Goal: Task Accomplishment & Management: Manage account settings

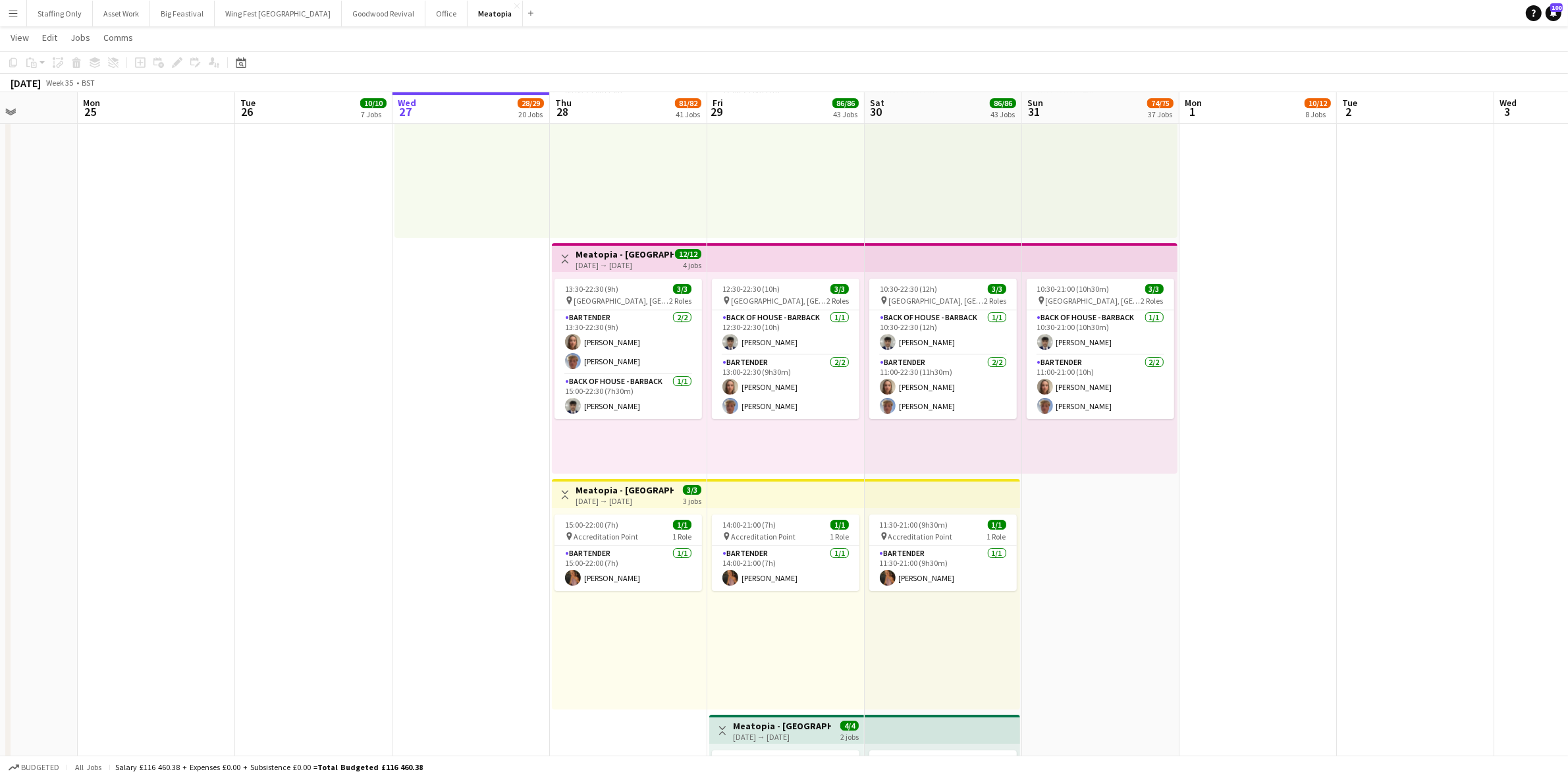
scroll to position [0, 397]
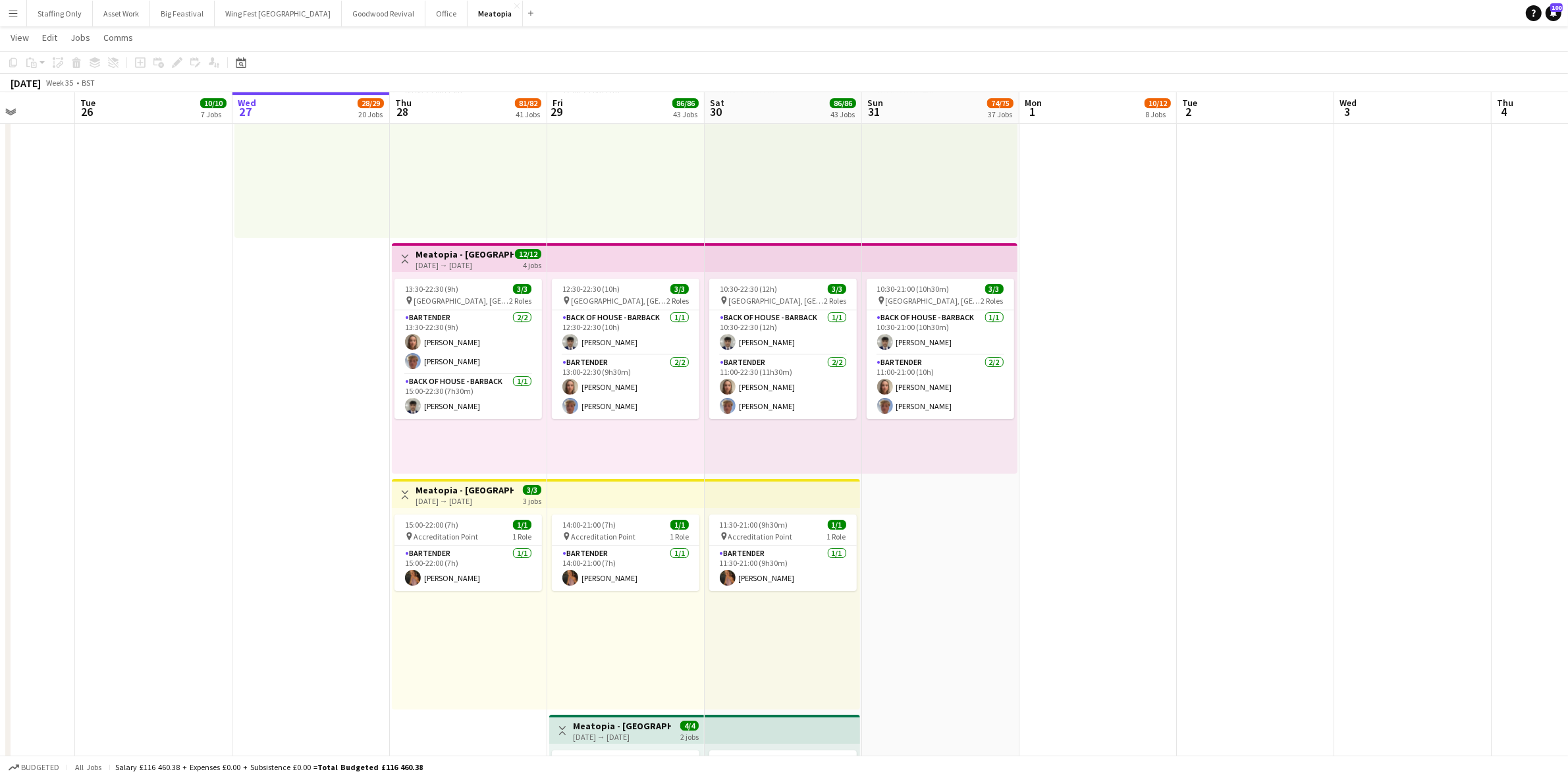
drag, startPoint x: 1054, startPoint y: 532, endPoint x: 1051, endPoint y: 538, distance: 6.7
click at [1051, 538] on app-calendar-viewport "Sat 23 Sun 24 Mon 25 Tue 26 10/10 7 Jobs Wed 27 28/29 20 Jobs Thu 28 81/82 41 J…" at bounding box center [784, 271] width 1568 height 11208
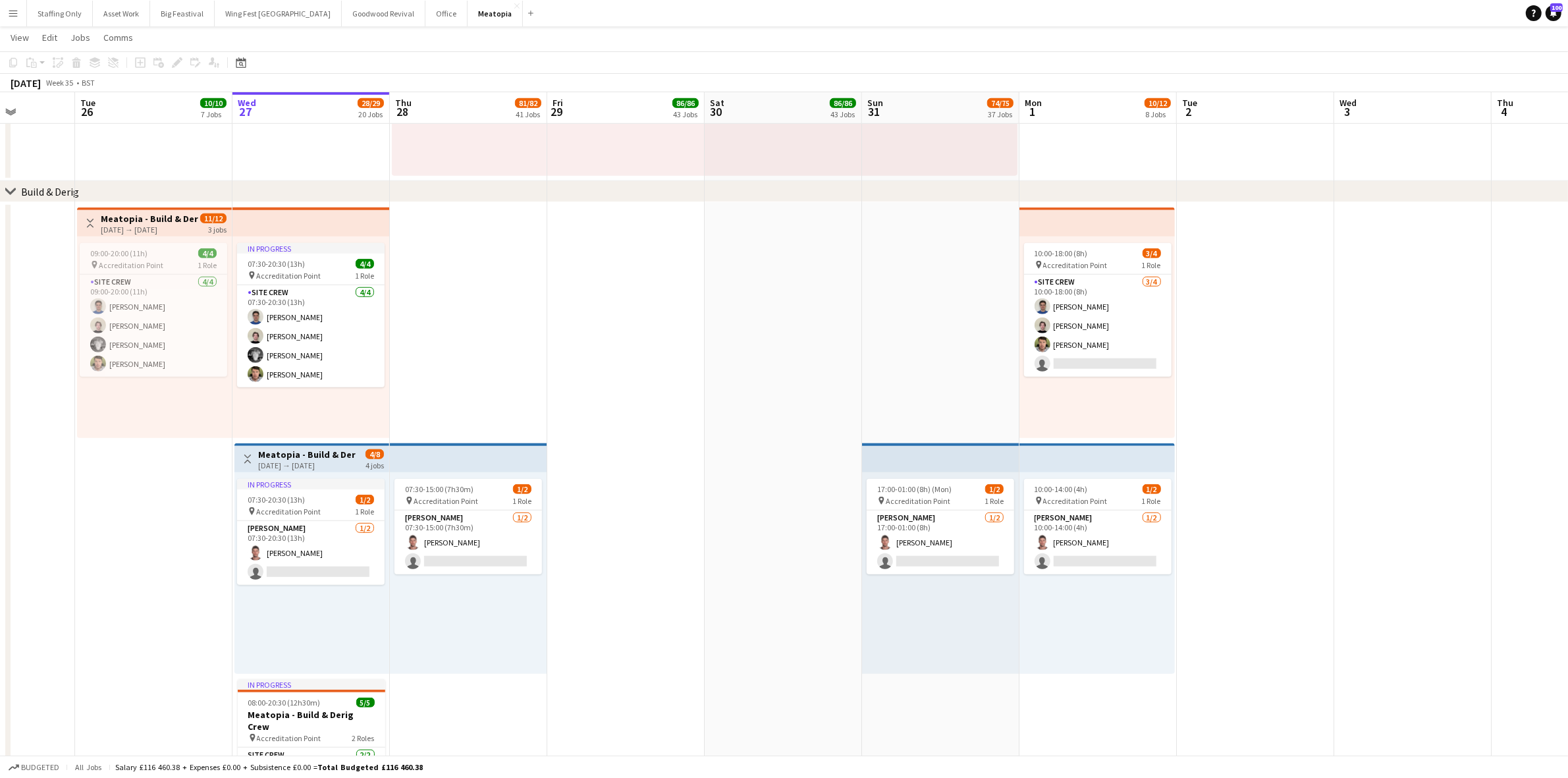
scroll to position [1351, 0]
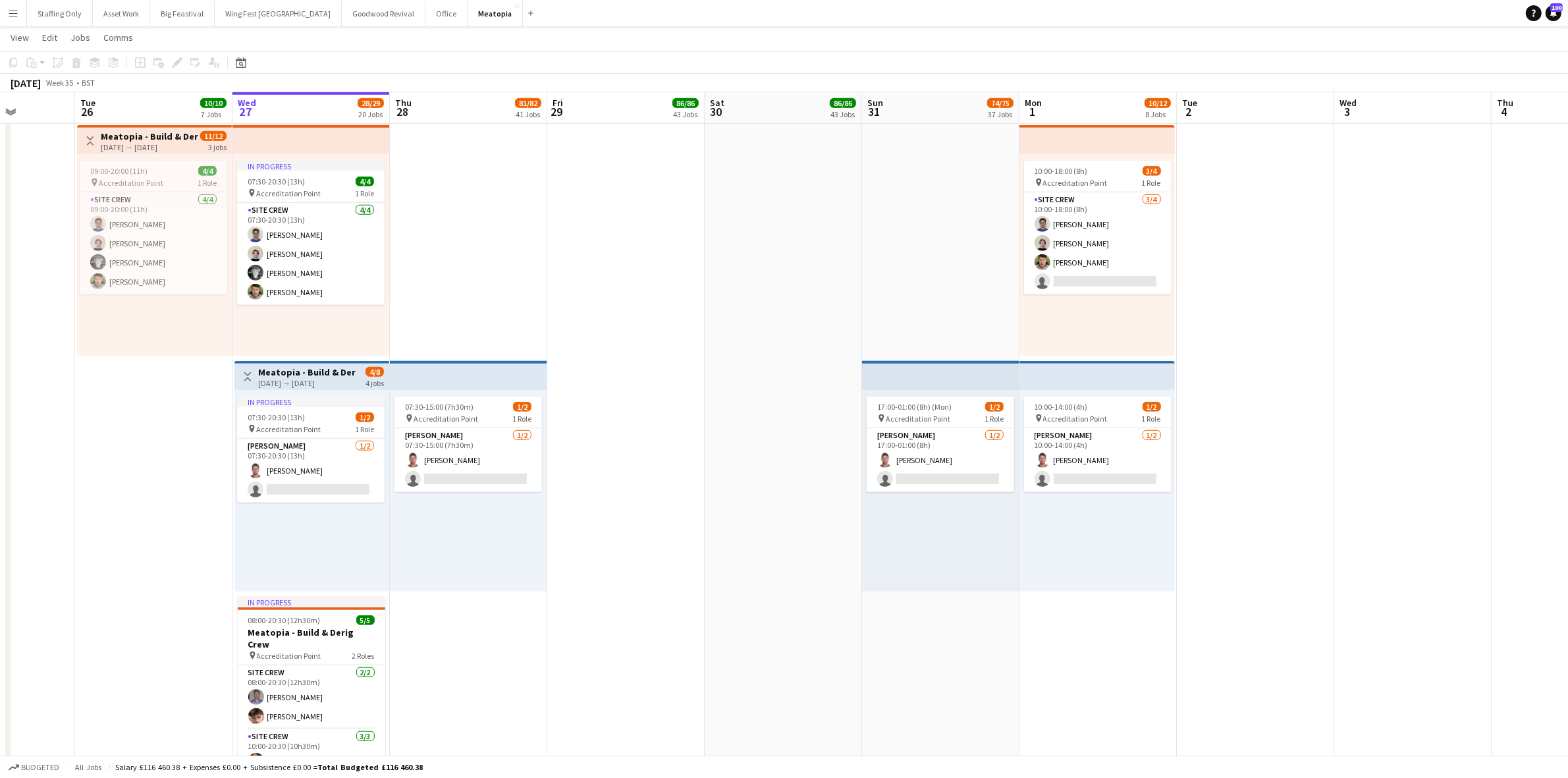
click at [277, 379] on div "[DATE] → [DATE]" at bounding box center [307, 383] width 98 height 10
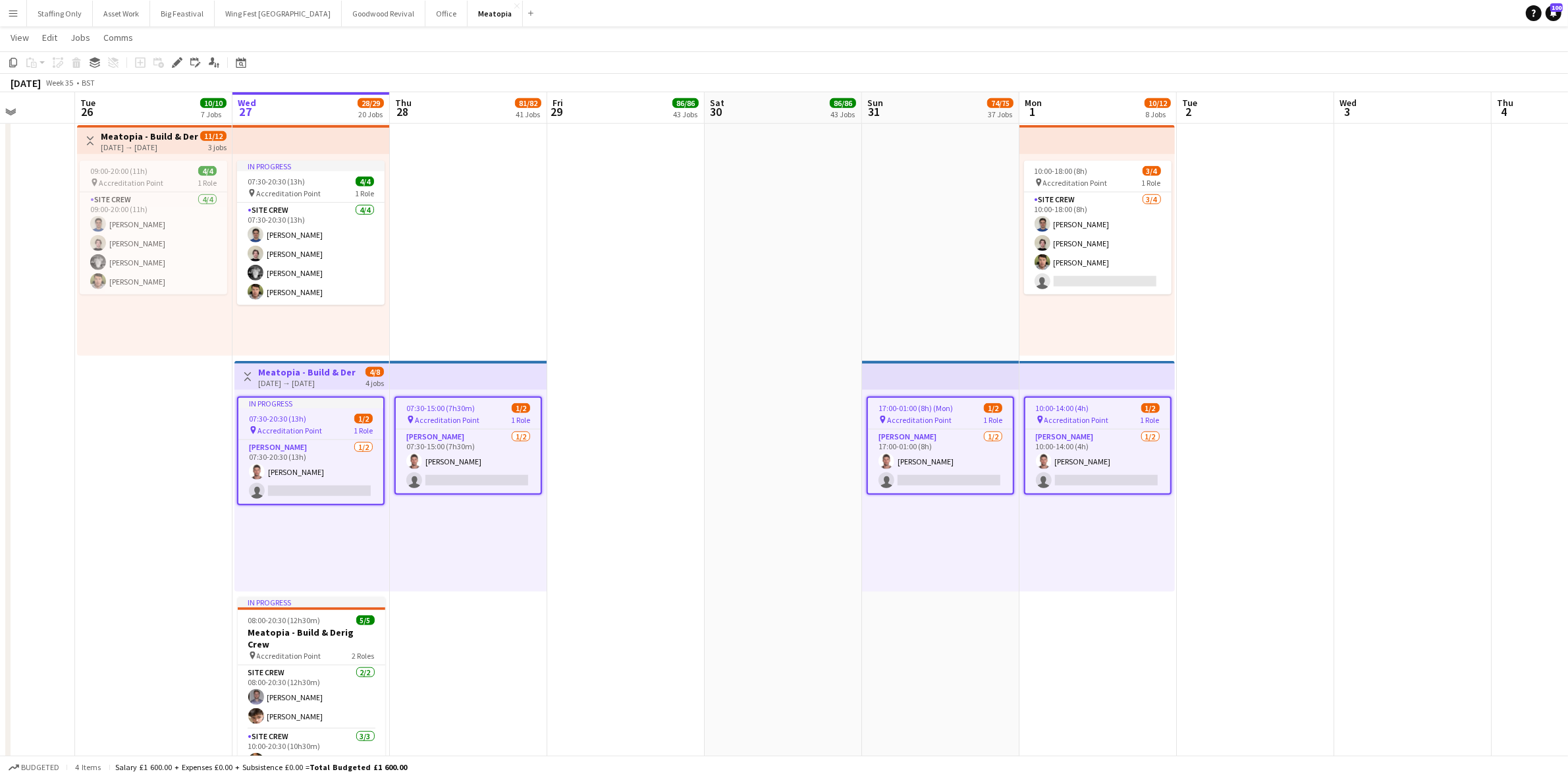
click at [176, 60] on icon "Edit" at bounding box center [177, 63] width 11 height 11
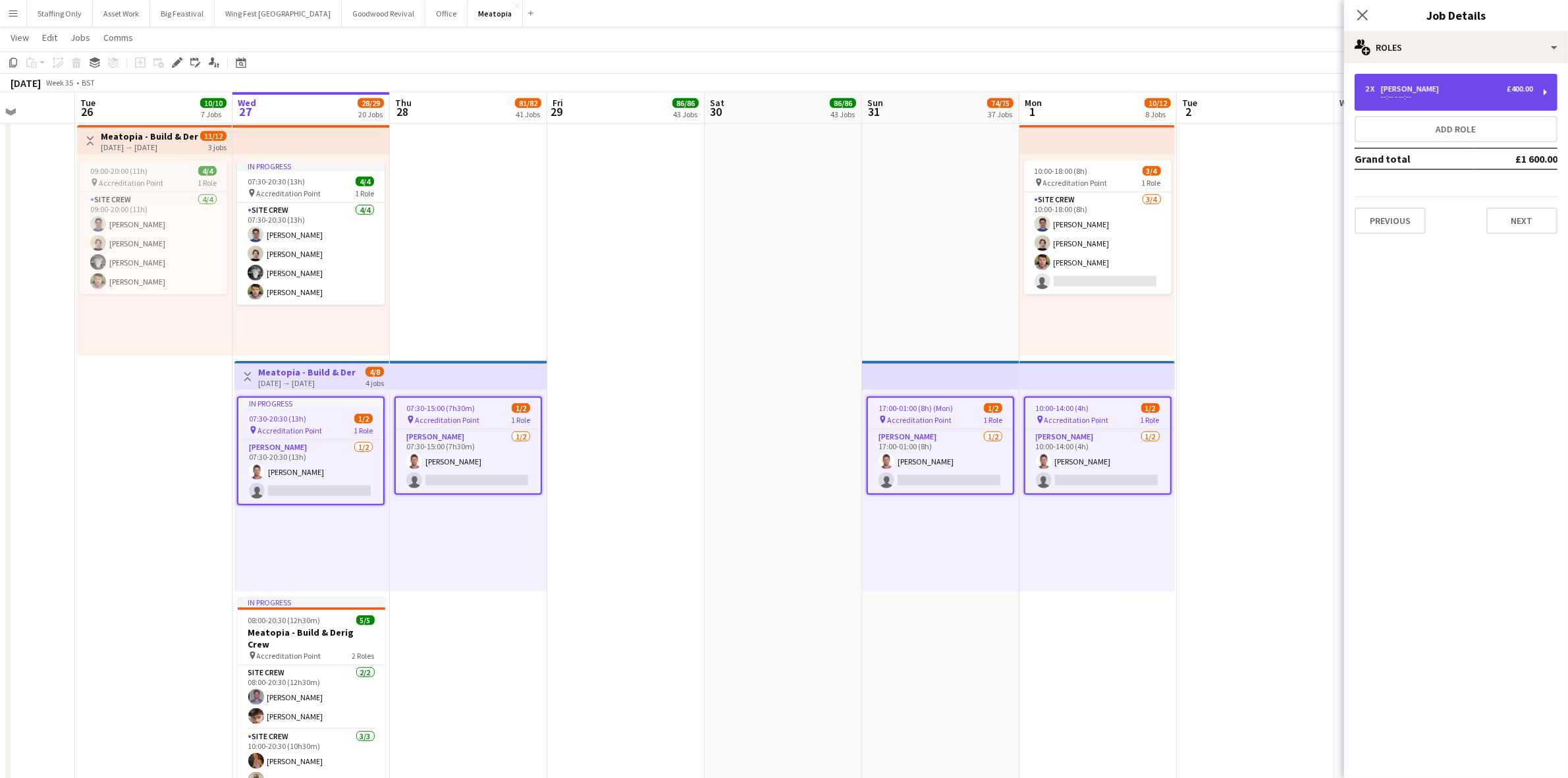
click at [1419, 102] on div "2 x [PERSON_NAME] £400.00 --:-- - --:--" at bounding box center [1455, 92] width 203 height 37
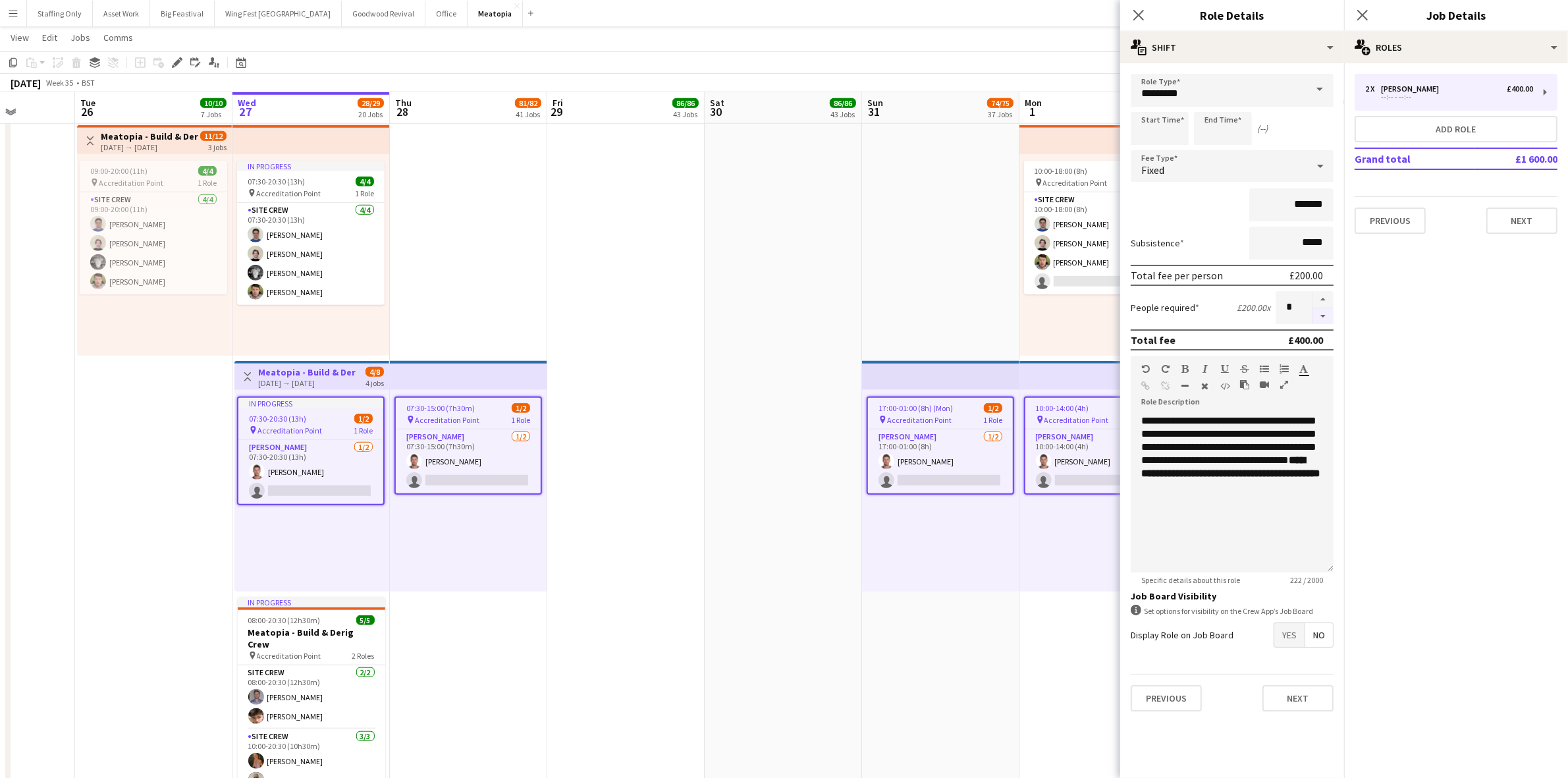
click at [1322, 318] on button "button" at bounding box center [1322, 316] width 21 height 16
type input "*"
click at [1361, 13] on icon at bounding box center [1362, 15] width 13 height 13
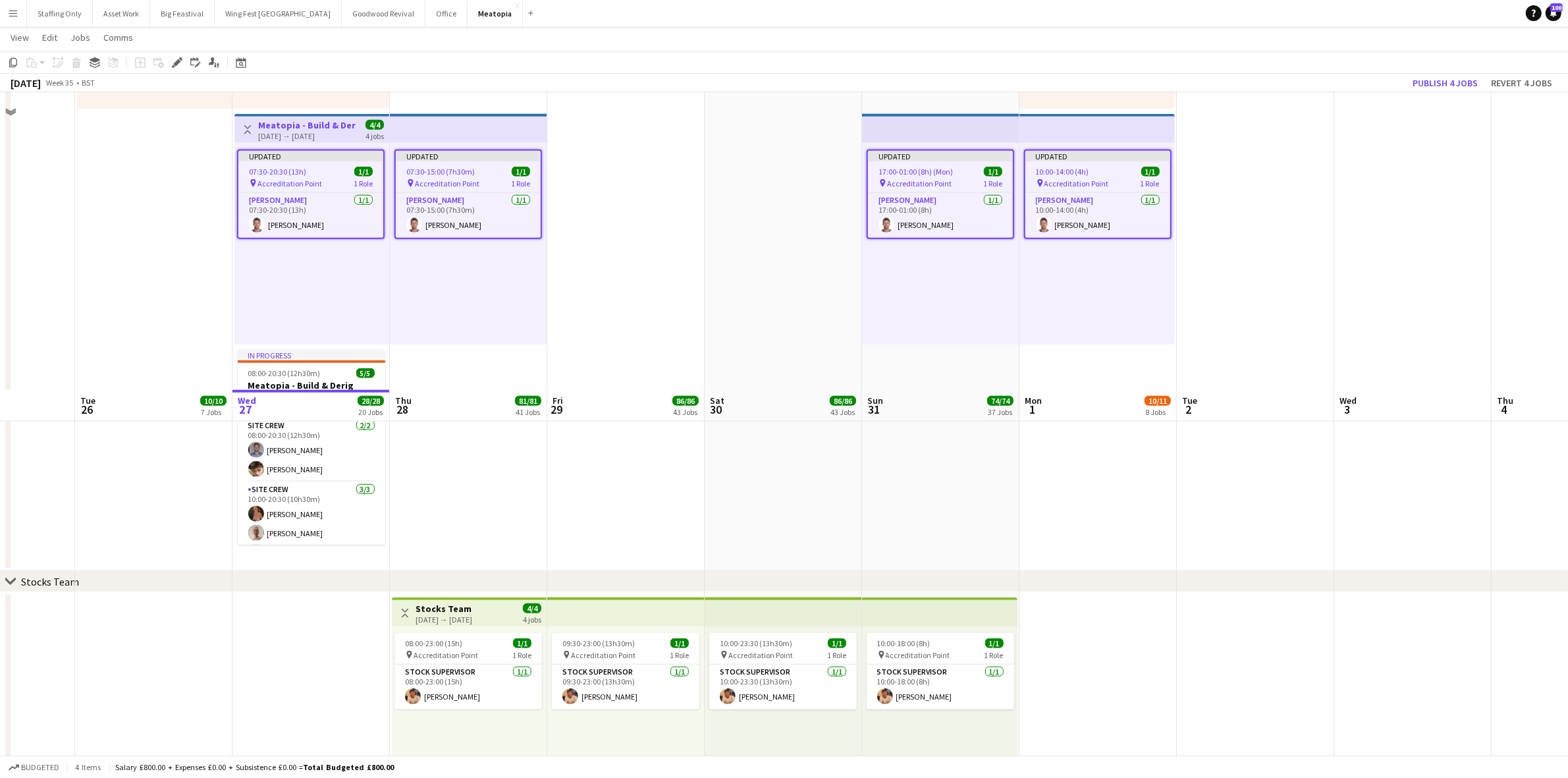
scroll to position [1926, 0]
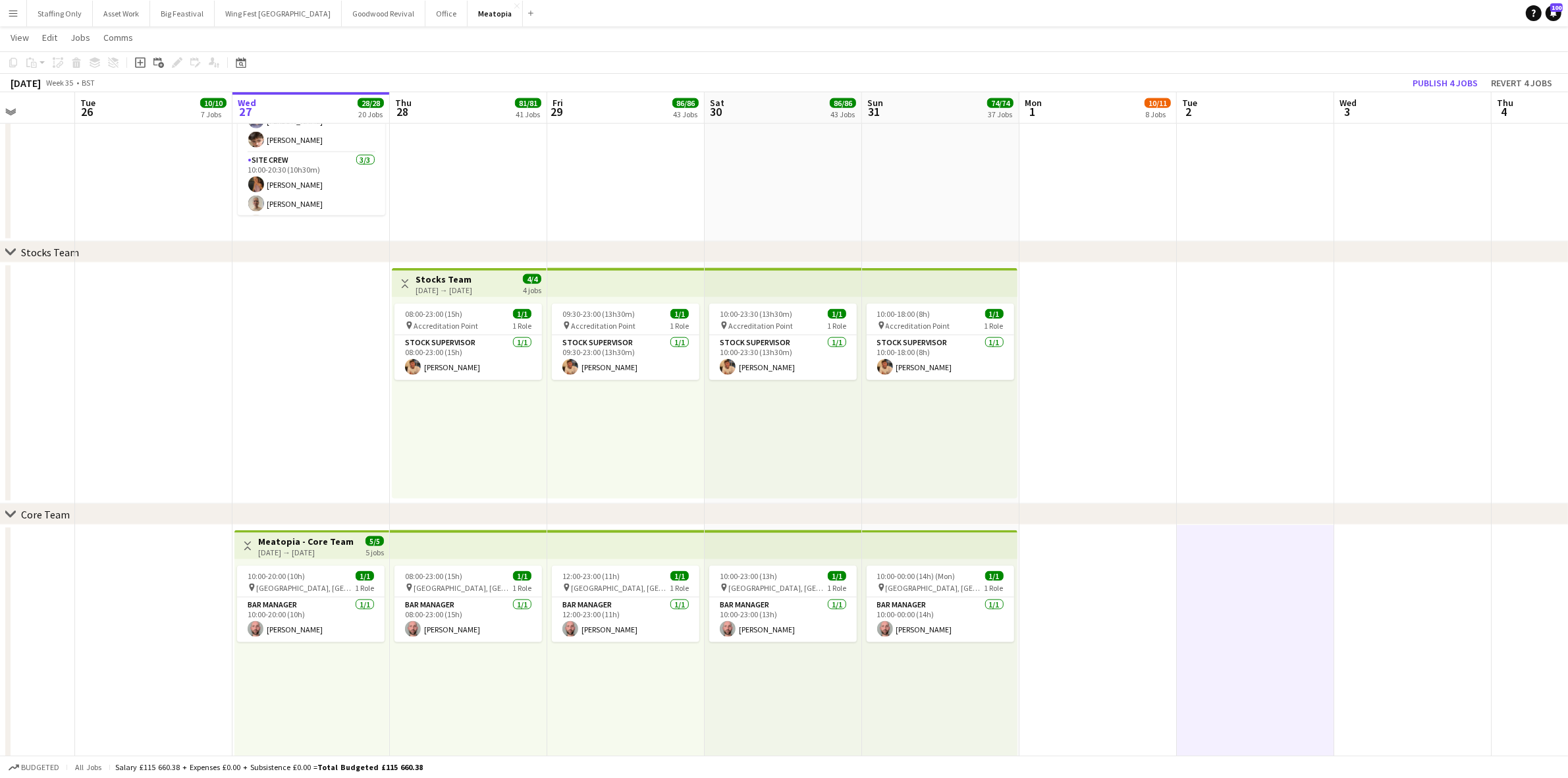
click at [11, 9] on app-icon "Menu" at bounding box center [13, 13] width 11 height 11
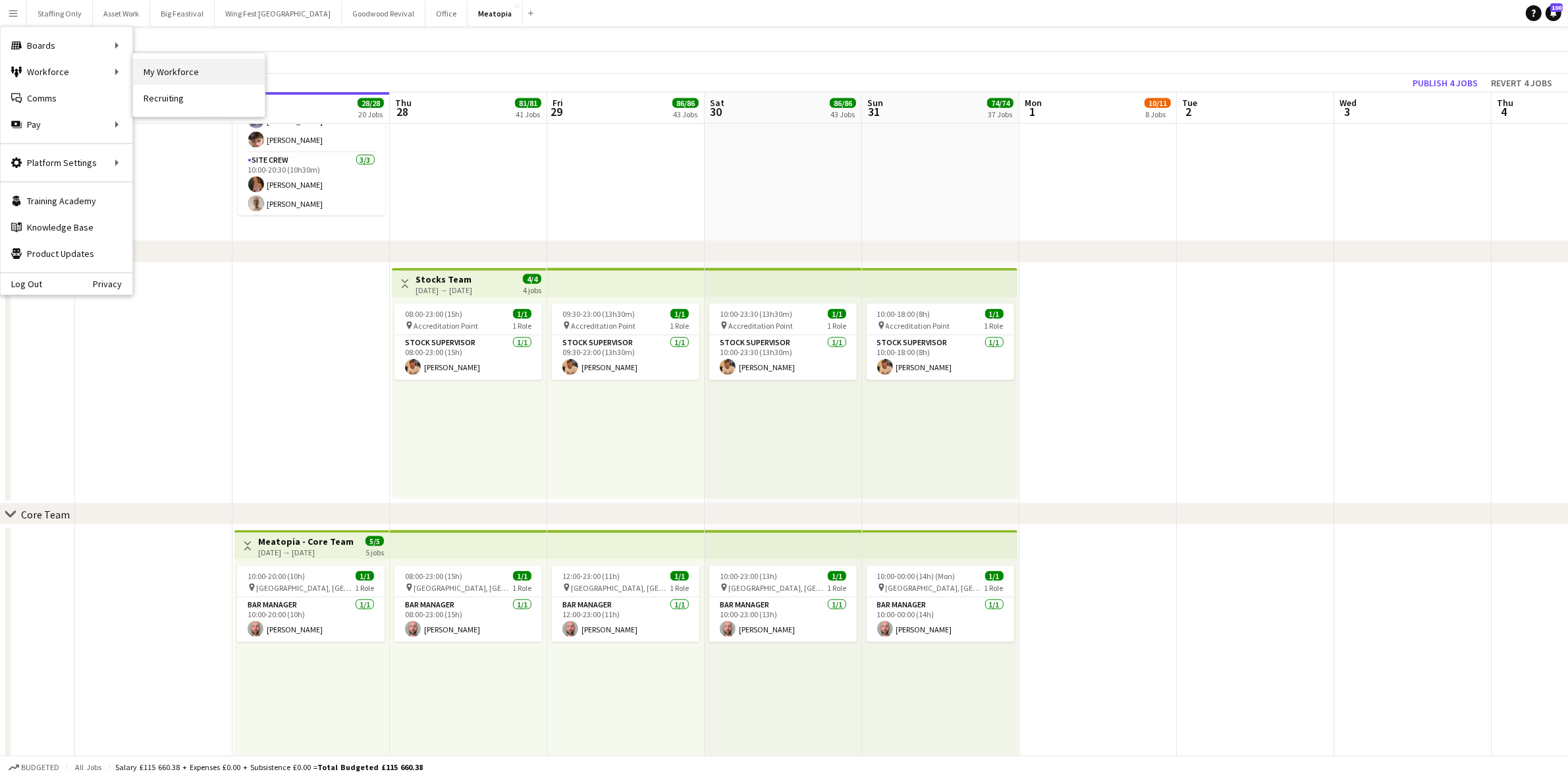
click at [155, 68] on link "My Workforce" at bounding box center [198, 72] width 132 height 26
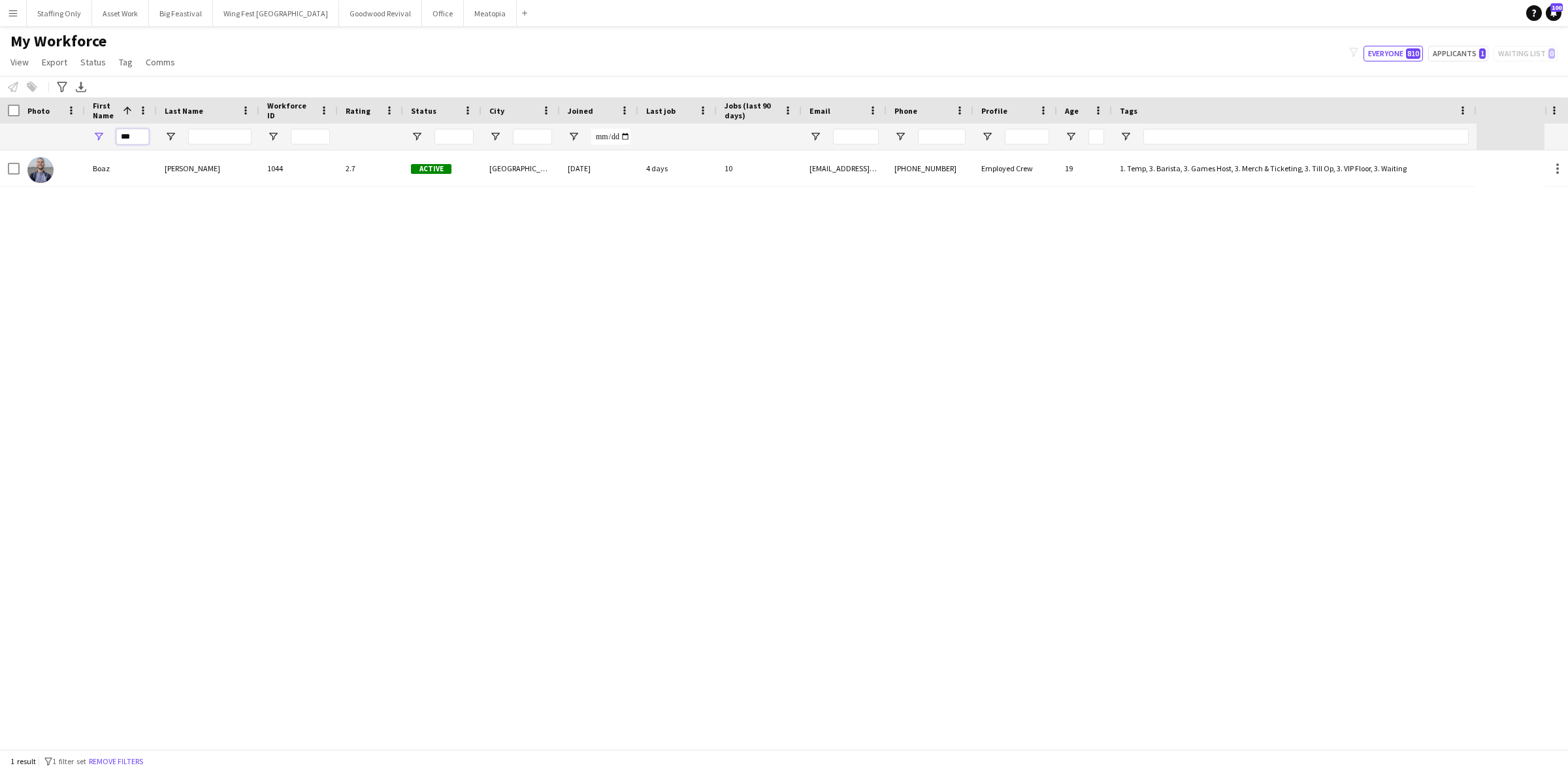
drag, startPoint x: 141, startPoint y: 139, endPoint x: 70, endPoint y: 129, distance: 71.7
click at [70, 129] on div "***" at bounding box center [738, 136] width 1476 height 26
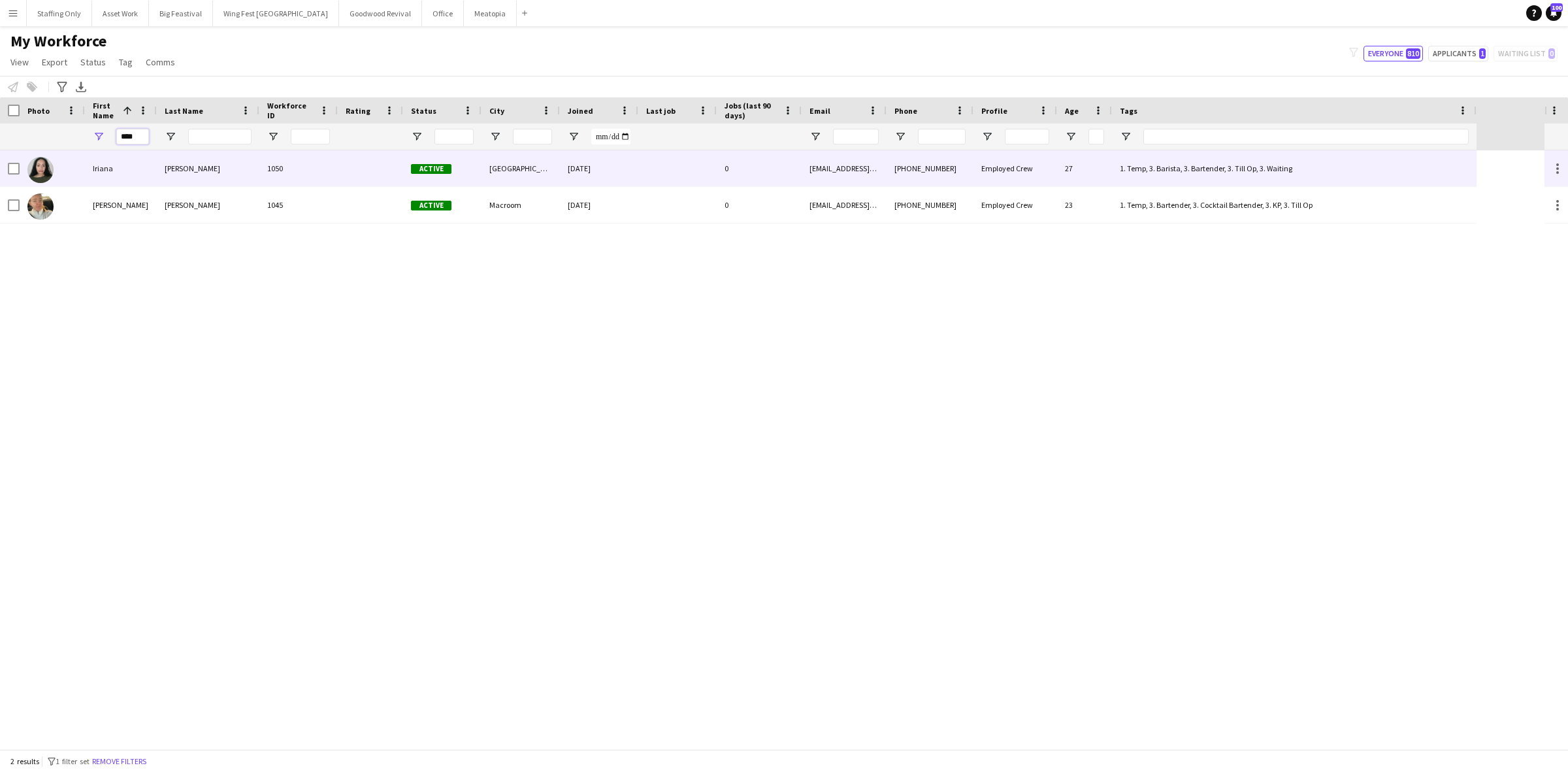
type input "****"
click at [129, 165] on div "Iriana" at bounding box center [121, 168] width 72 height 36
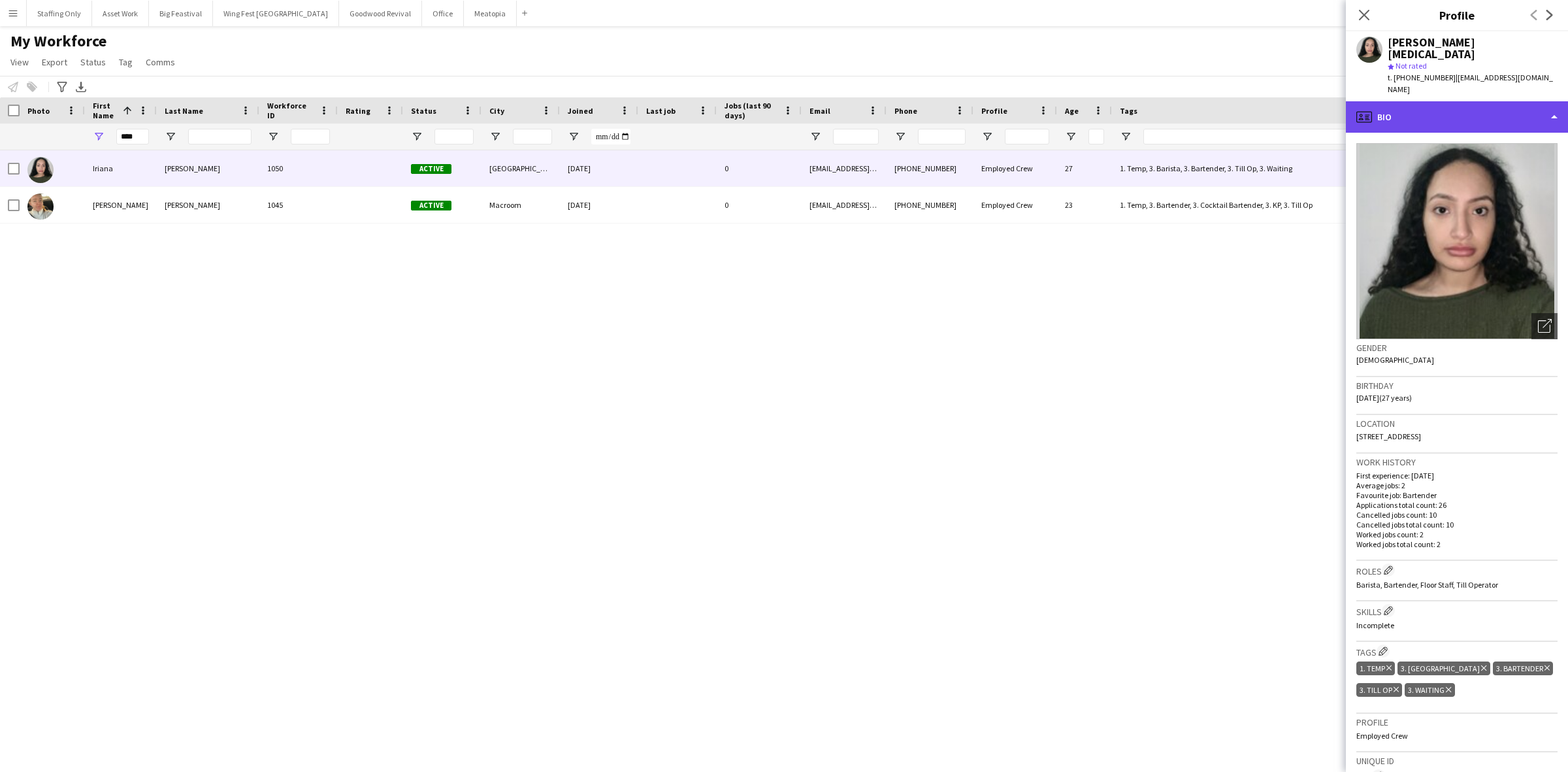
click at [1439, 101] on div "profile Bio" at bounding box center [1457, 117] width 222 height 31
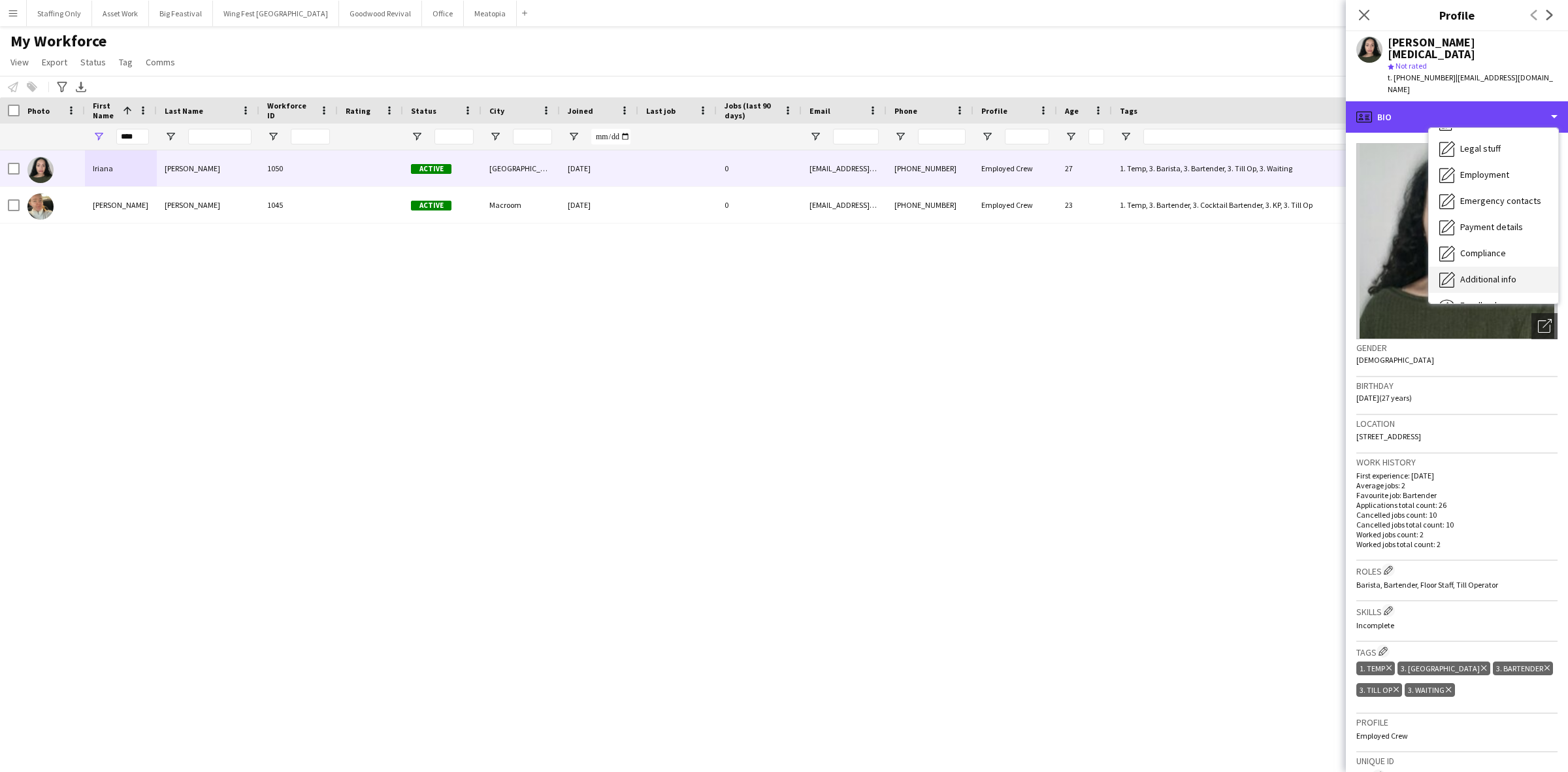
scroll to position [96, 0]
click at [1497, 253] on span "Feedback" at bounding box center [1480, 259] width 40 height 12
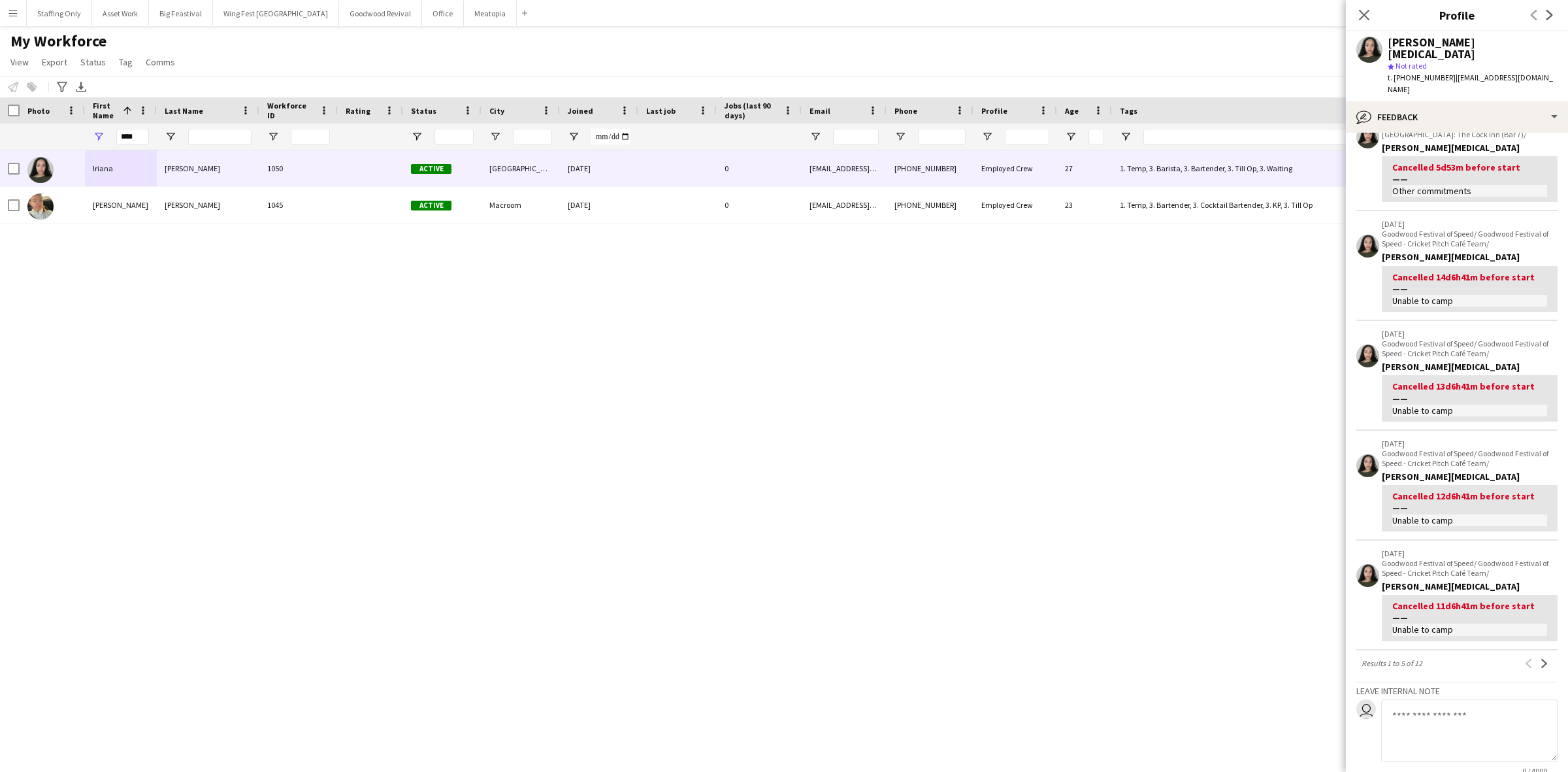
scroll to position [197, 0]
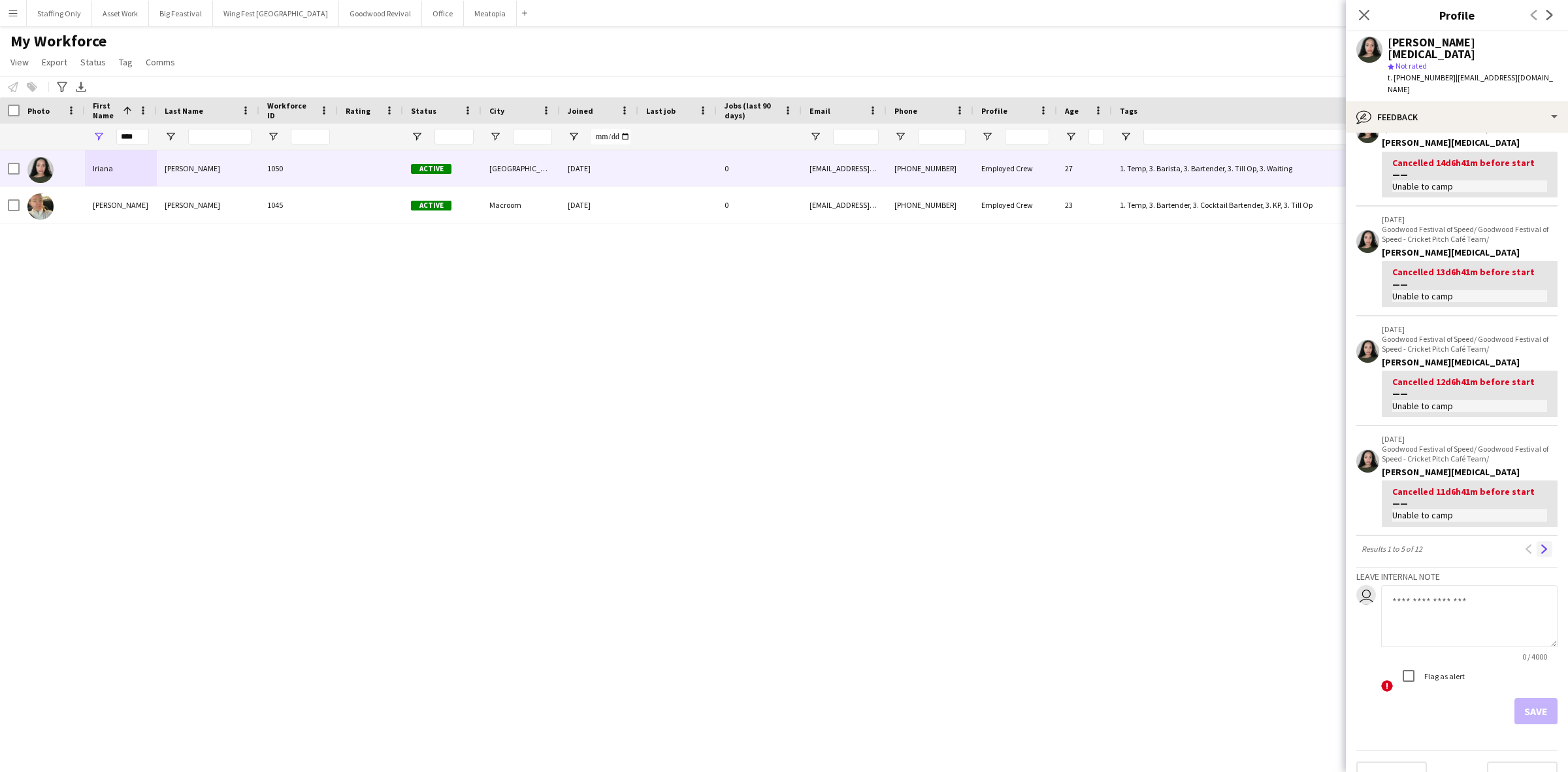
click at [1540, 544] on app-icon "Next" at bounding box center [1545, 549] width 9 height 9
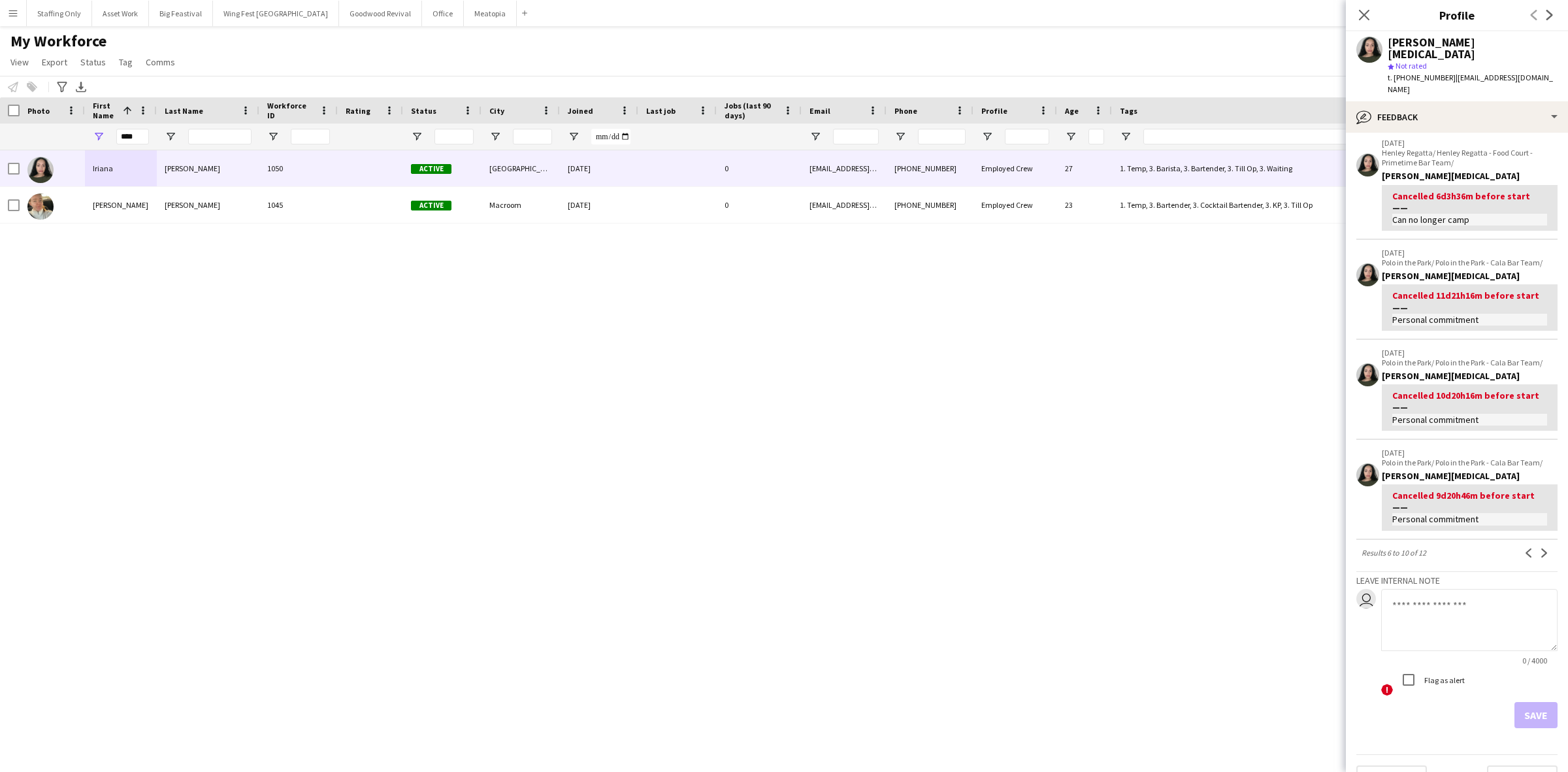
scroll to position [167, 0]
click at [1524, 544] on app-icon "Previous" at bounding box center [1529, 549] width 9 height 9
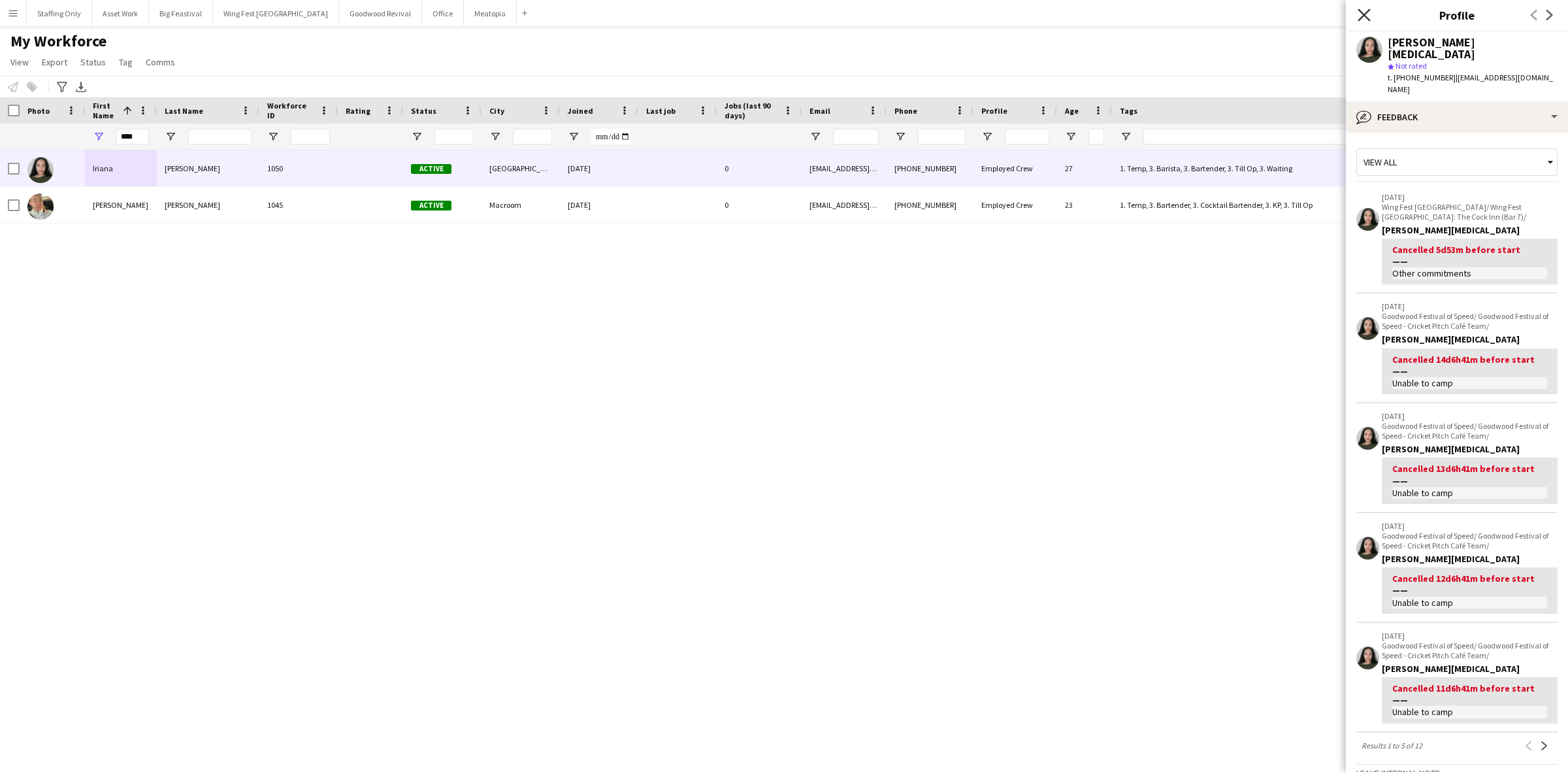
click at [1361, 15] on icon "Close pop-in" at bounding box center [1364, 15] width 13 height 13
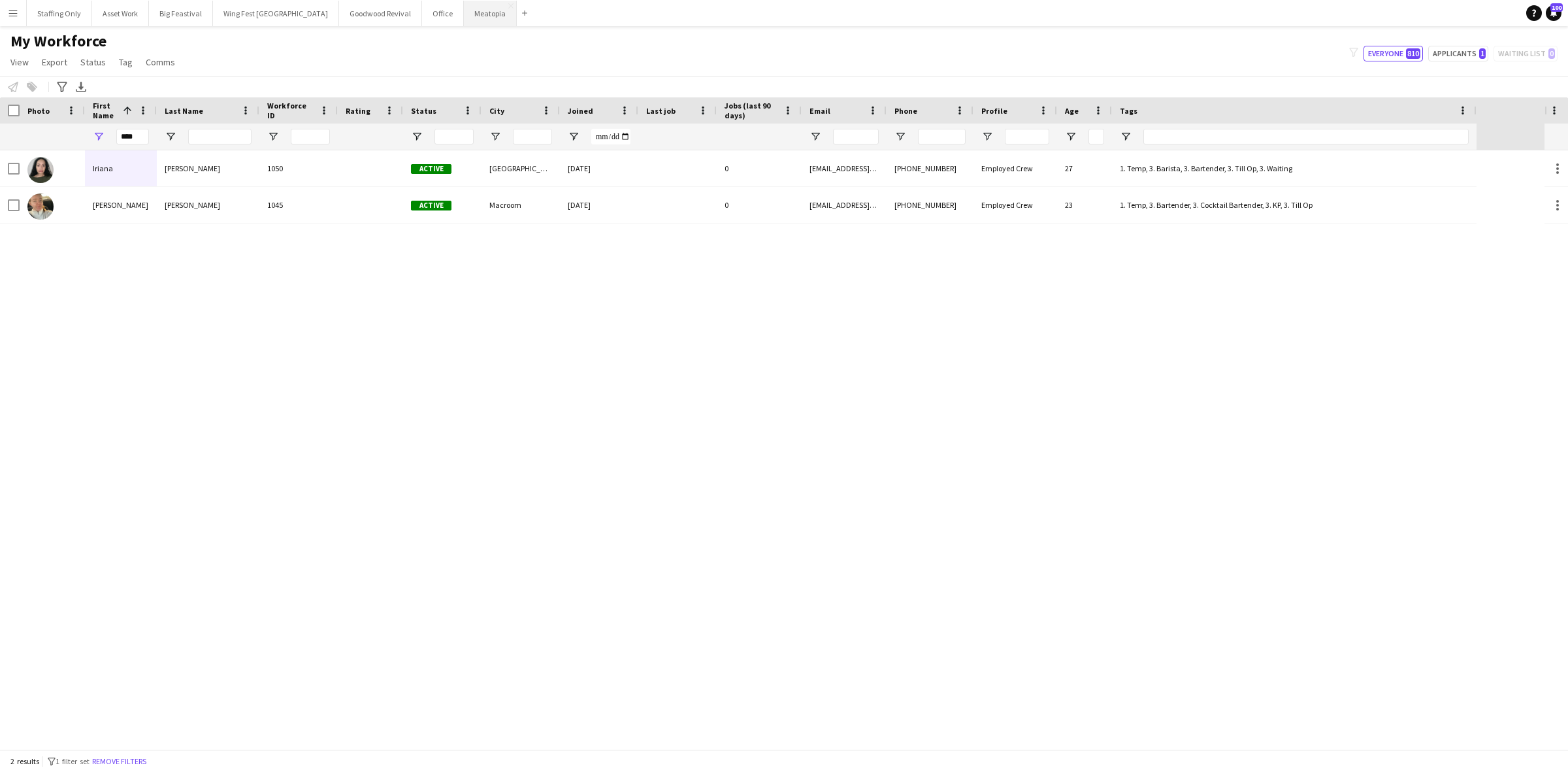
click at [464, 15] on button "Meatopia Close" at bounding box center [490, 13] width 53 height 25
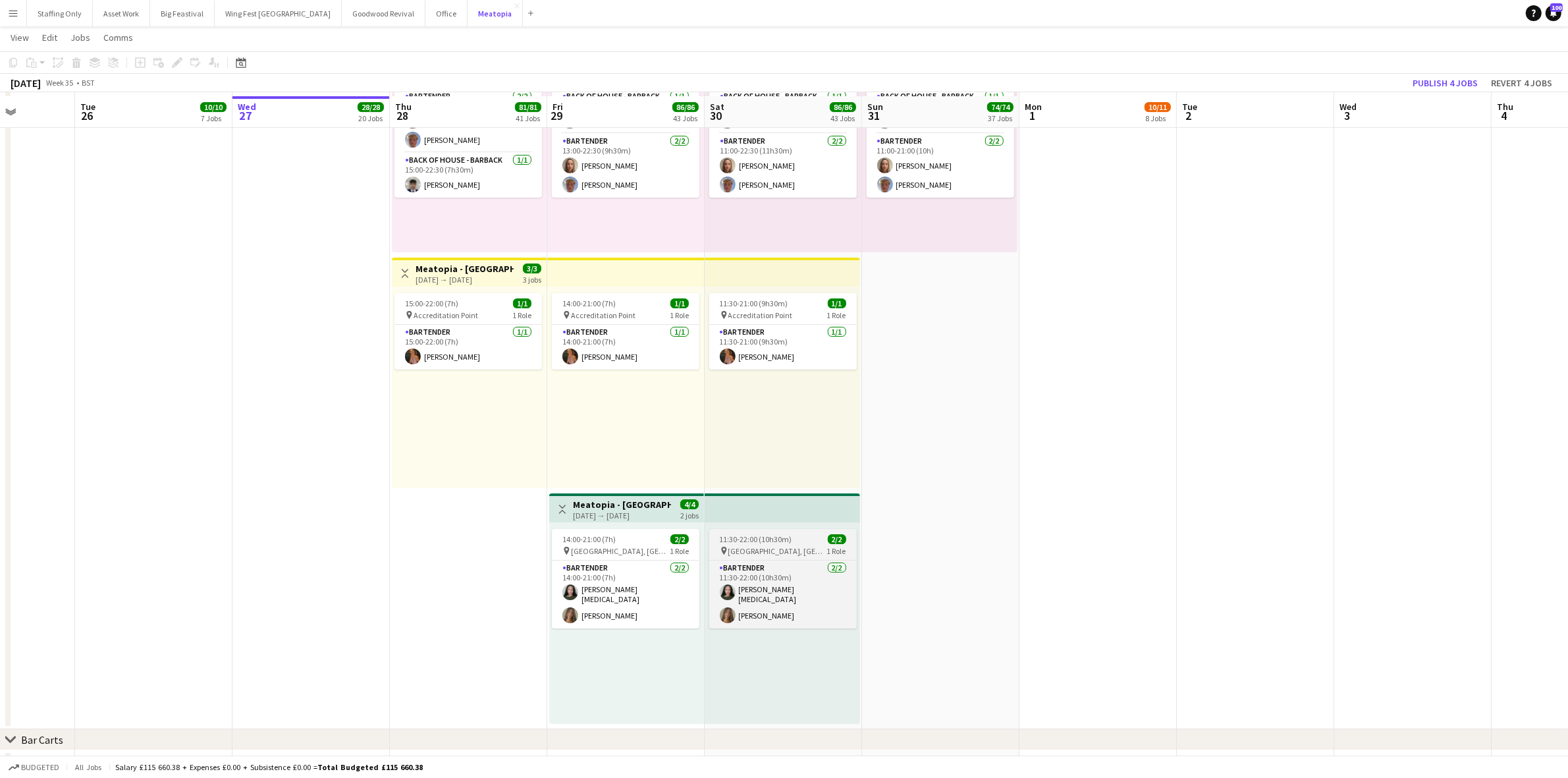
scroll to position [5609, 0]
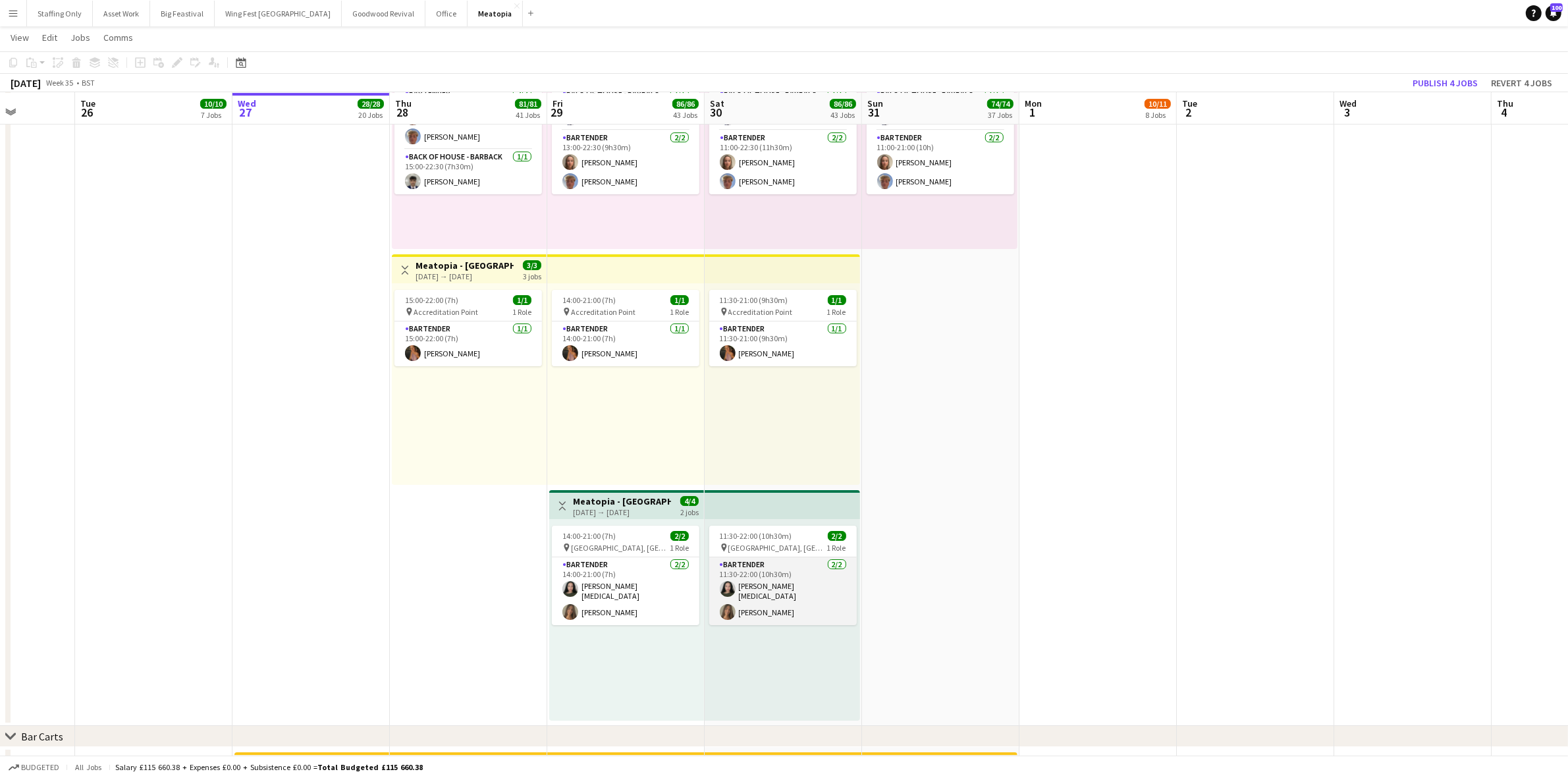
click at [781, 588] on app-card-role "Bartender [DATE] 11:30-22:00 (10h30m) [PERSON_NAME][MEDICAL_DATA] [PERSON_NAME]" at bounding box center [783, 591] width 148 height 68
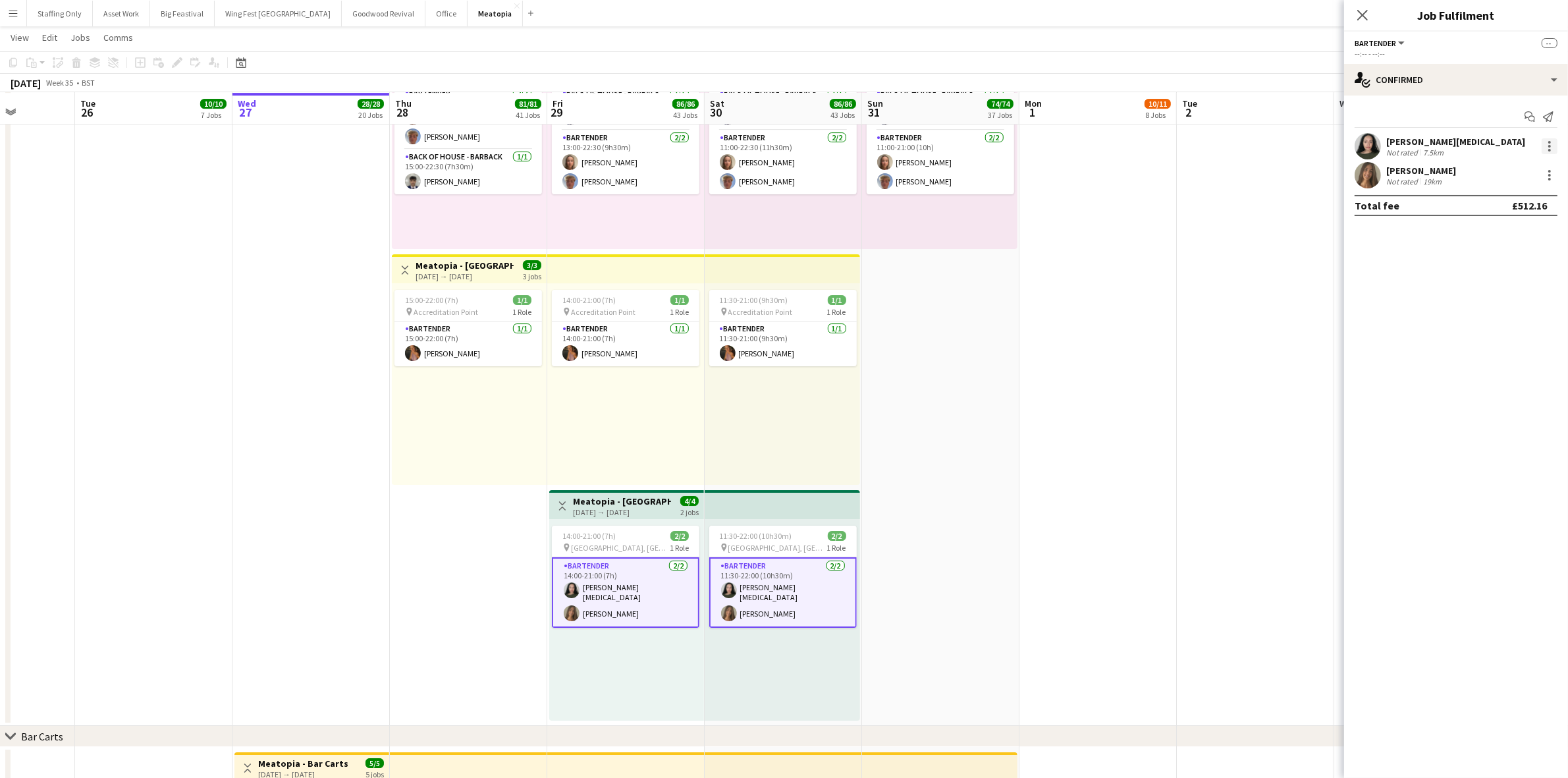
click at [1554, 148] on div at bounding box center [1549, 146] width 16 height 16
click at [1495, 260] on span "Remove" at bounding box center [1485, 265] width 40 height 11
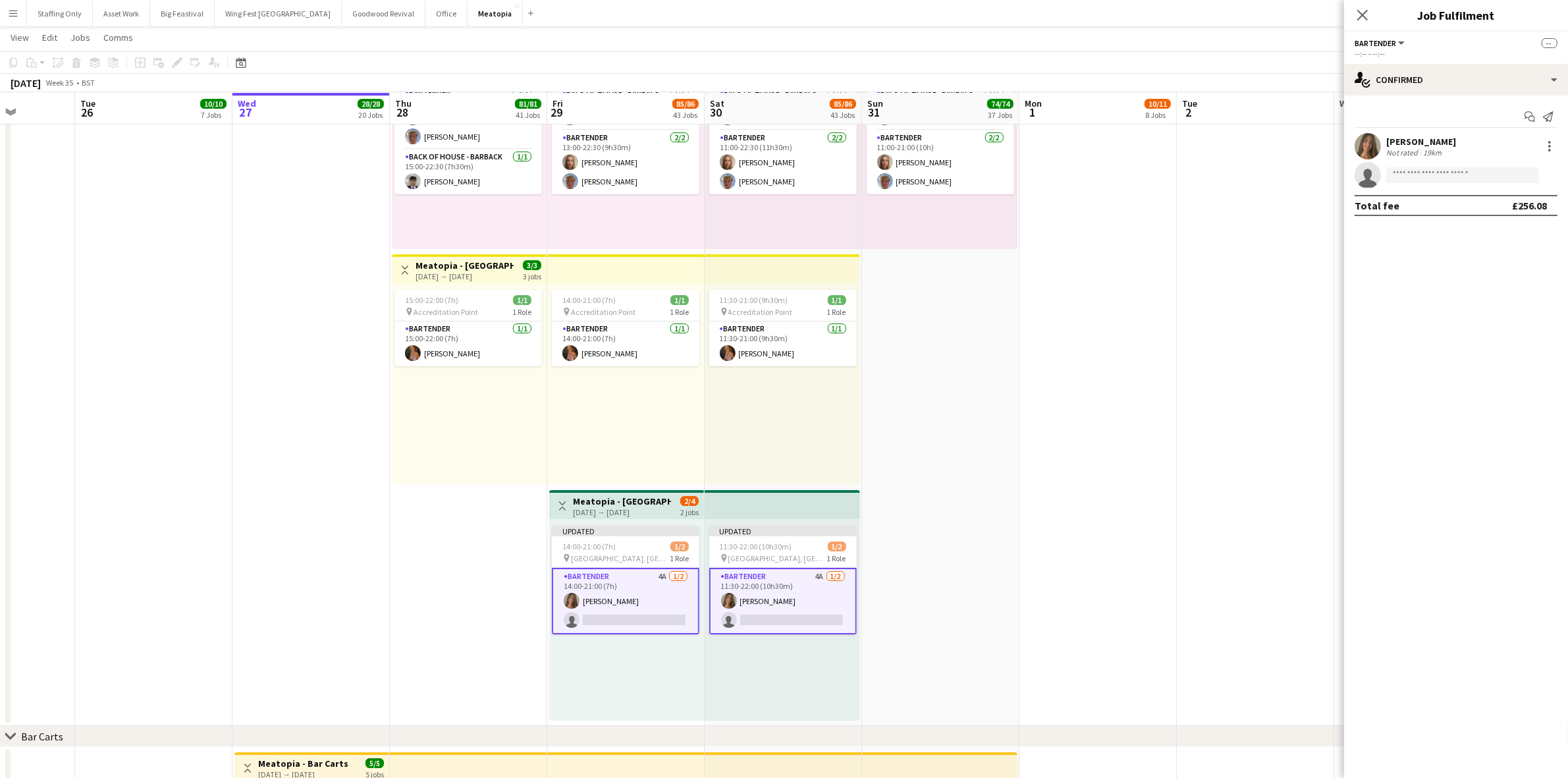
click at [1274, 406] on app-date-cell at bounding box center [1255, 251] width 157 height 948
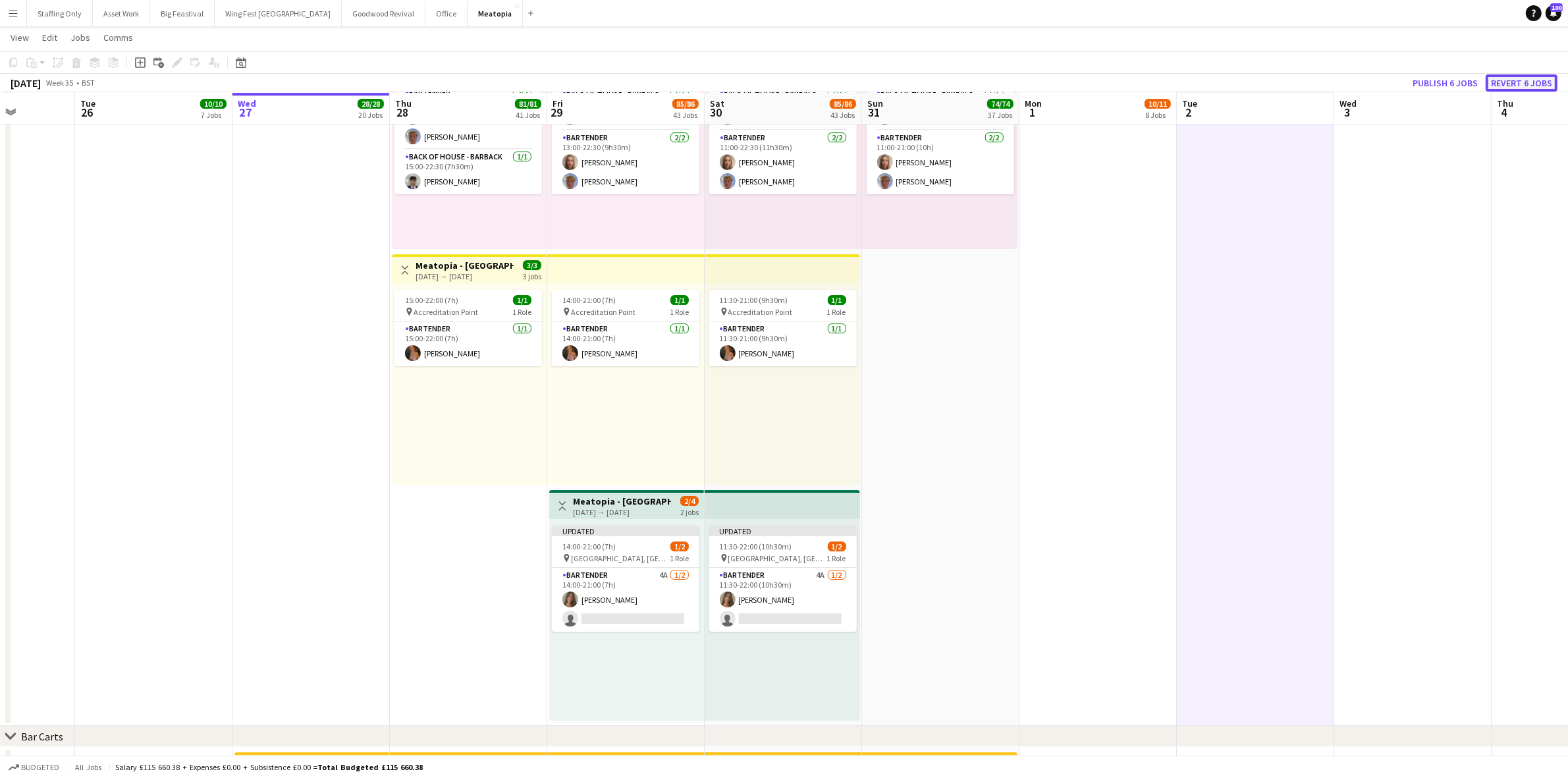
click at [1505, 86] on button "Revert 6 jobs" at bounding box center [1521, 82] width 72 height 17
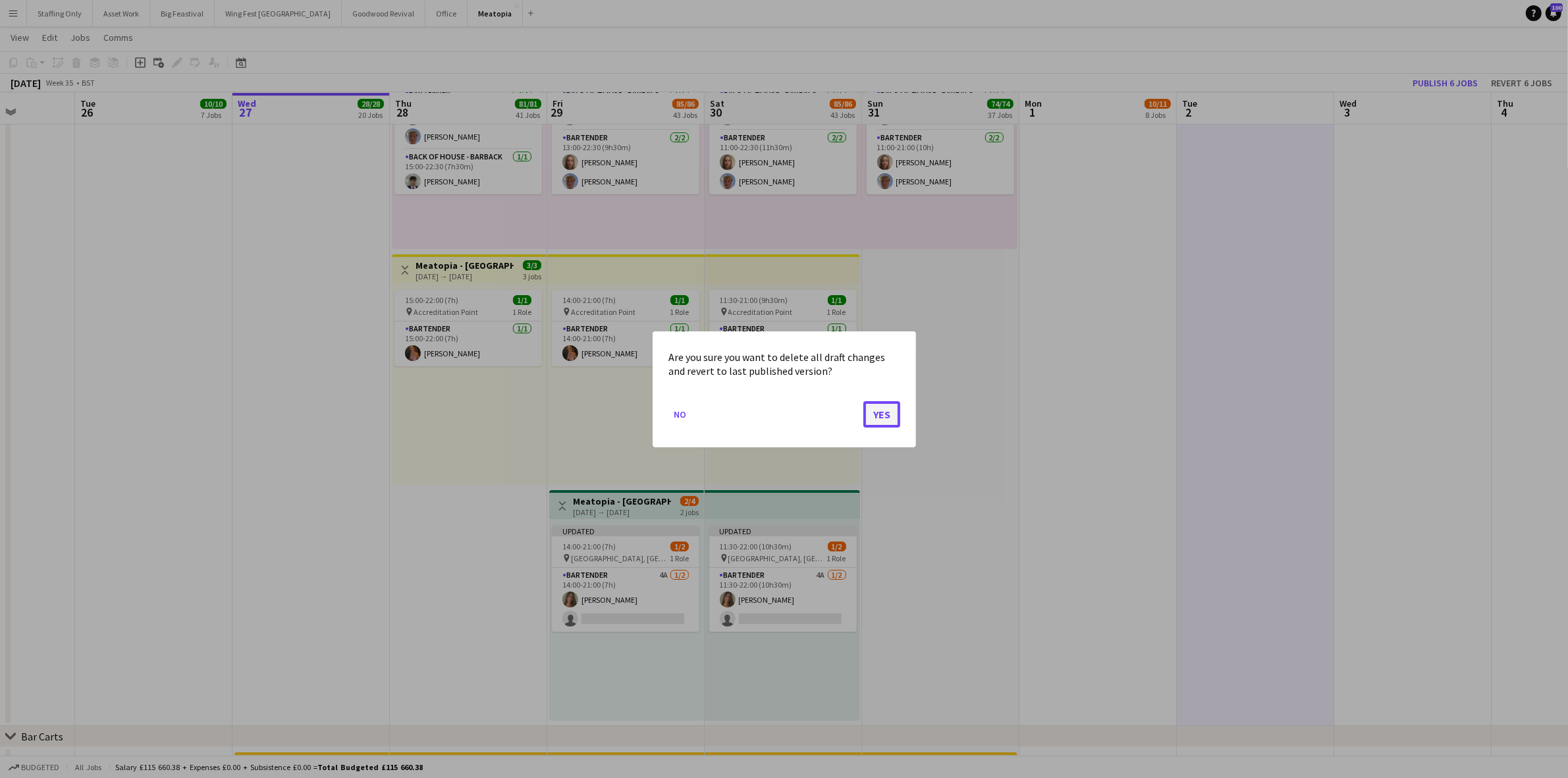
click at [886, 415] on button "Yes" at bounding box center [881, 413] width 37 height 26
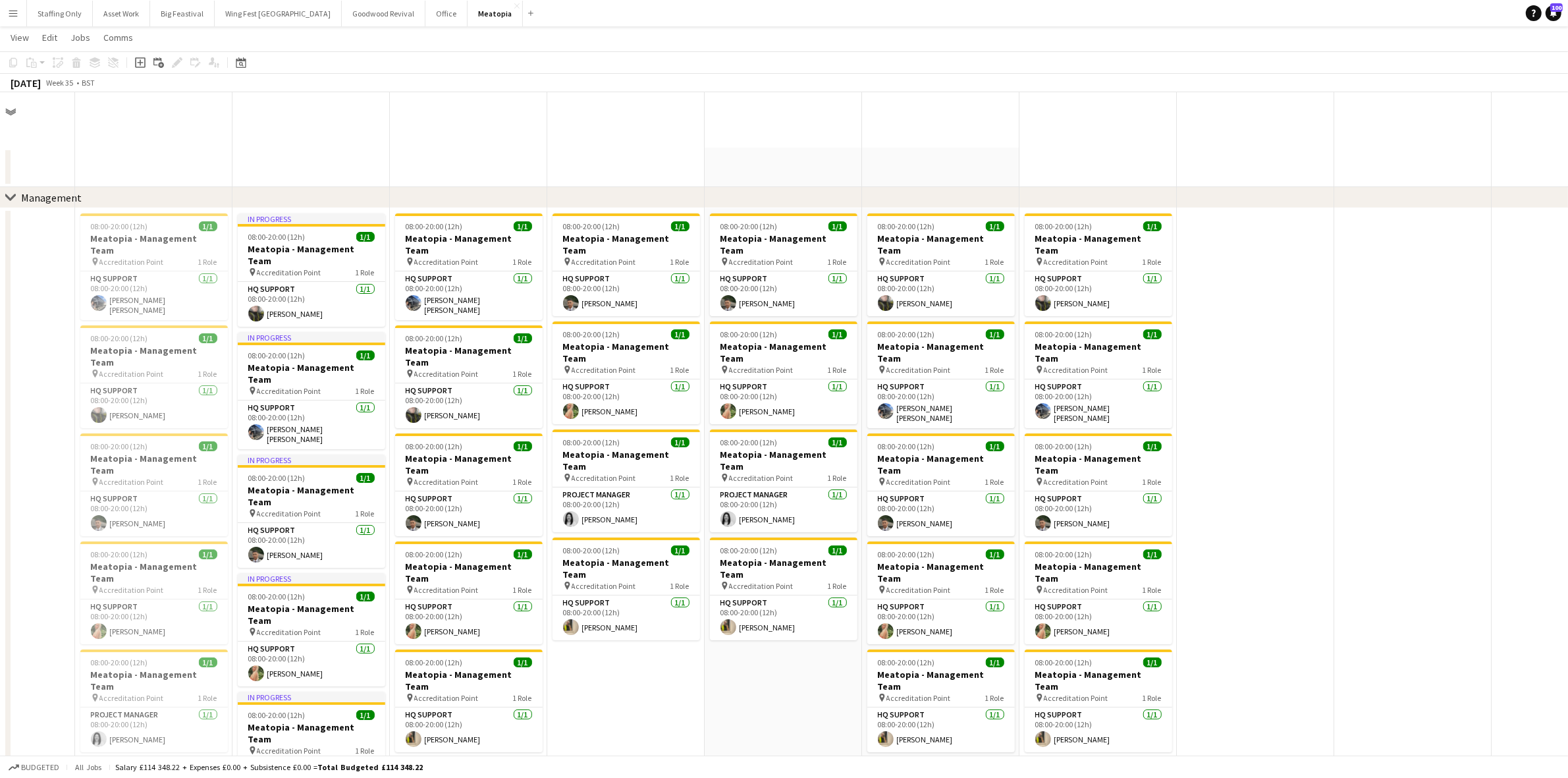
scroll to position [5609, 0]
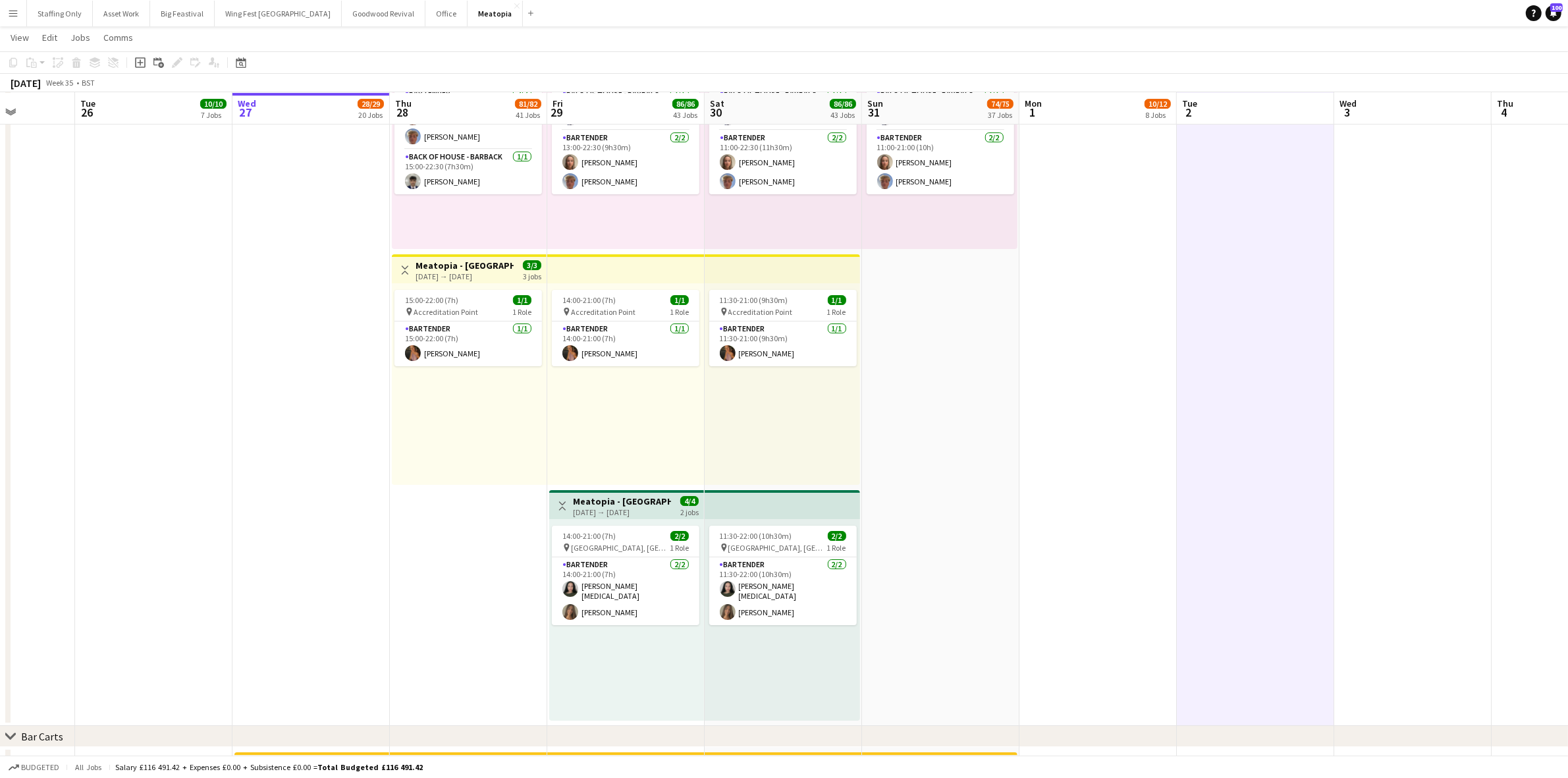
click at [11, 13] on app-icon "Menu" at bounding box center [13, 13] width 11 height 11
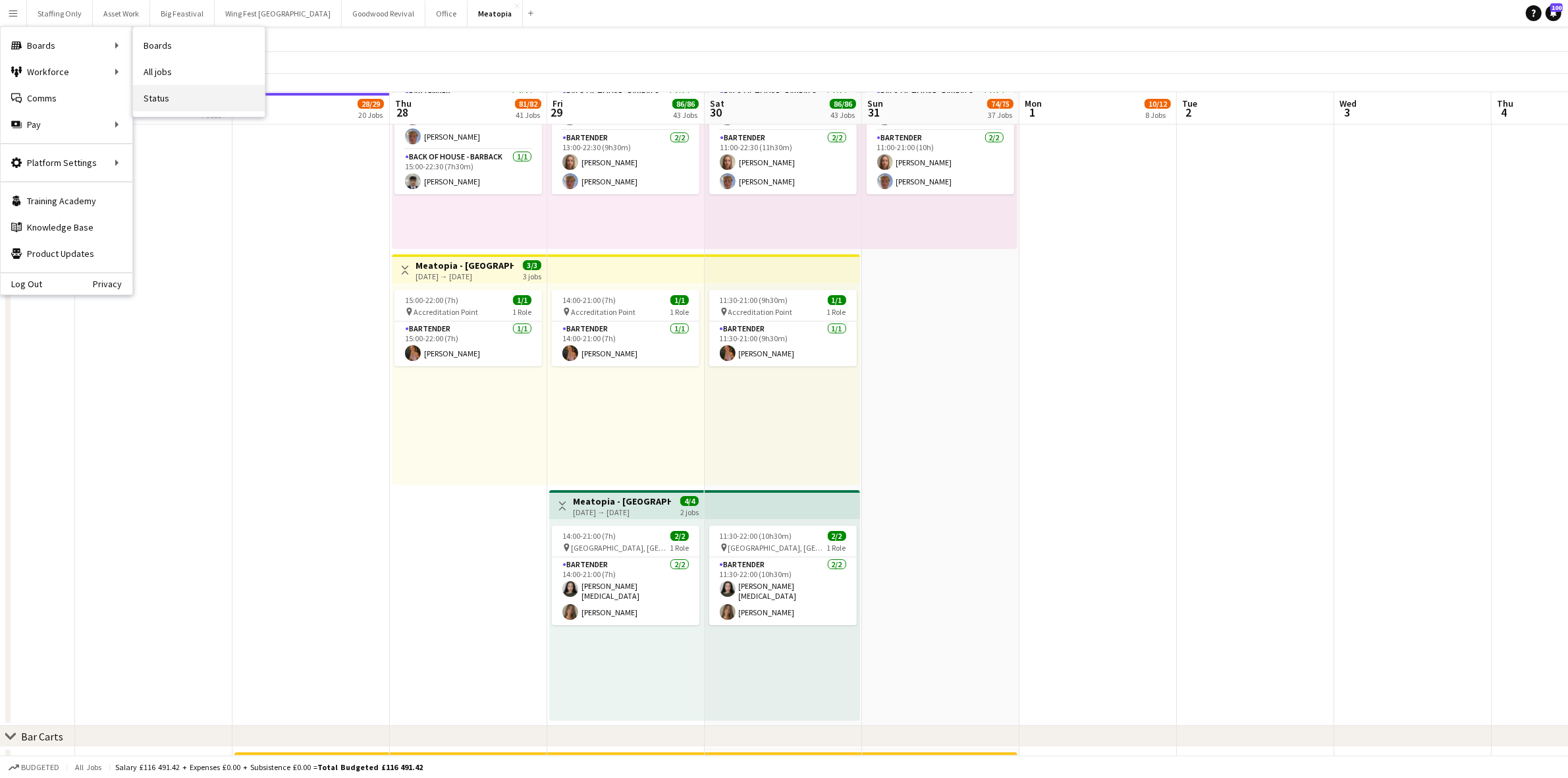
click at [175, 96] on link "Status" at bounding box center [198, 98] width 132 height 26
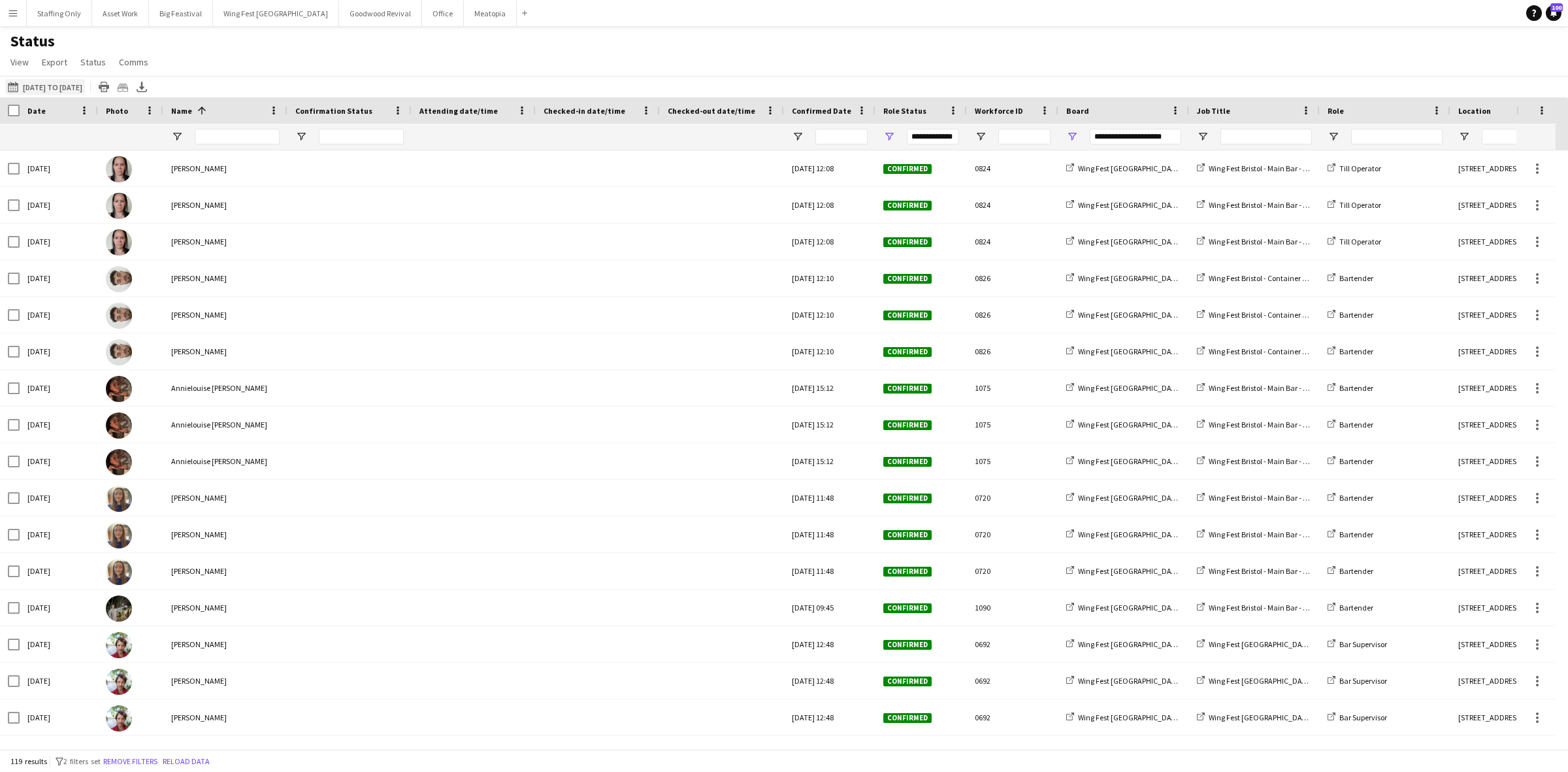
click at [37, 86] on button "[DATE] to [DATE] [DATE] to [DATE]" at bounding box center [45, 86] width 80 height 15
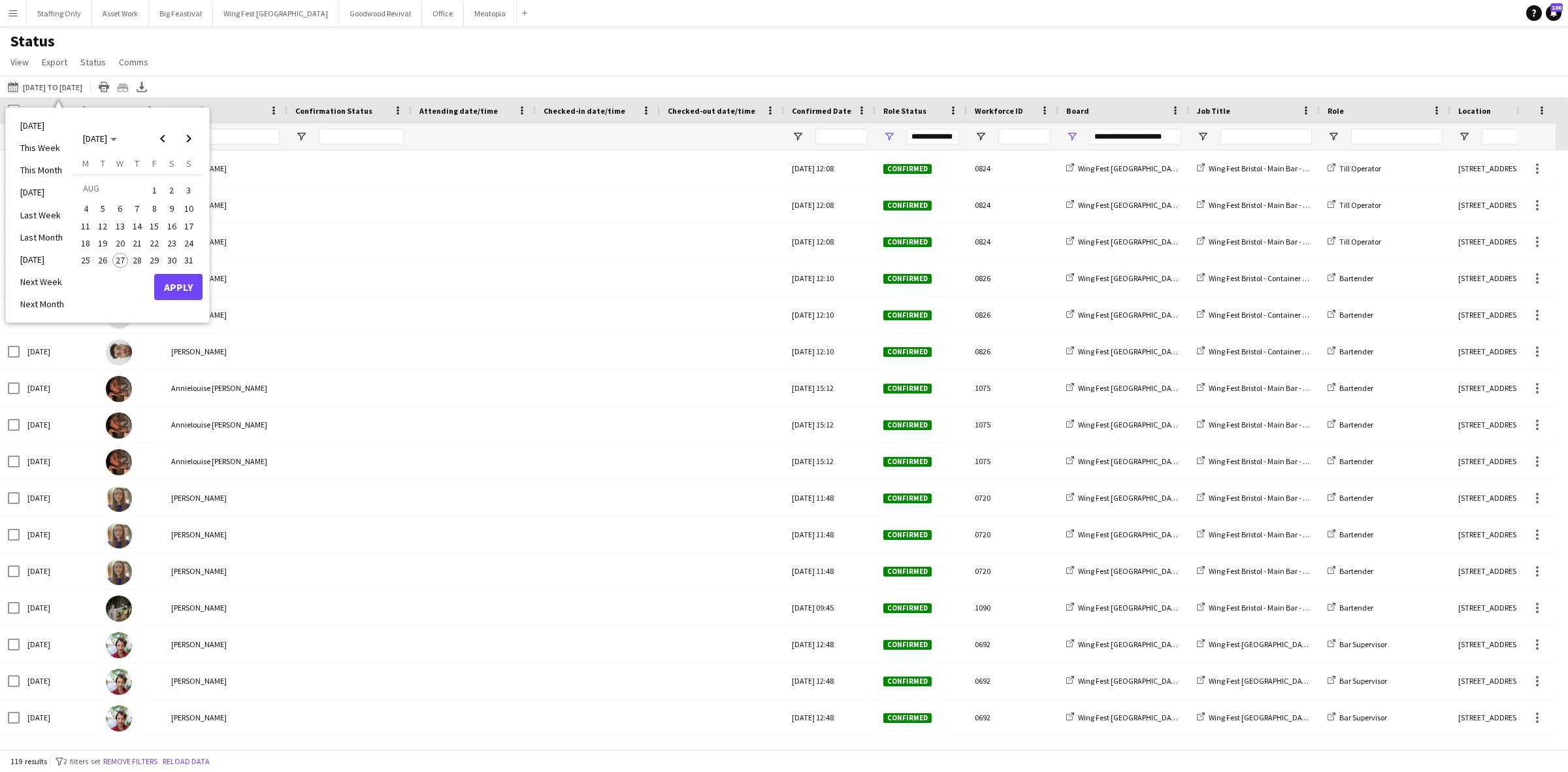
click at [155, 262] on span "29" at bounding box center [154, 260] width 15 height 15
click at [172, 285] on button "Apply" at bounding box center [178, 287] width 48 height 26
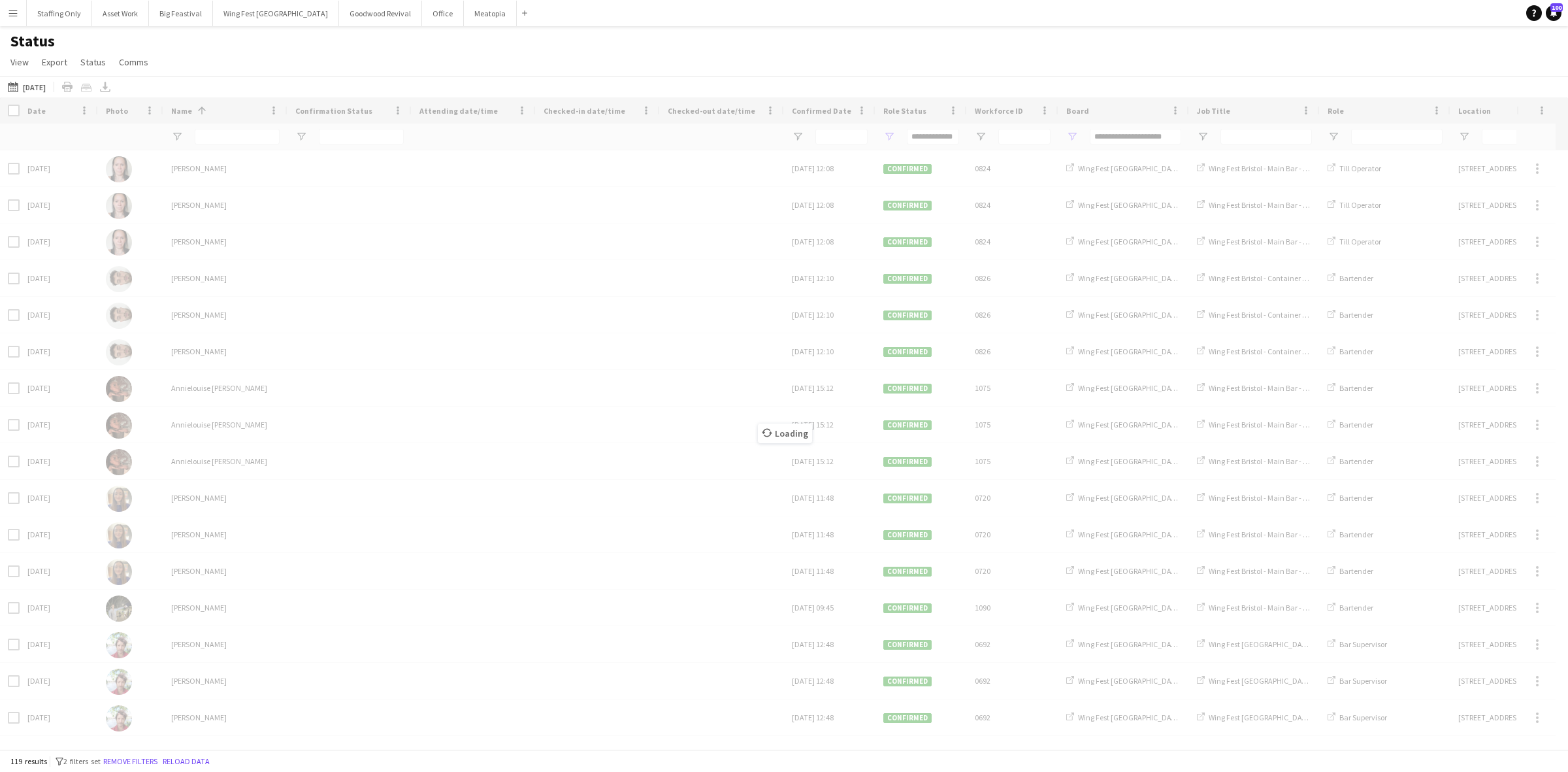
type input "***"
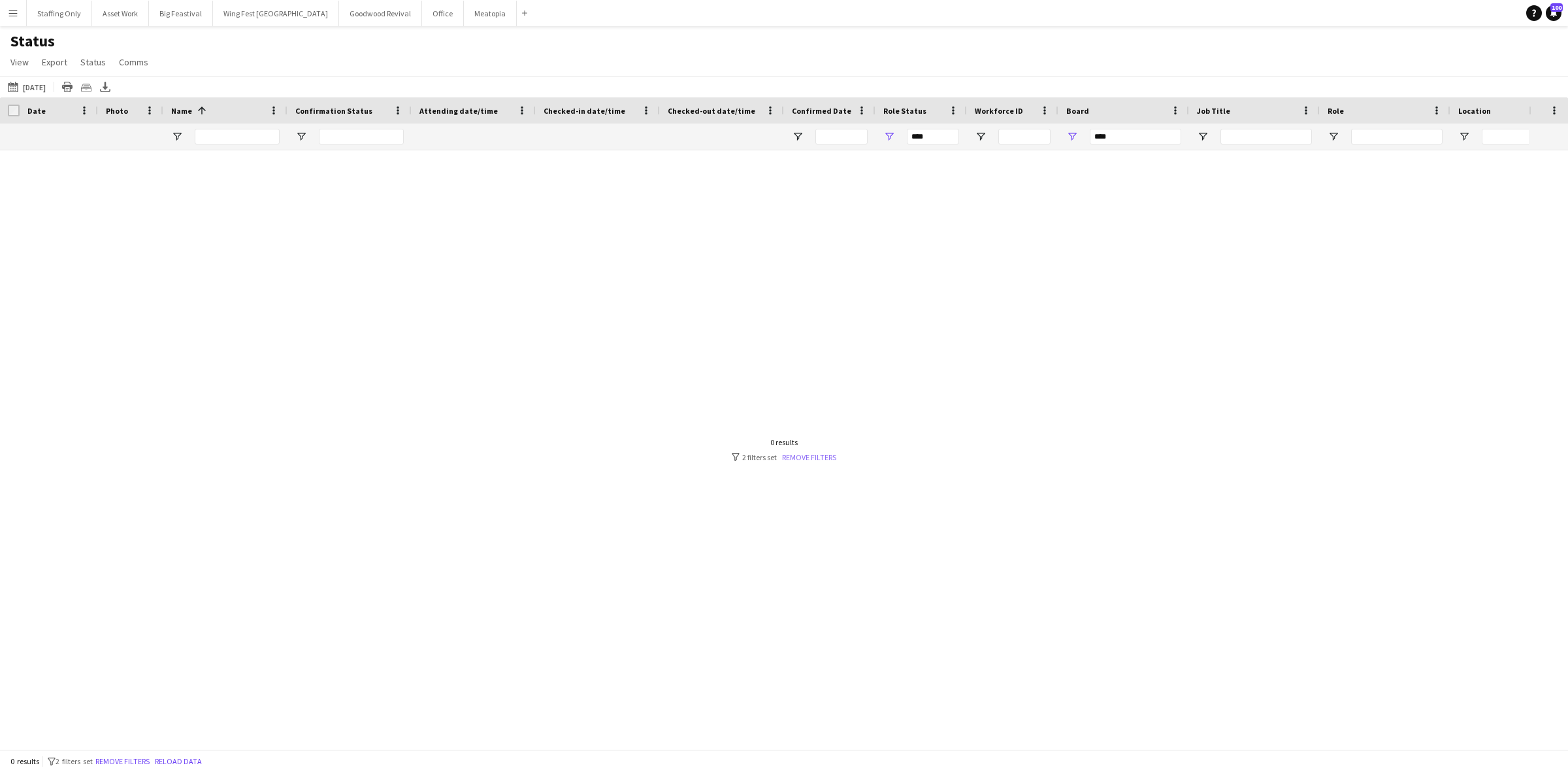
click at [811, 459] on link "Remove filters" at bounding box center [809, 457] width 54 height 10
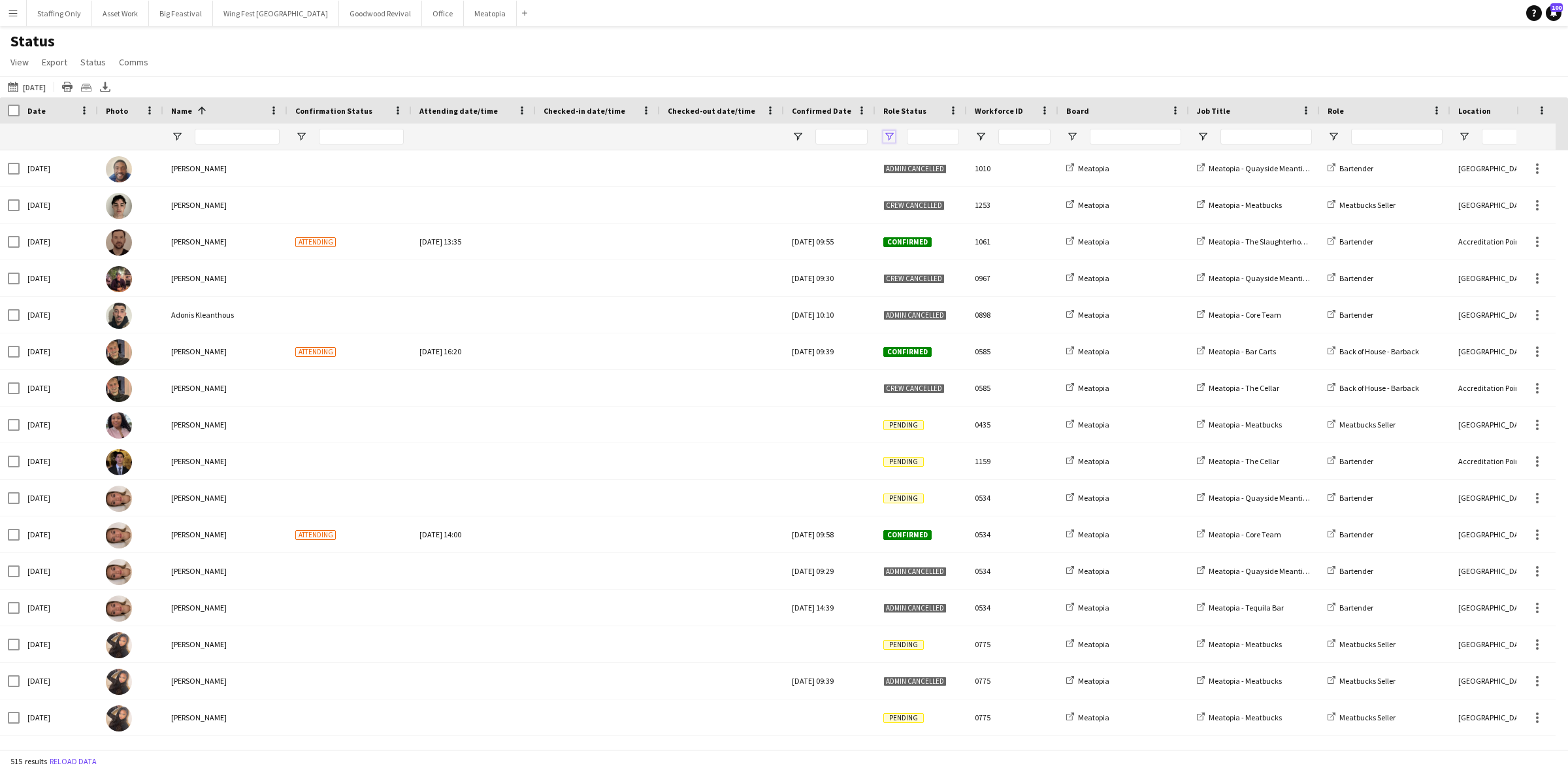
click at [886, 135] on span "Open Filter Menu" at bounding box center [889, 137] width 12 height 12
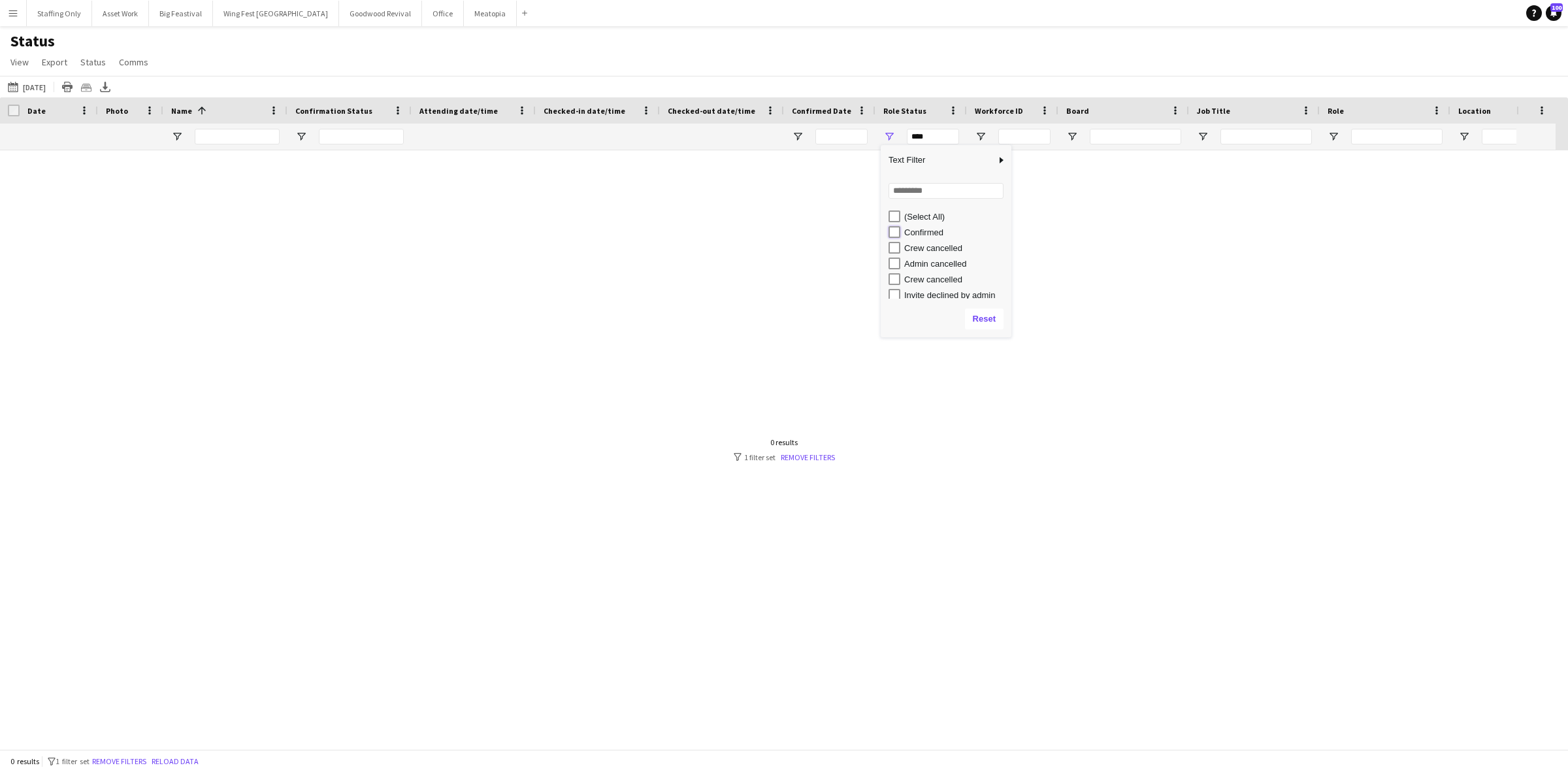
type input "**********"
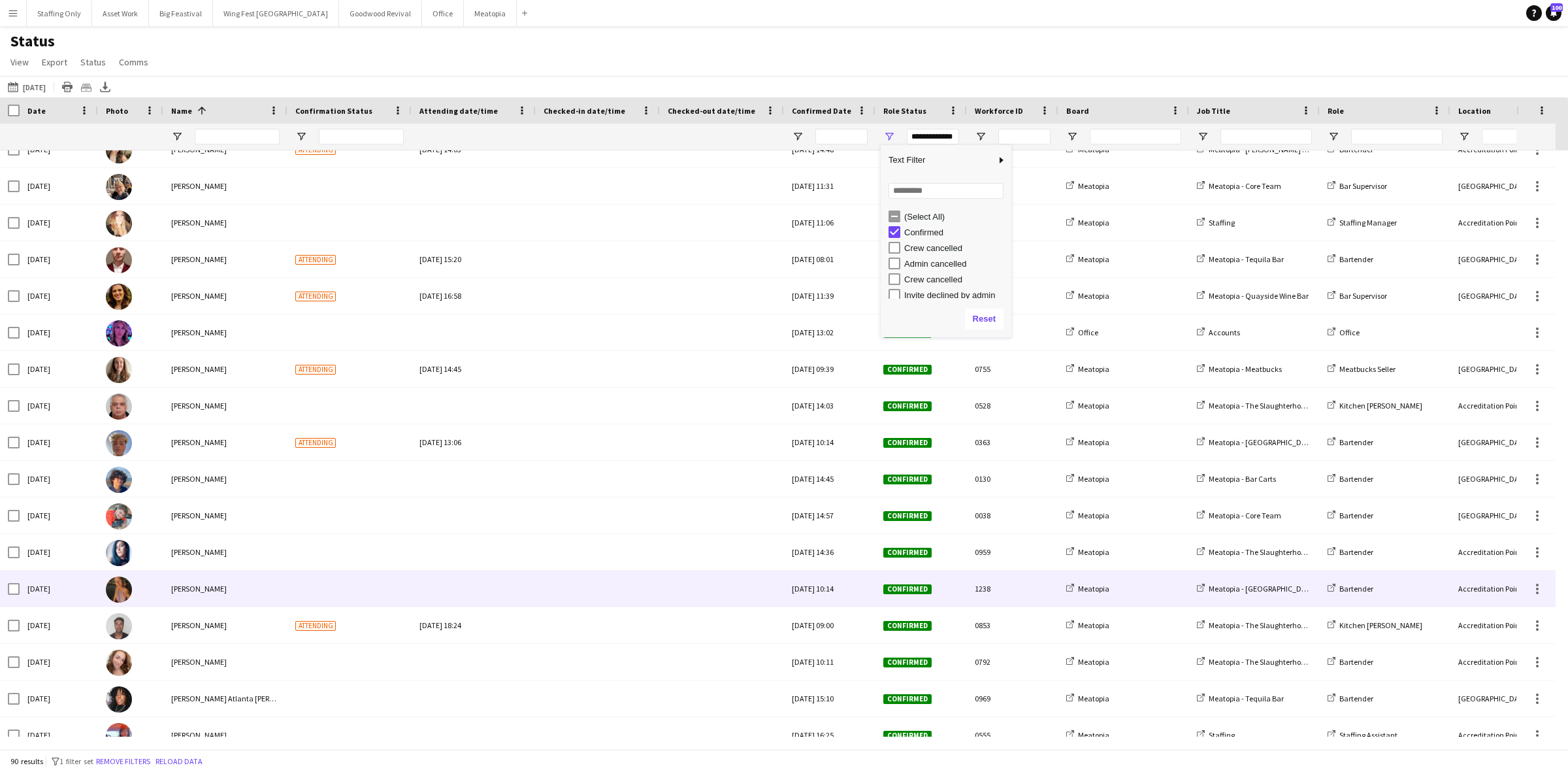
scroll to position [1797, 0]
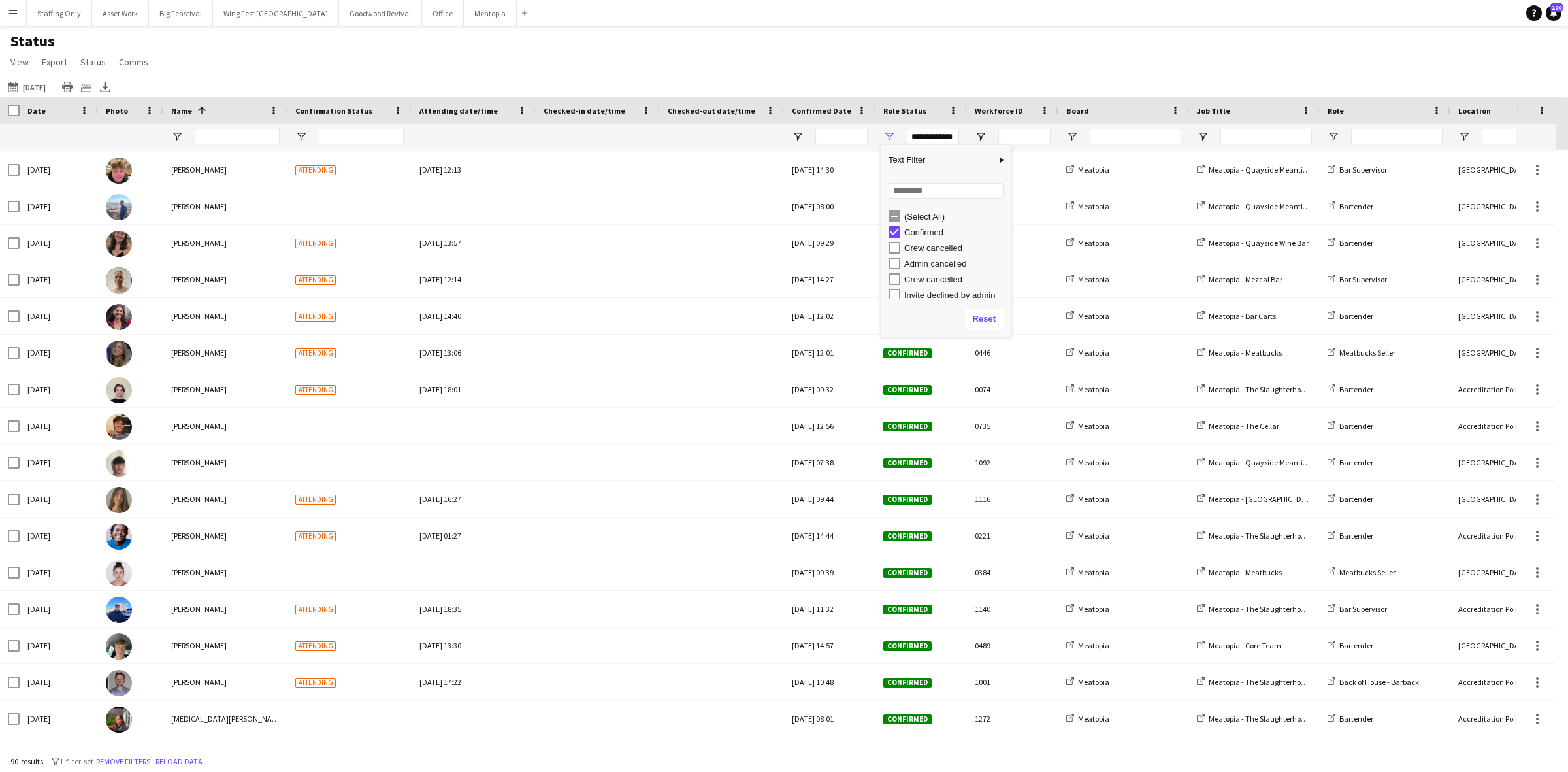
click at [14, 17] on app-icon "Menu" at bounding box center [13, 13] width 11 height 11
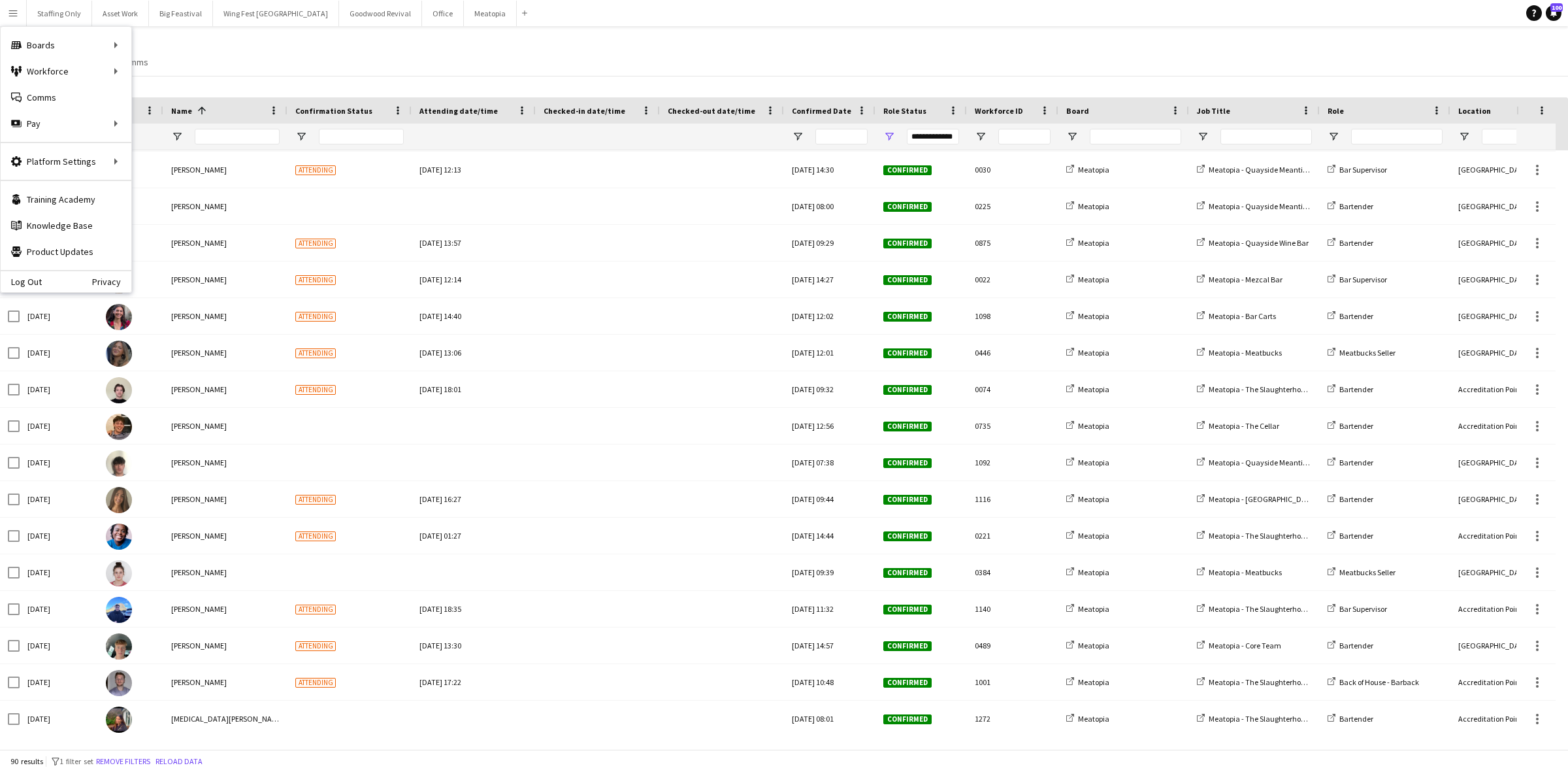
click at [318, 70] on div "Status View Views Default view New view Update view Delete view Edit name Custo…" at bounding box center [784, 54] width 1568 height 44
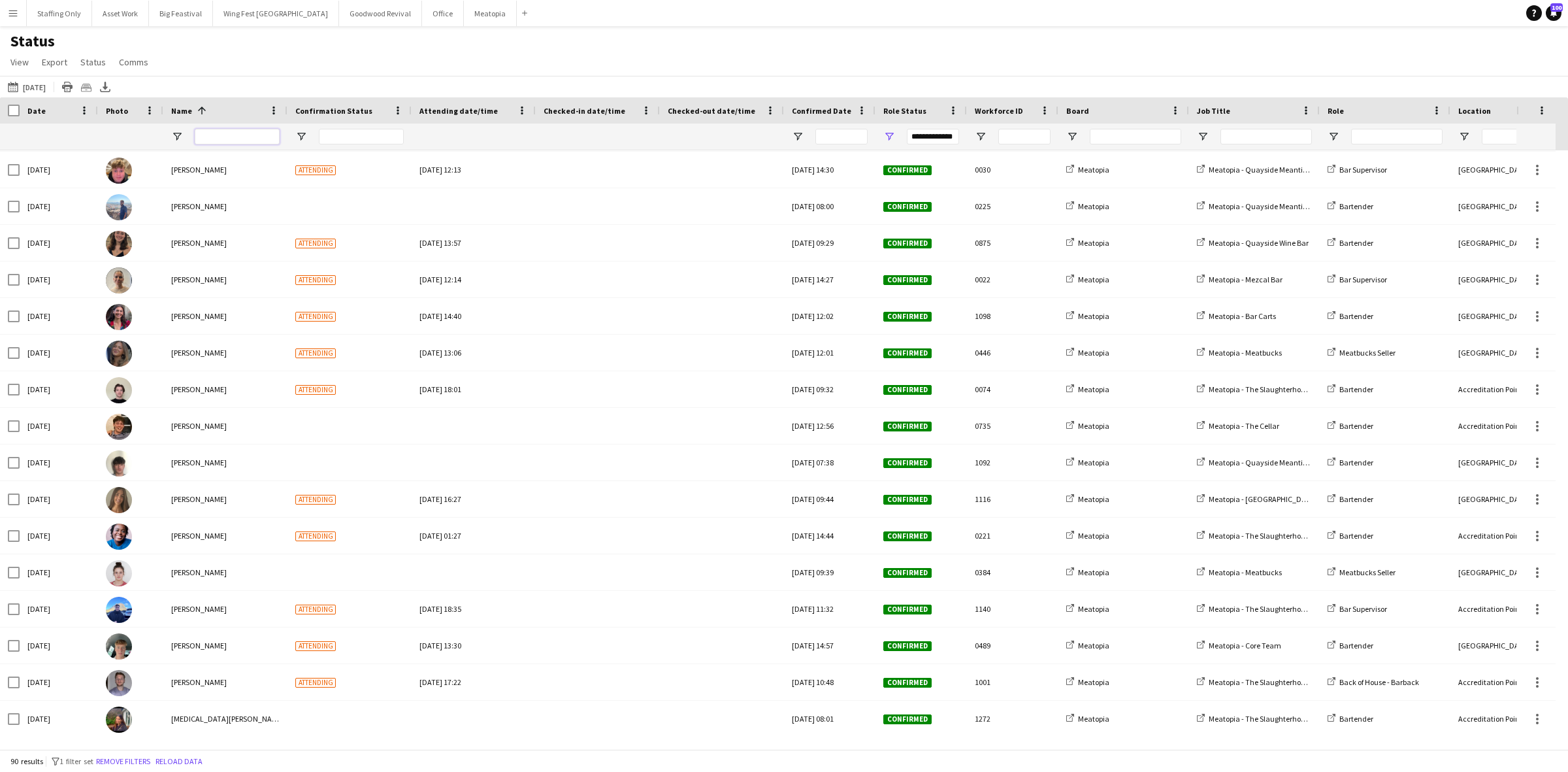
click at [214, 135] on input "Name Filter Input" at bounding box center [237, 136] width 85 height 15
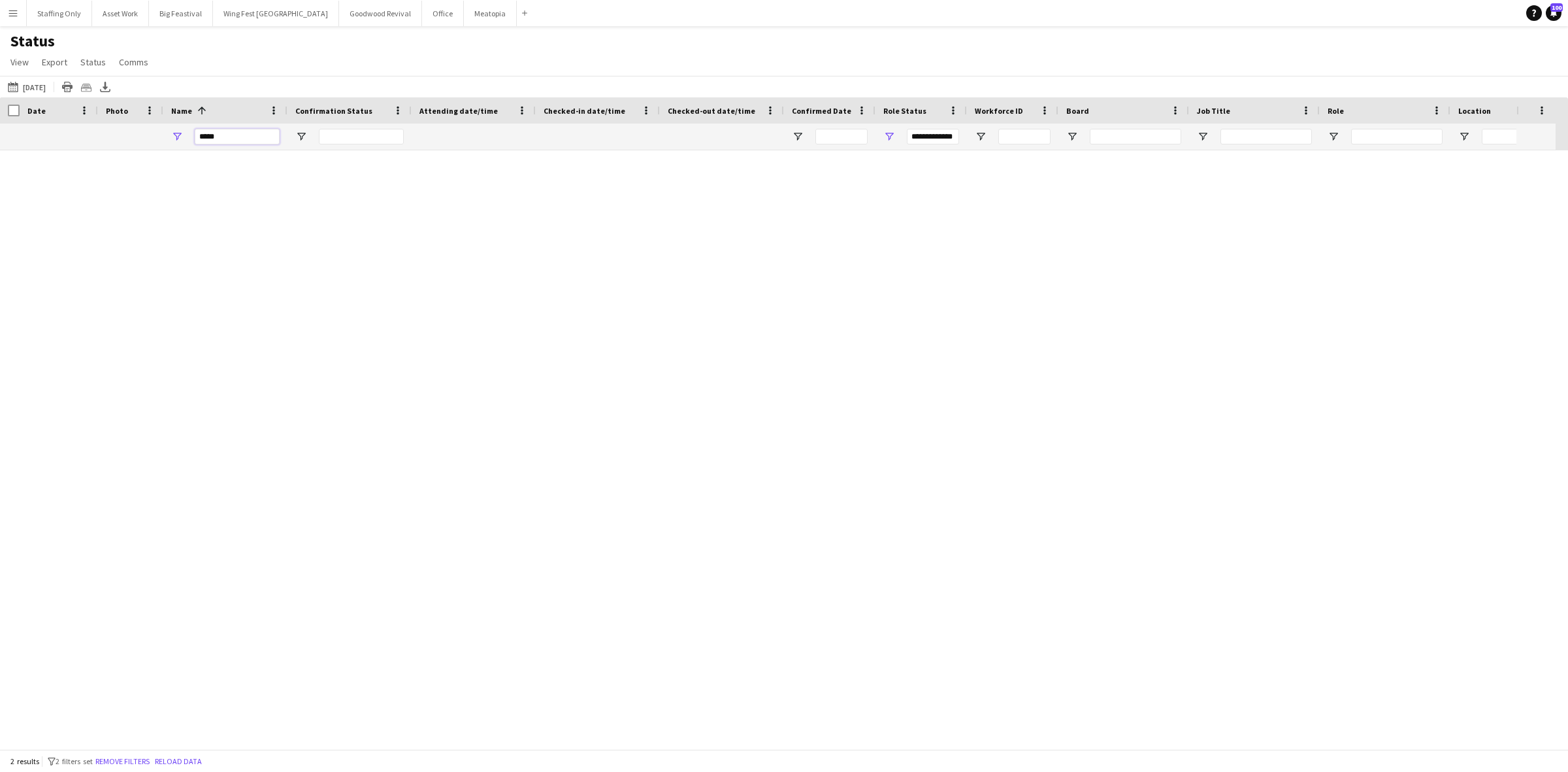
scroll to position [0, 0]
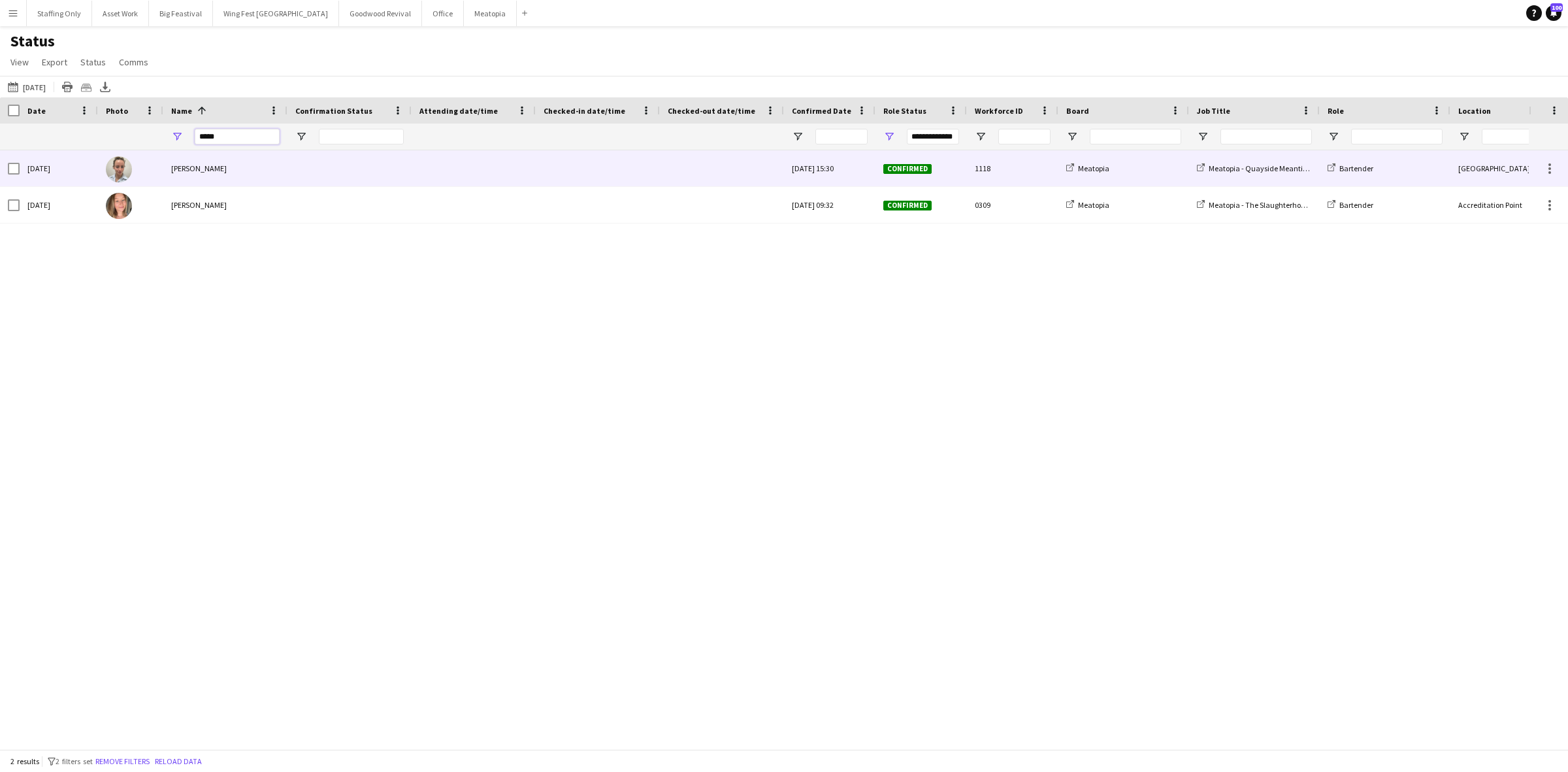
type input "*****"
click at [220, 171] on span "[PERSON_NAME]" at bounding box center [199, 168] width 56 height 10
click at [120, 170] on img at bounding box center [119, 169] width 26 height 26
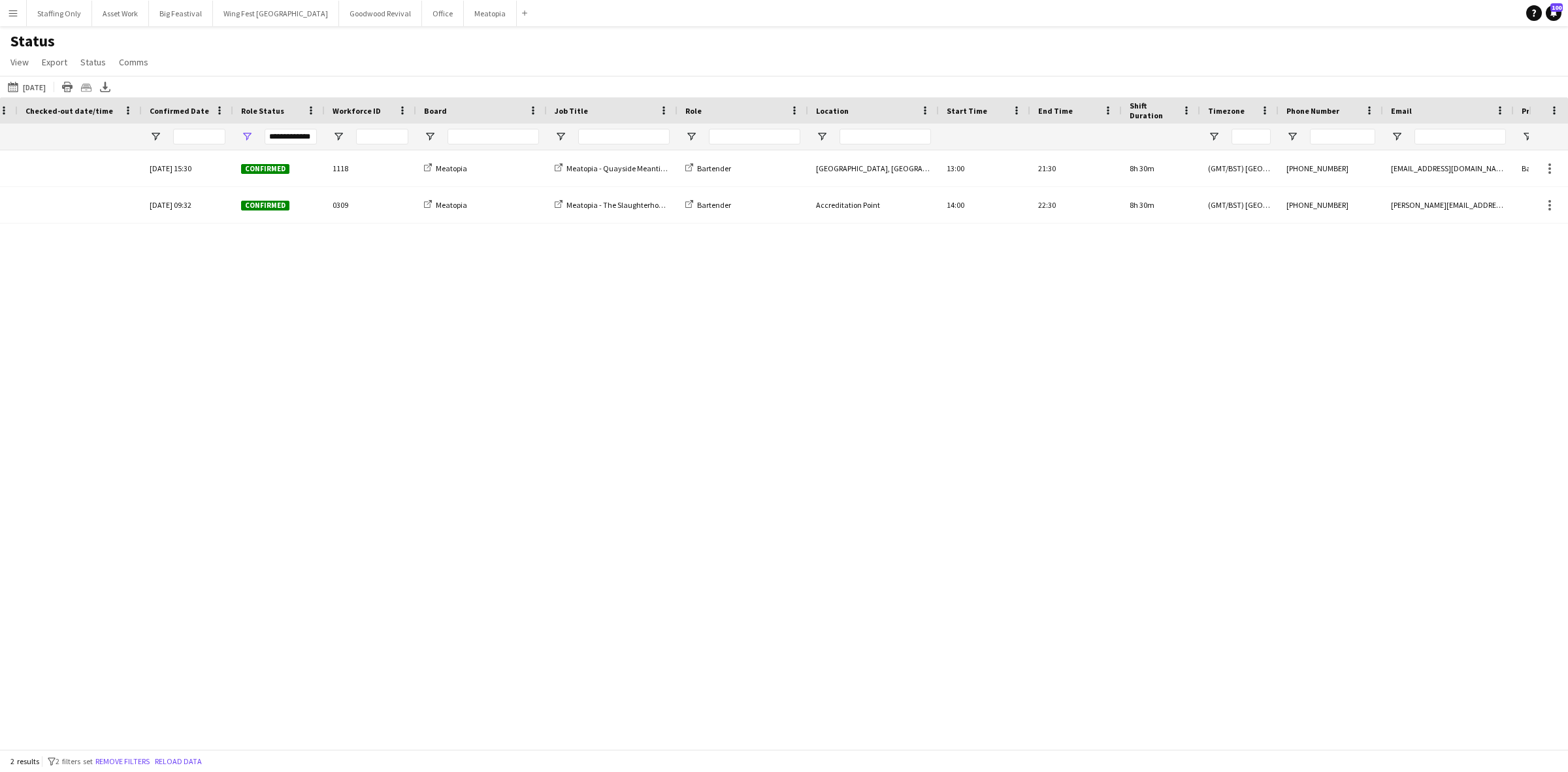
scroll to position [0, 815]
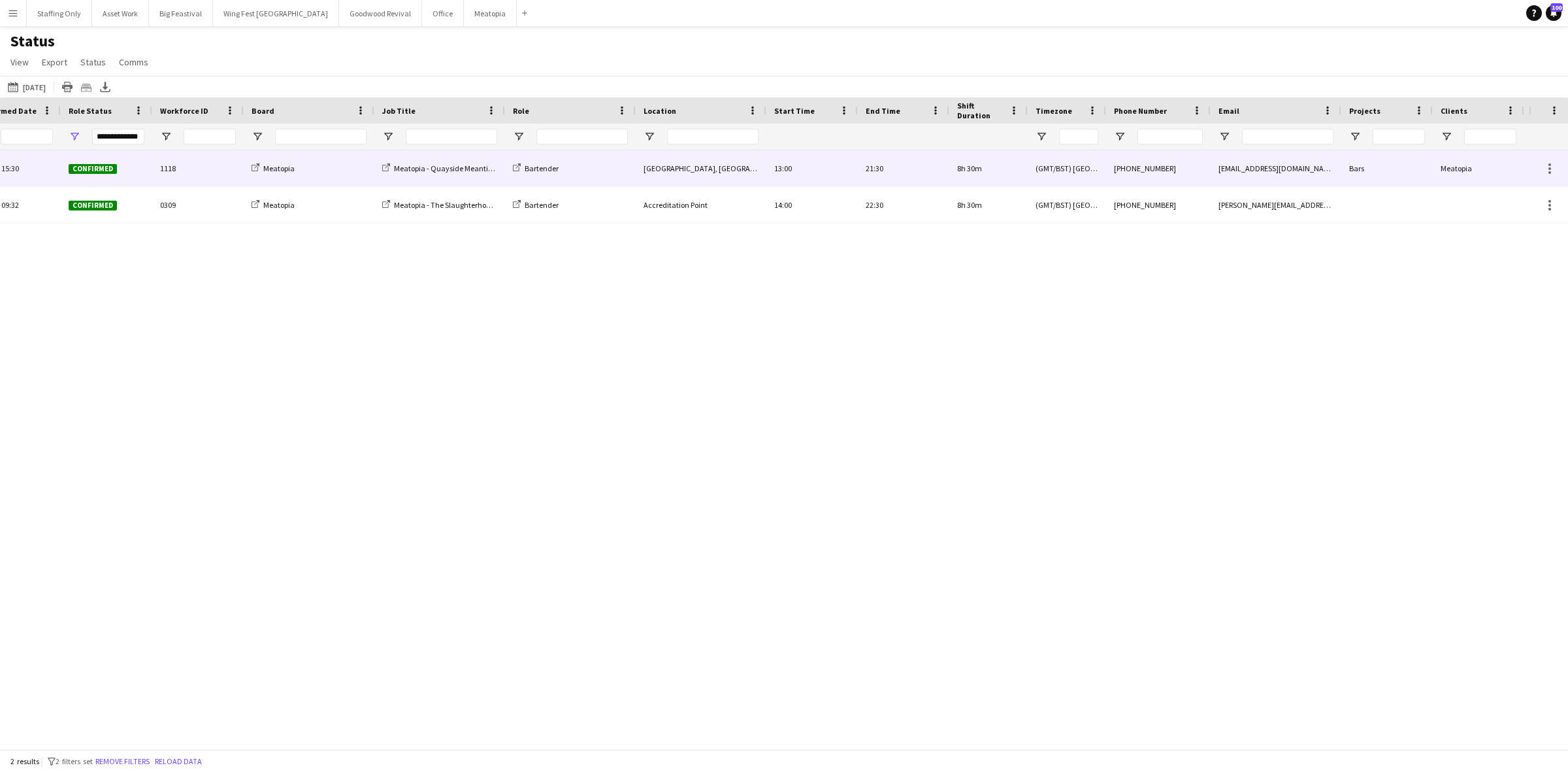
click at [1138, 168] on div "[PHONE_NUMBER]" at bounding box center [1158, 168] width 104 height 36
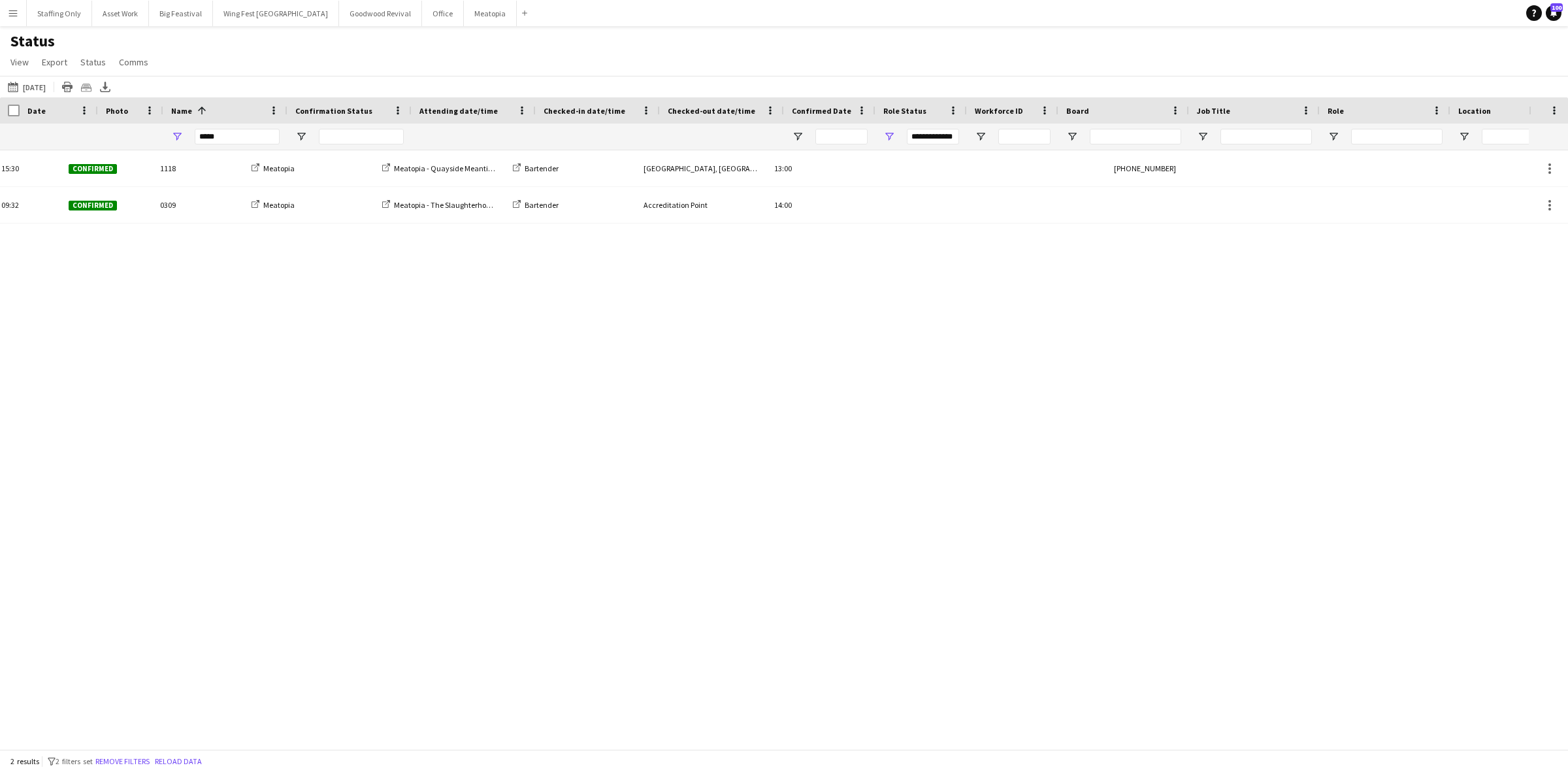
scroll to position [0, 0]
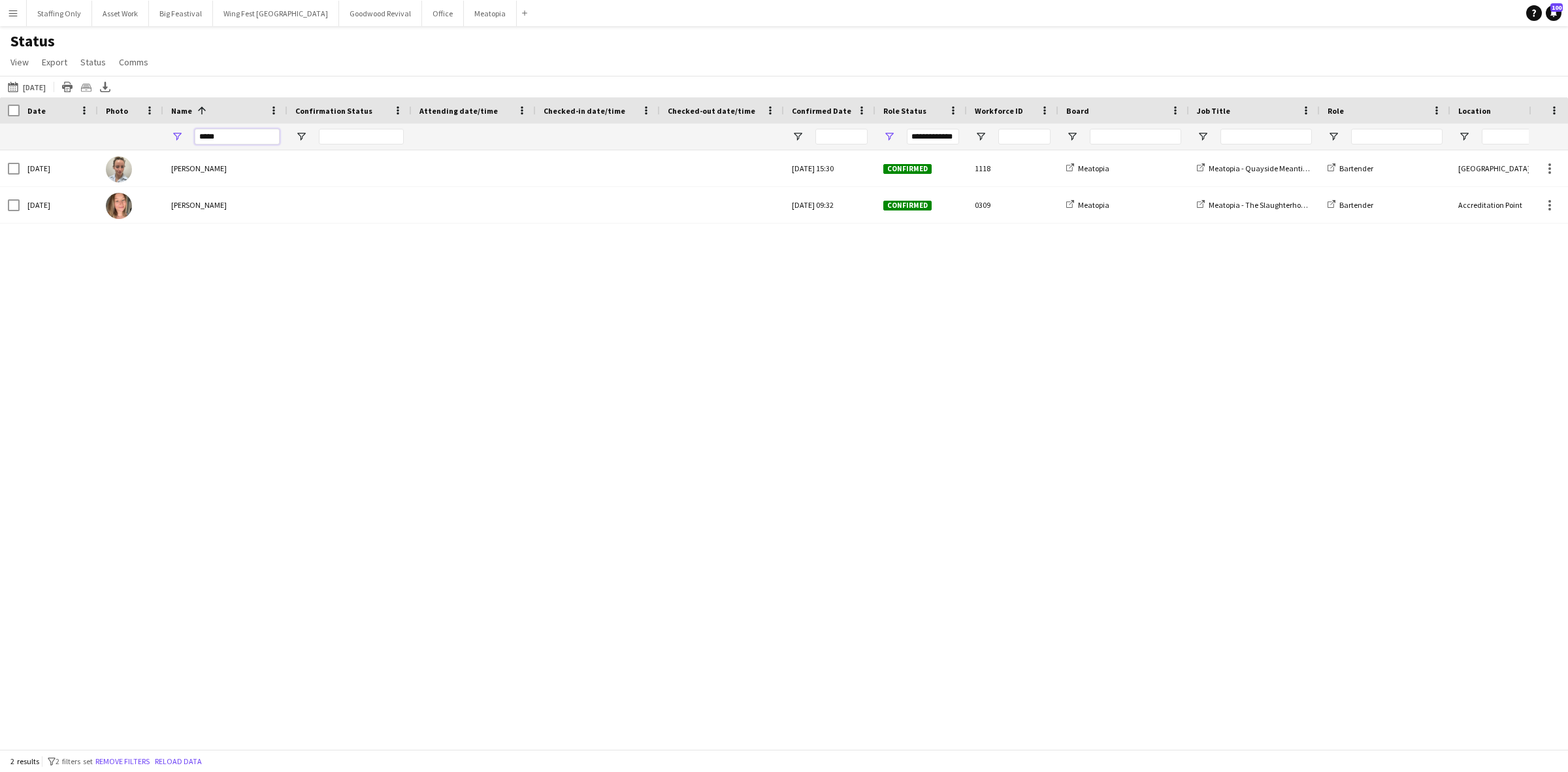
drag, startPoint x: 223, startPoint y: 135, endPoint x: 157, endPoint y: 136, distance: 66.0
click at [157, 136] on div "**********" at bounding box center [1411, 136] width 2823 height 26
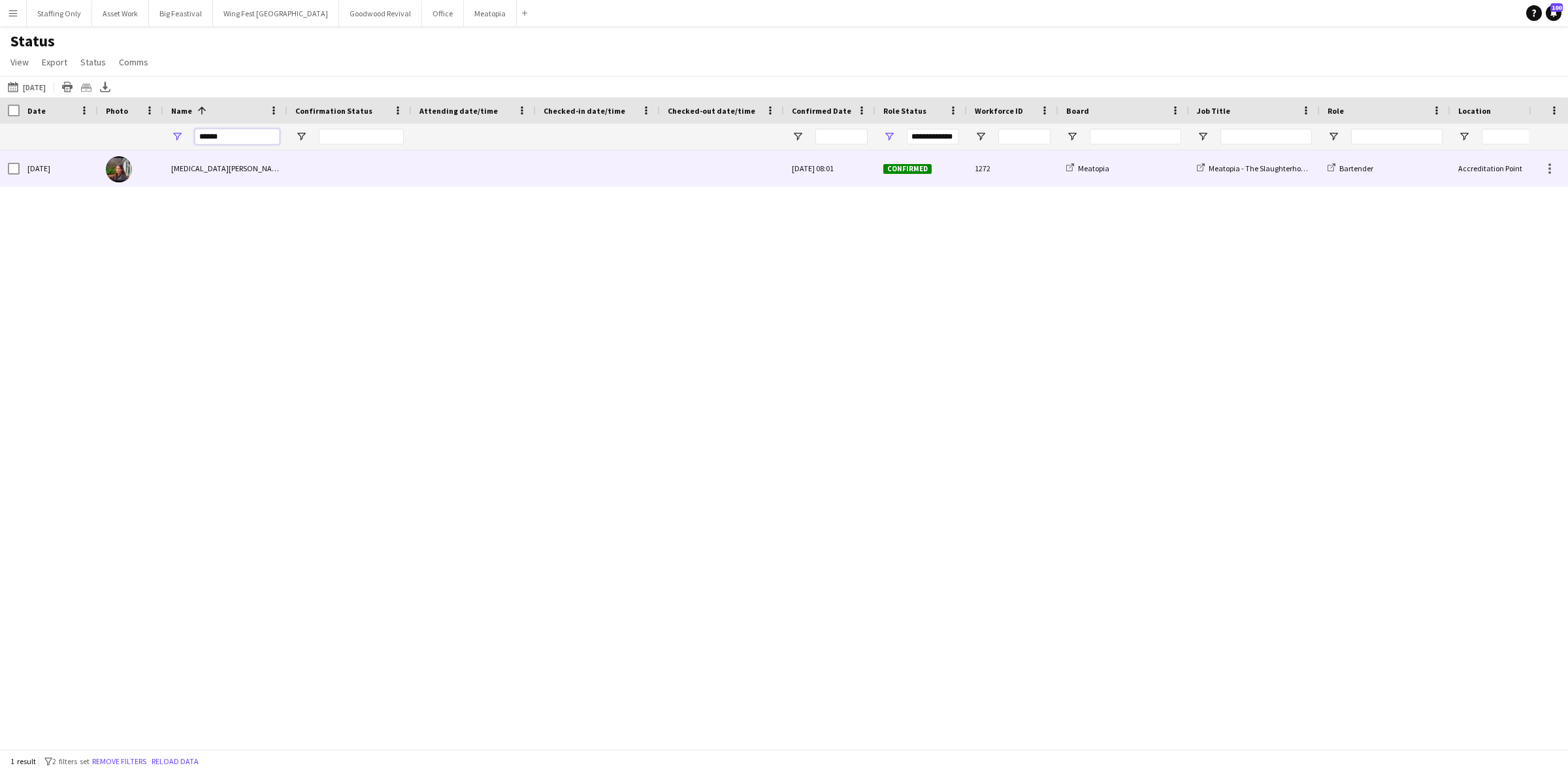
type input "******"
click at [344, 165] on div at bounding box center [349, 168] width 124 height 36
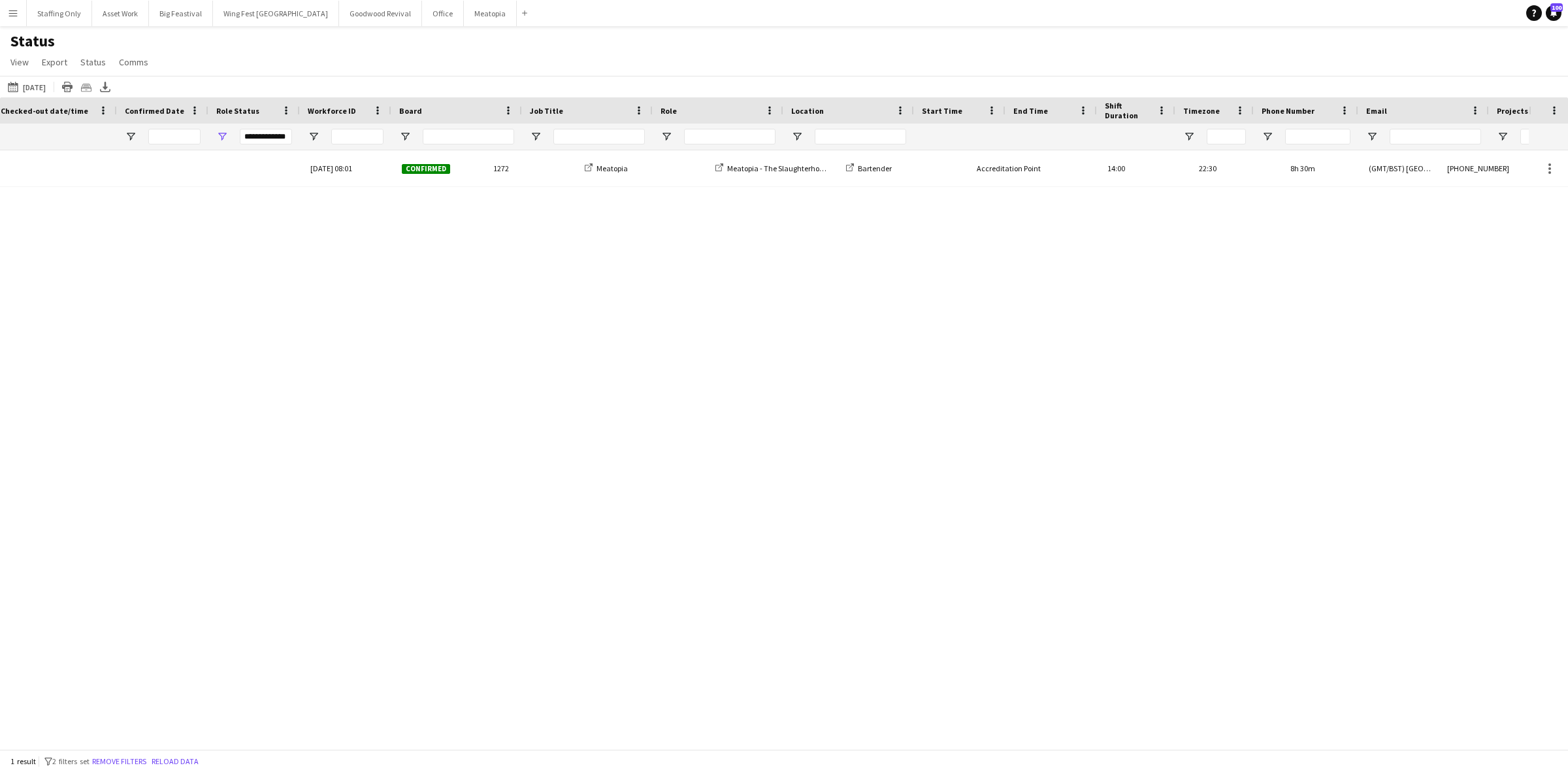
scroll to position [0, 675]
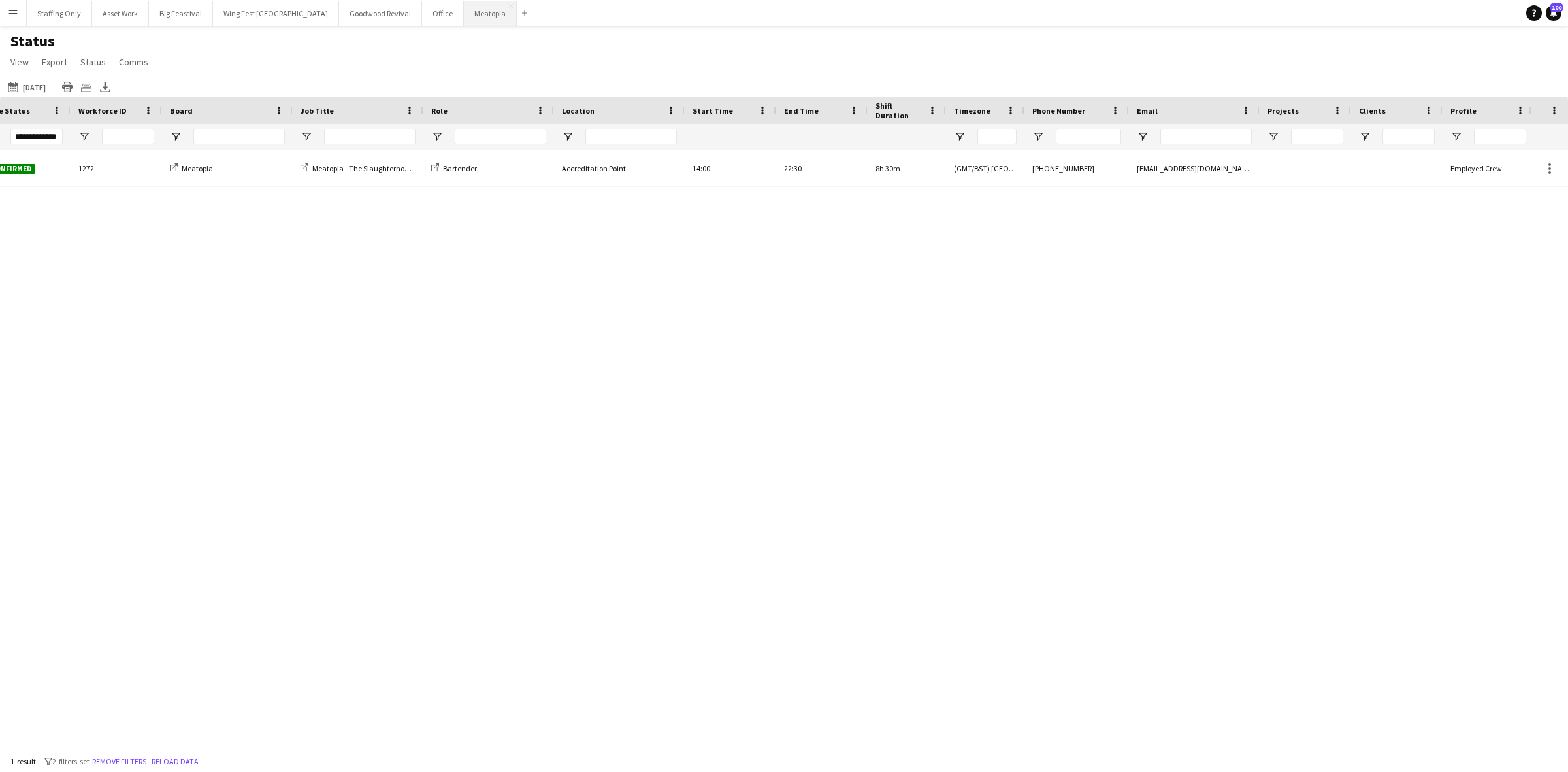
click at [464, 25] on button "Meatopia Close" at bounding box center [490, 13] width 53 height 25
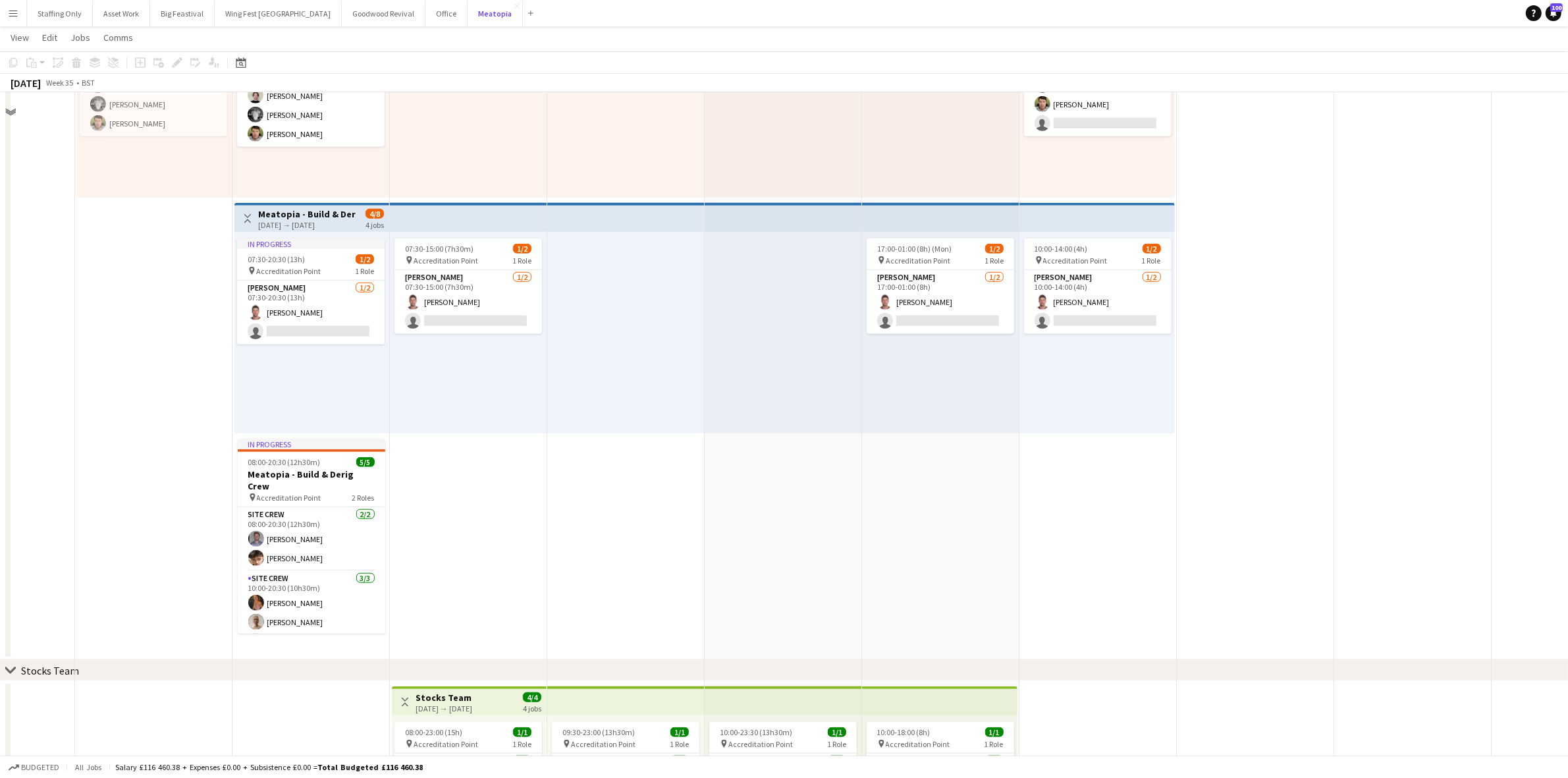
scroll to position [1399, 0]
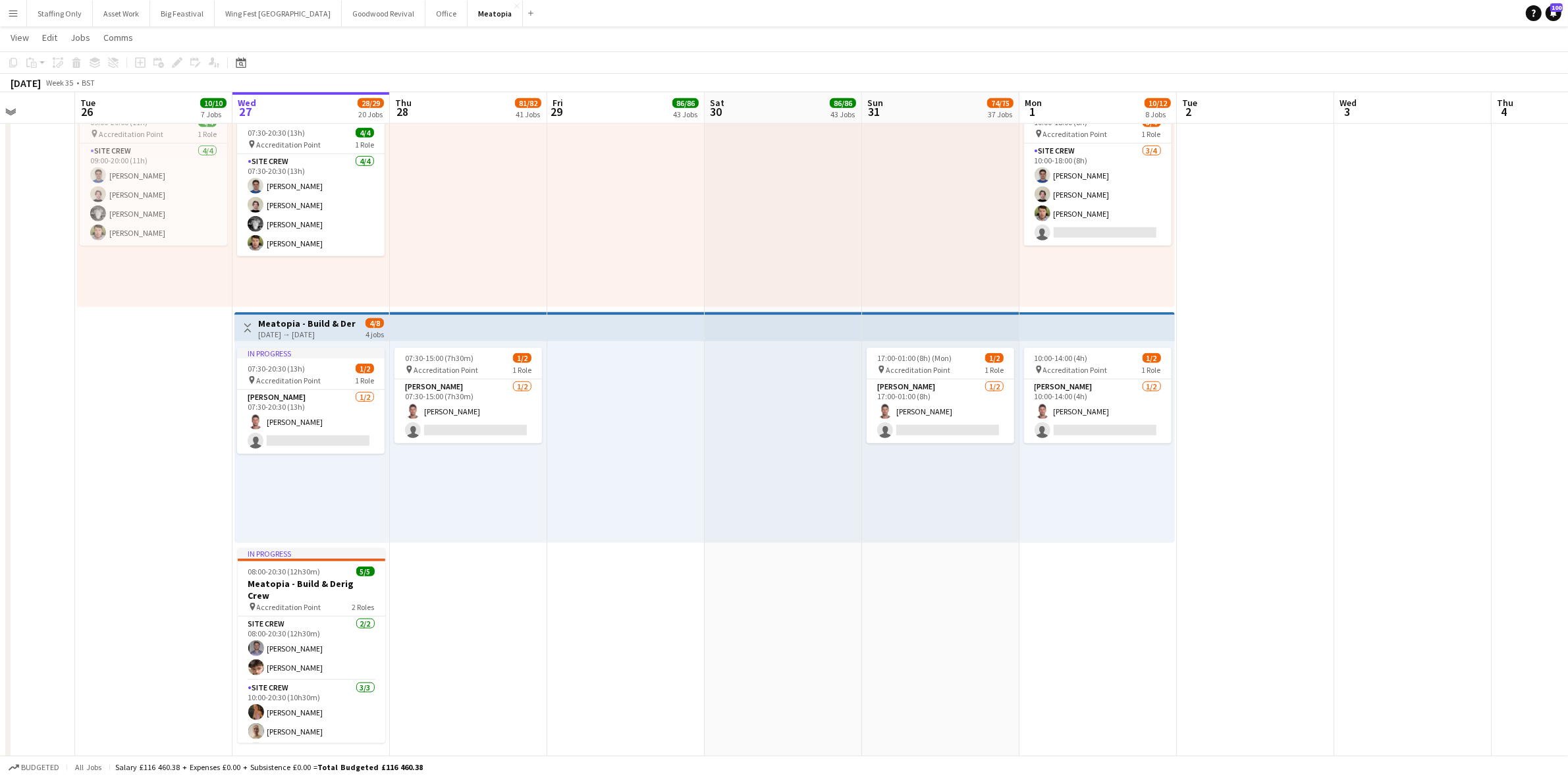
drag, startPoint x: 297, startPoint y: 321, endPoint x: 307, endPoint y: 323, distance: 10.2
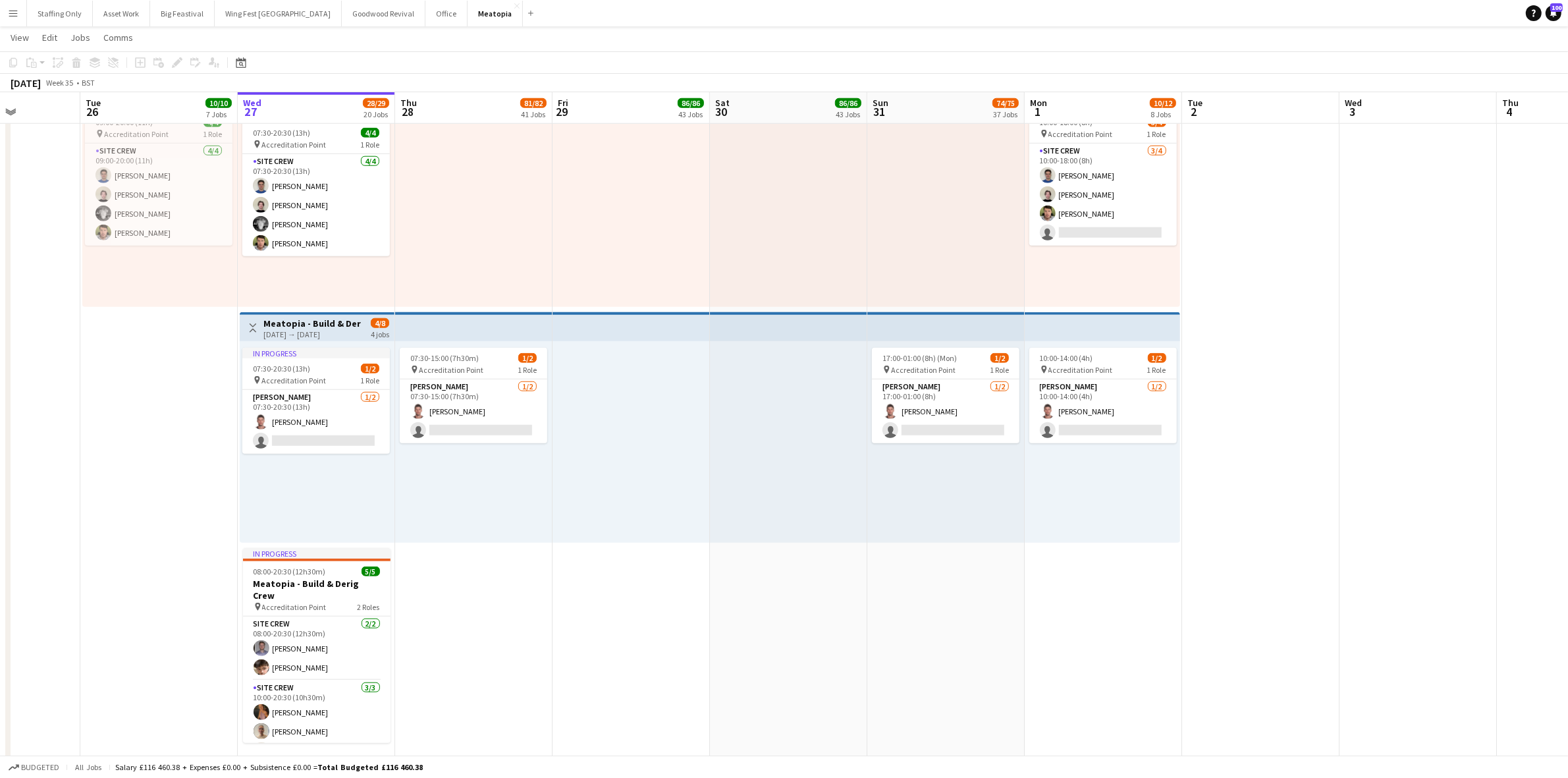
click at [291, 331] on div "[DATE] → [DATE]" at bounding box center [312, 334] width 98 height 10
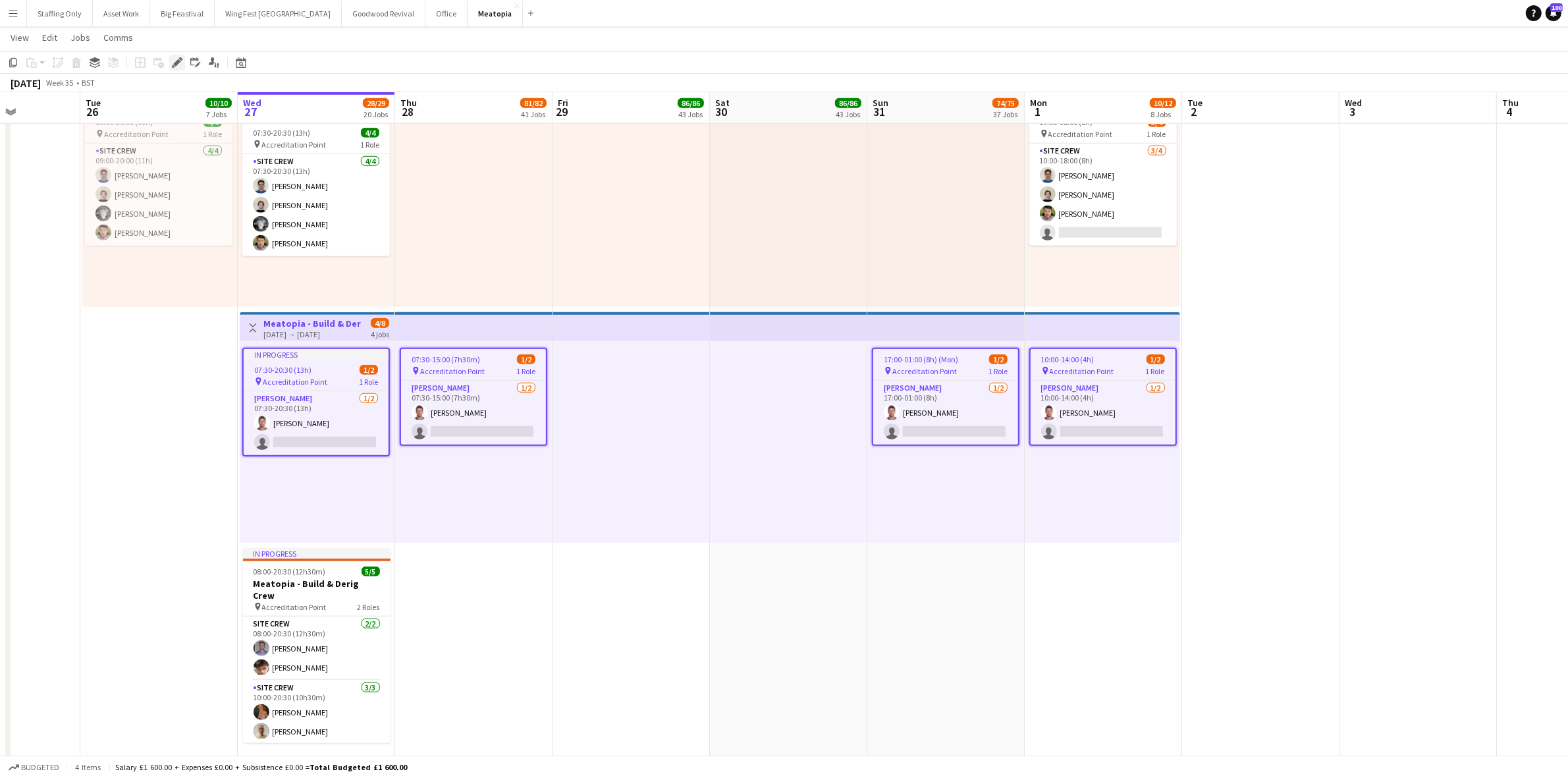
click at [176, 63] on icon at bounding box center [177, 63] width 7 height 7
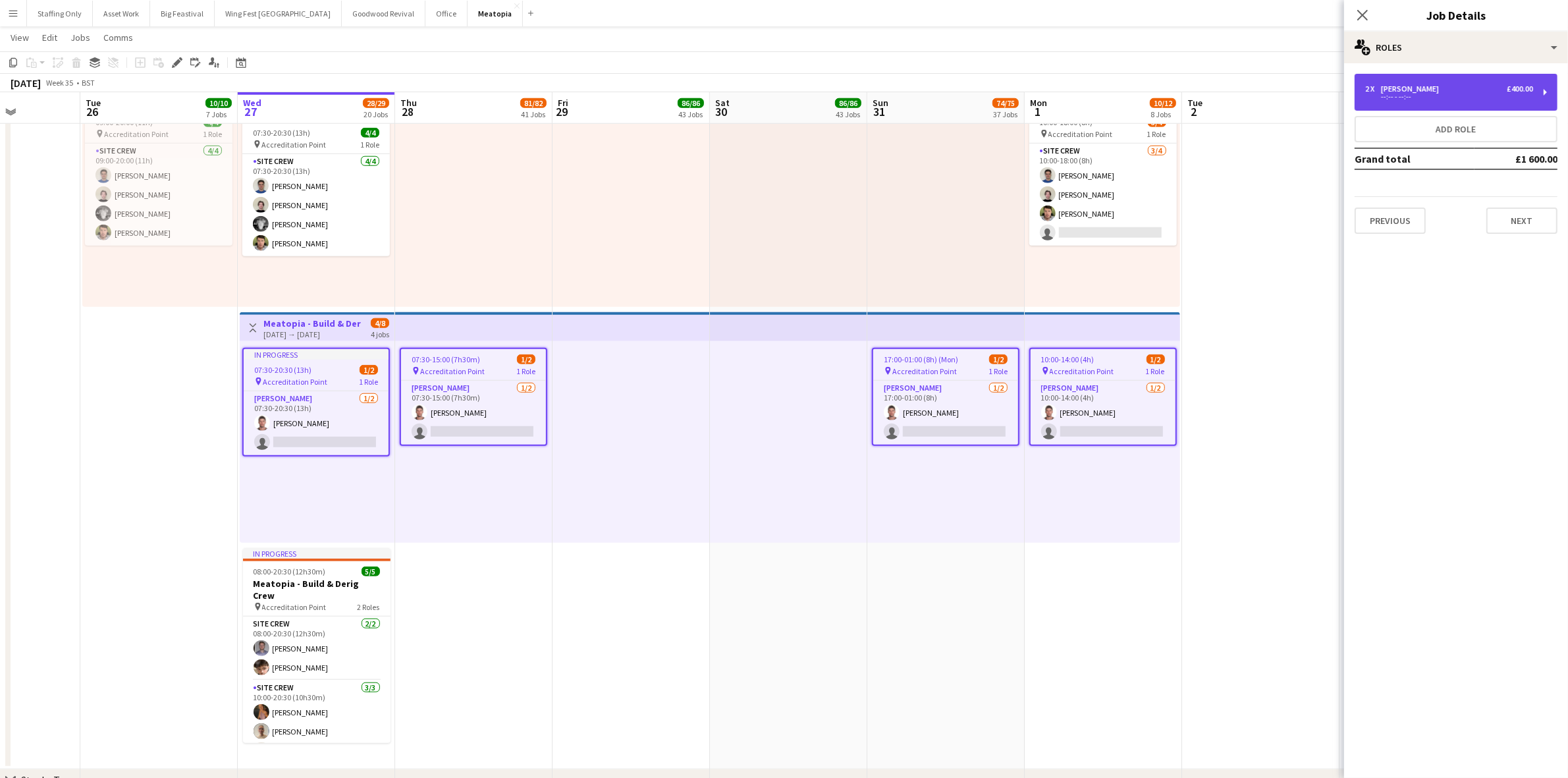
click at [1376, 102] on div "2 x [PERSON_NAME] £400.00 --:-- - --:--" at bounding box center [1455, 92] width 203 height 37
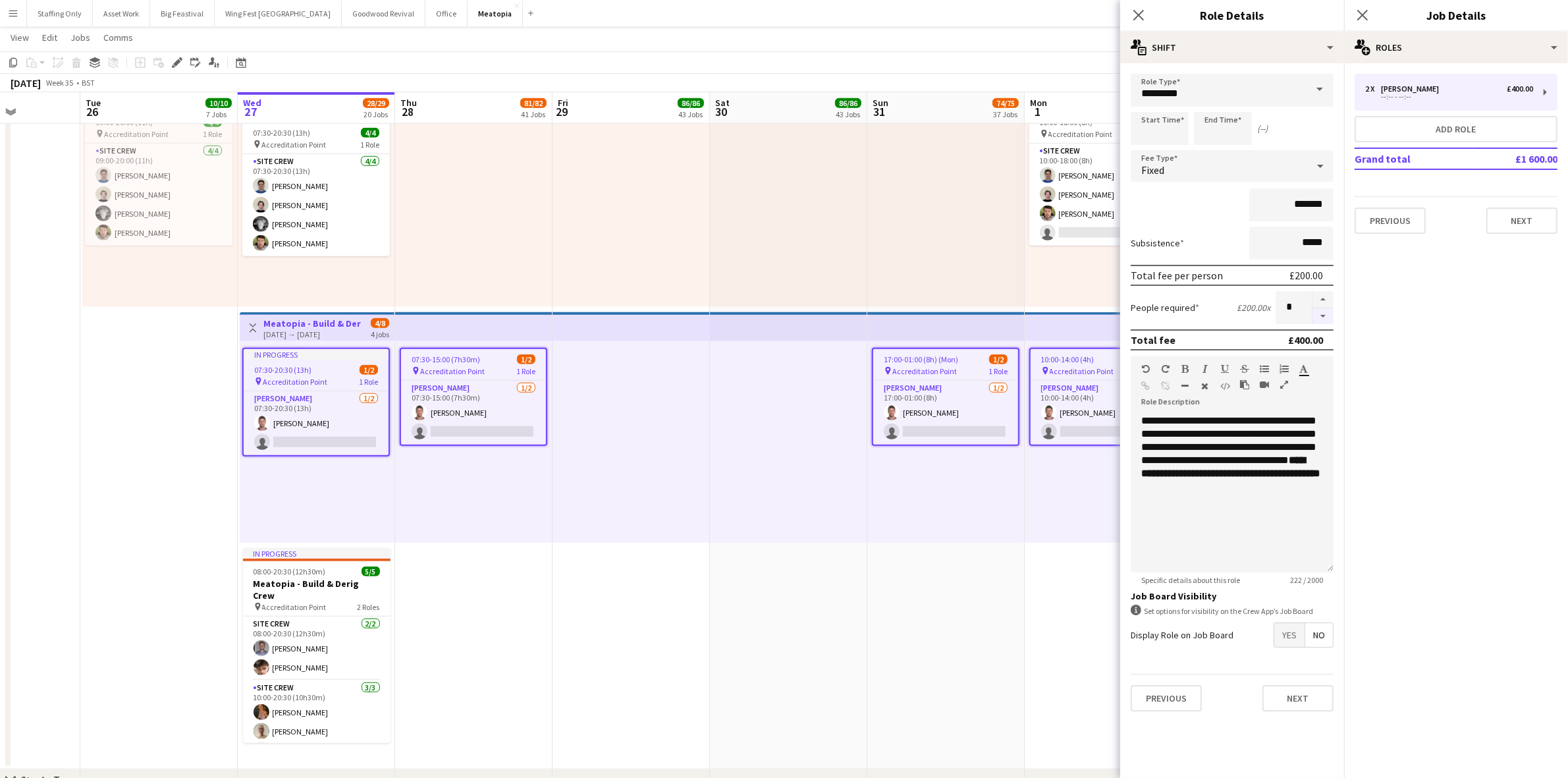
click at [1324, 319] on button "button" at bounding box center [1322, 316] width 21 height 16
type input "*"
drag, startPoint x: 1325, startPoint y: 206, endPoint x: 1281, endPoint y: 202, distance: 44.2
click at [1281, 202] on input "*******" at bounding box center [1291, 204] width 84 height 33
click at [1360, 15] on icon "Close pop-in" at bounding box center [1362, 15] width 13 height 13
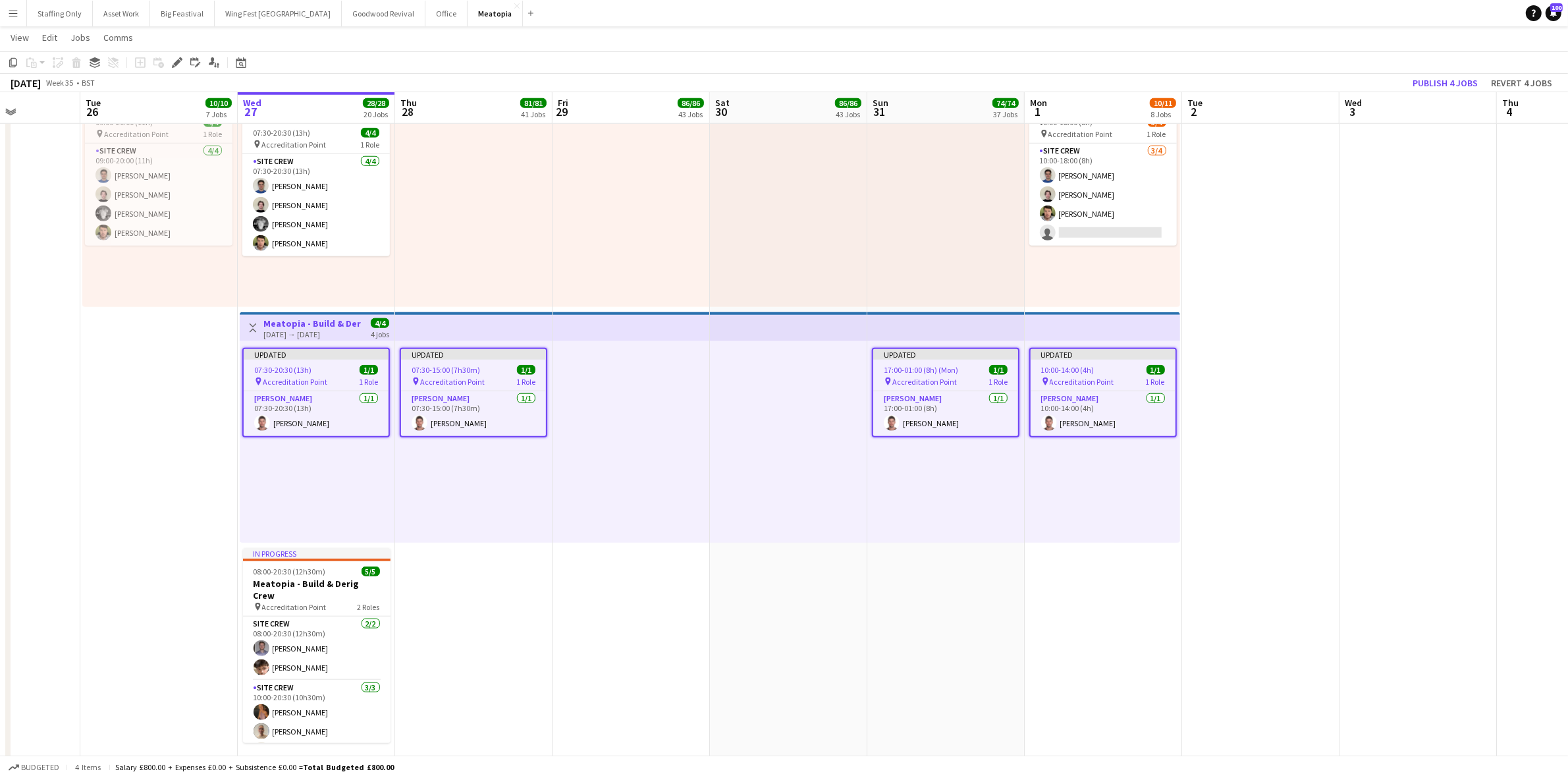
click at [1386, 526] on app-date-cell at bounding box center [1418, 420] width 157 height 698
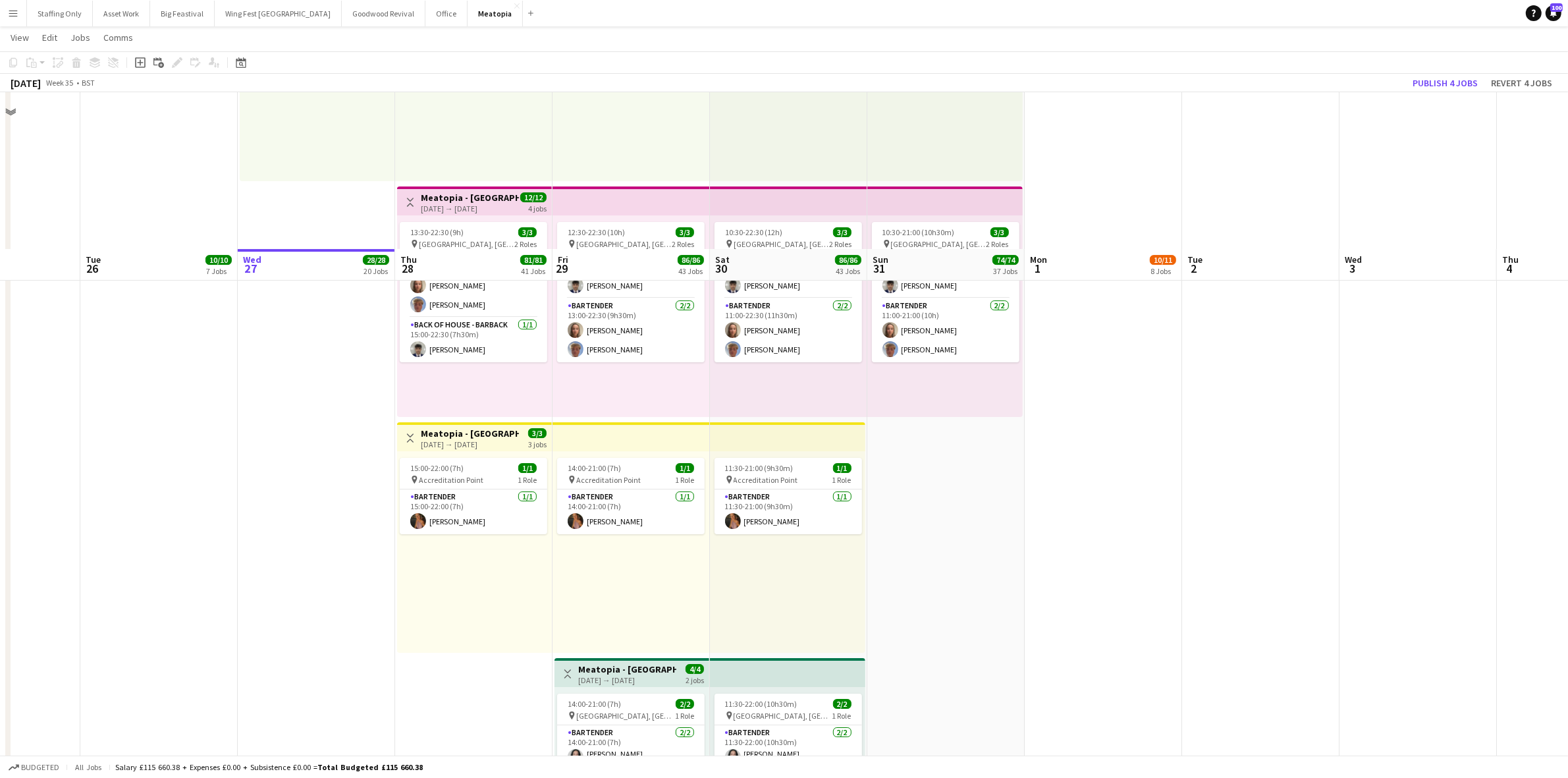
scroll to position [5597, 0]
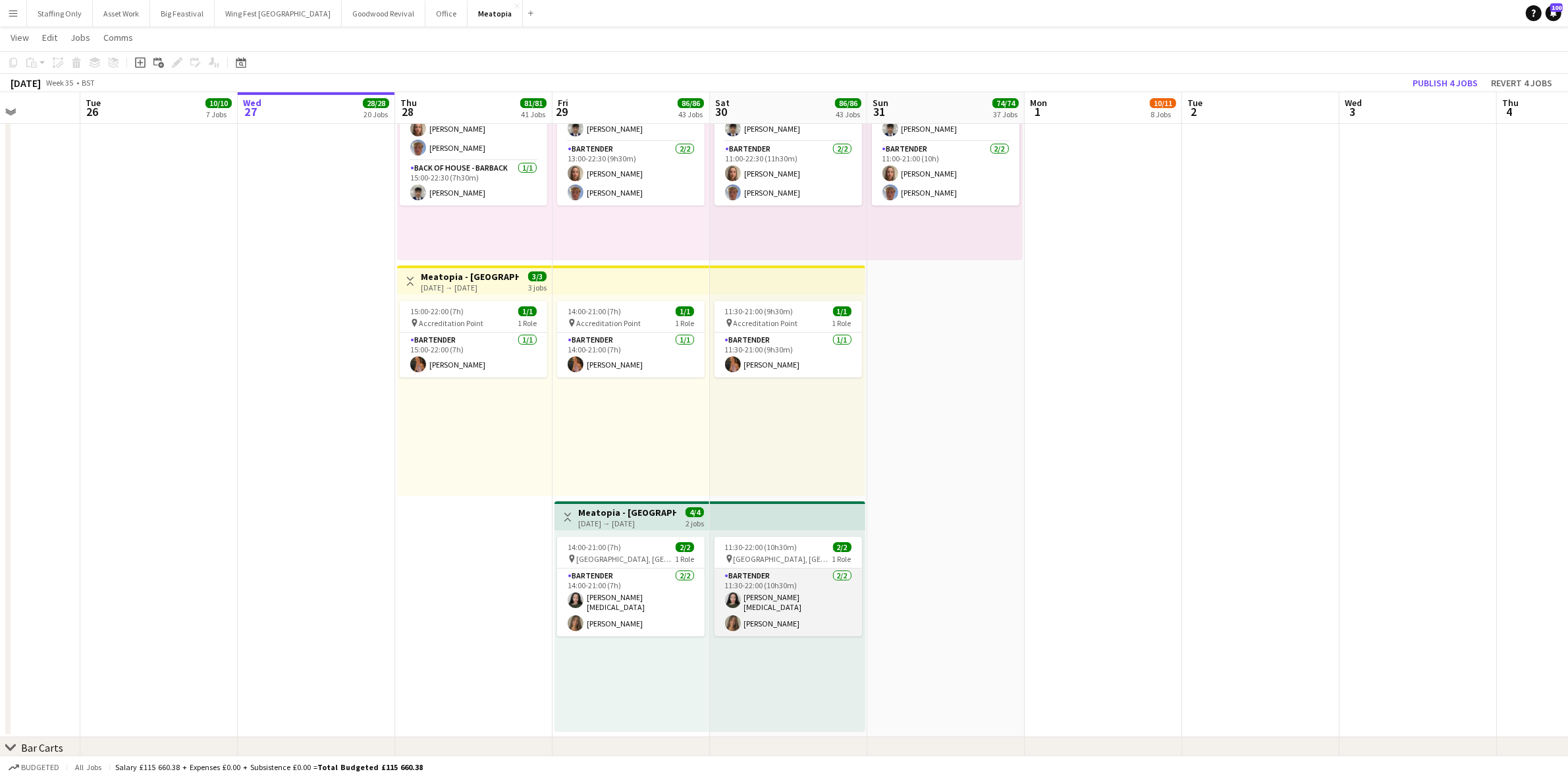
click at [797, 619] on app-card-role "Bartender [DATE] 11:30-22:00 (10h30m) [PERSON_NAME][MEDICAL_DATA] [PERSON_NAME]" at bounding box center [788, 602] width 148 height 68
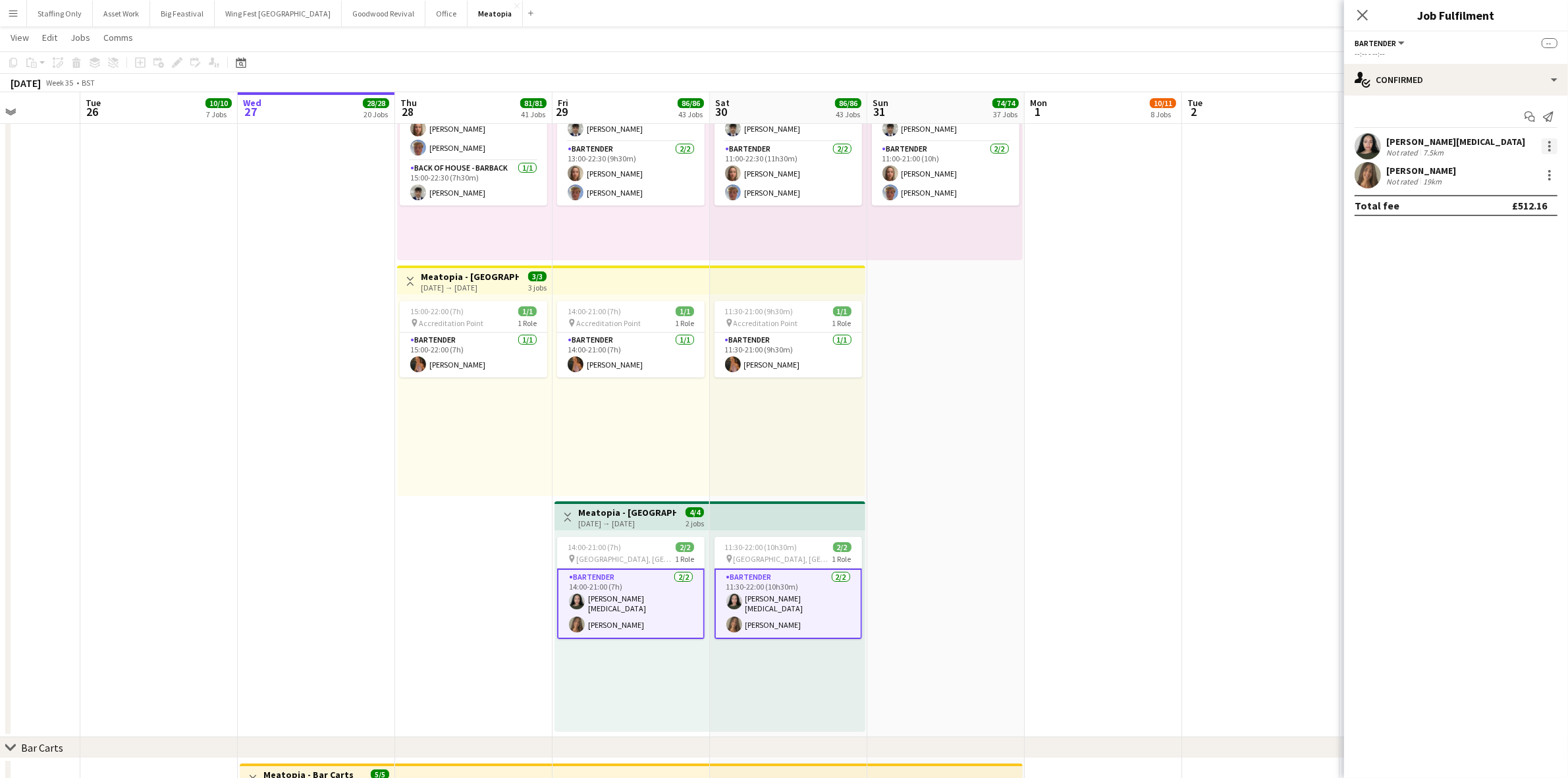
click at [1554, 149] on div at bounding box center [1549, 146] width 16 height 16
click at [1515, 271] on button "Remove" at bounding box center [1507, 265] width 103 height 32
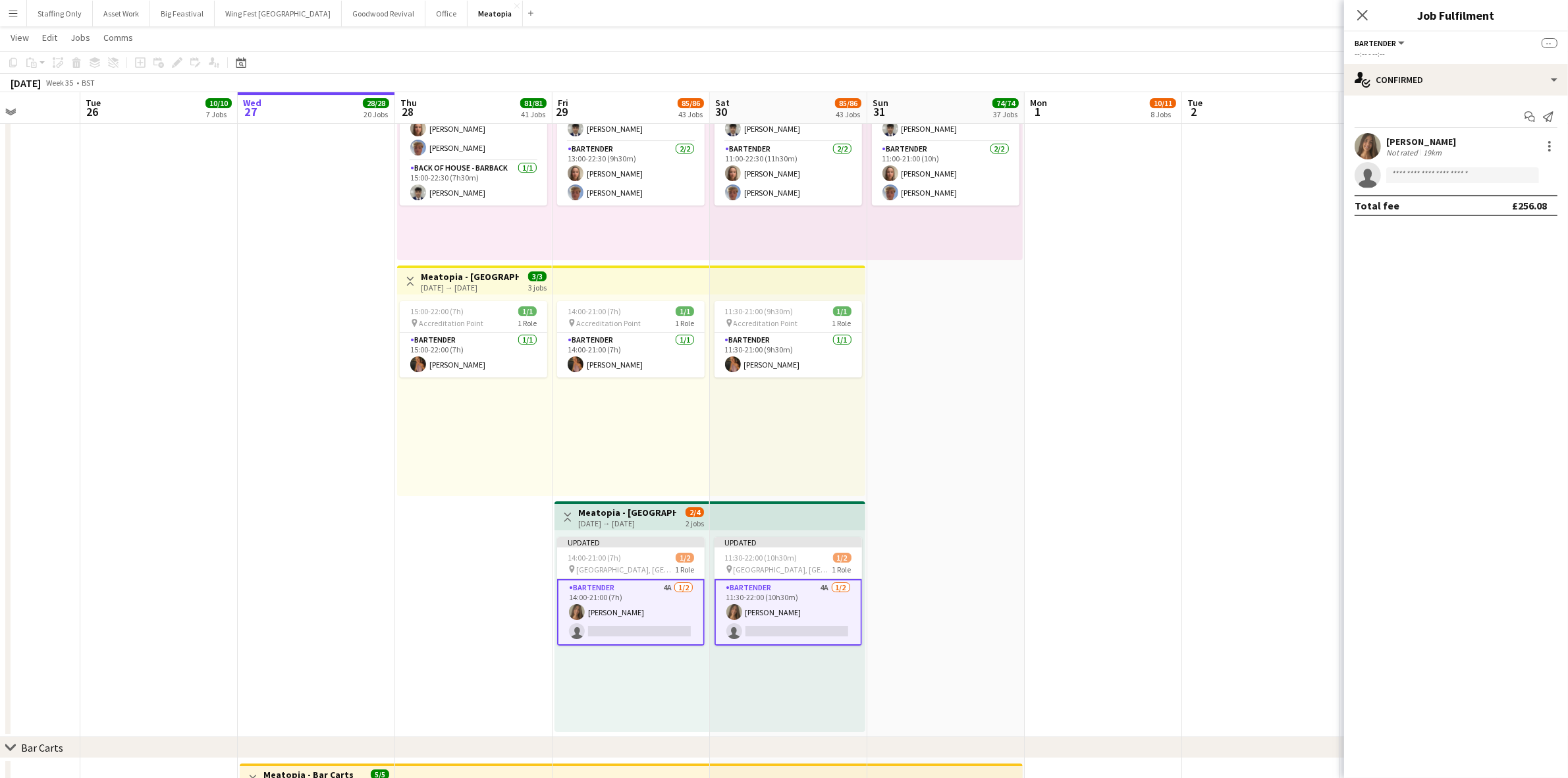
click at [1024, 563] on app-date-cell at bounding box center [1102, 262] width 157 height 948
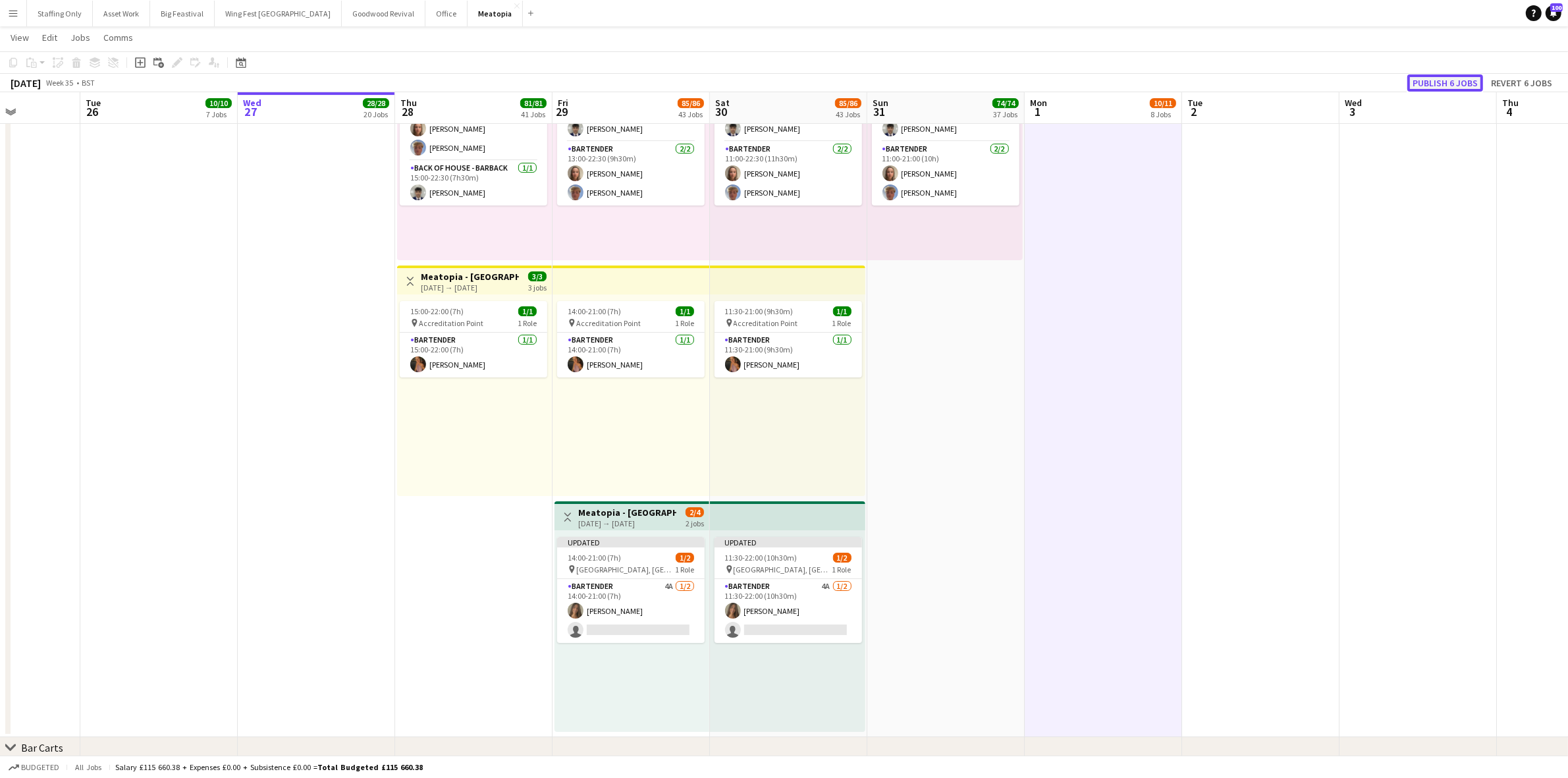
click at [1423, 83] on button "Publish 6 jobs" at bounding box center [1445, 82] width 76 height 17
drag, startPoint x: 825, startPoint y: 584, endPoint x: 942, endPoint y: 457, distance: 172.7
click at [825, 584] on app-card-role "Bartender 4A [DATE] 11:30-22:00 (10h30m) [PERSON_NAME] single-neutral-actions" at bounding box center [788, 600] width 148 height 64
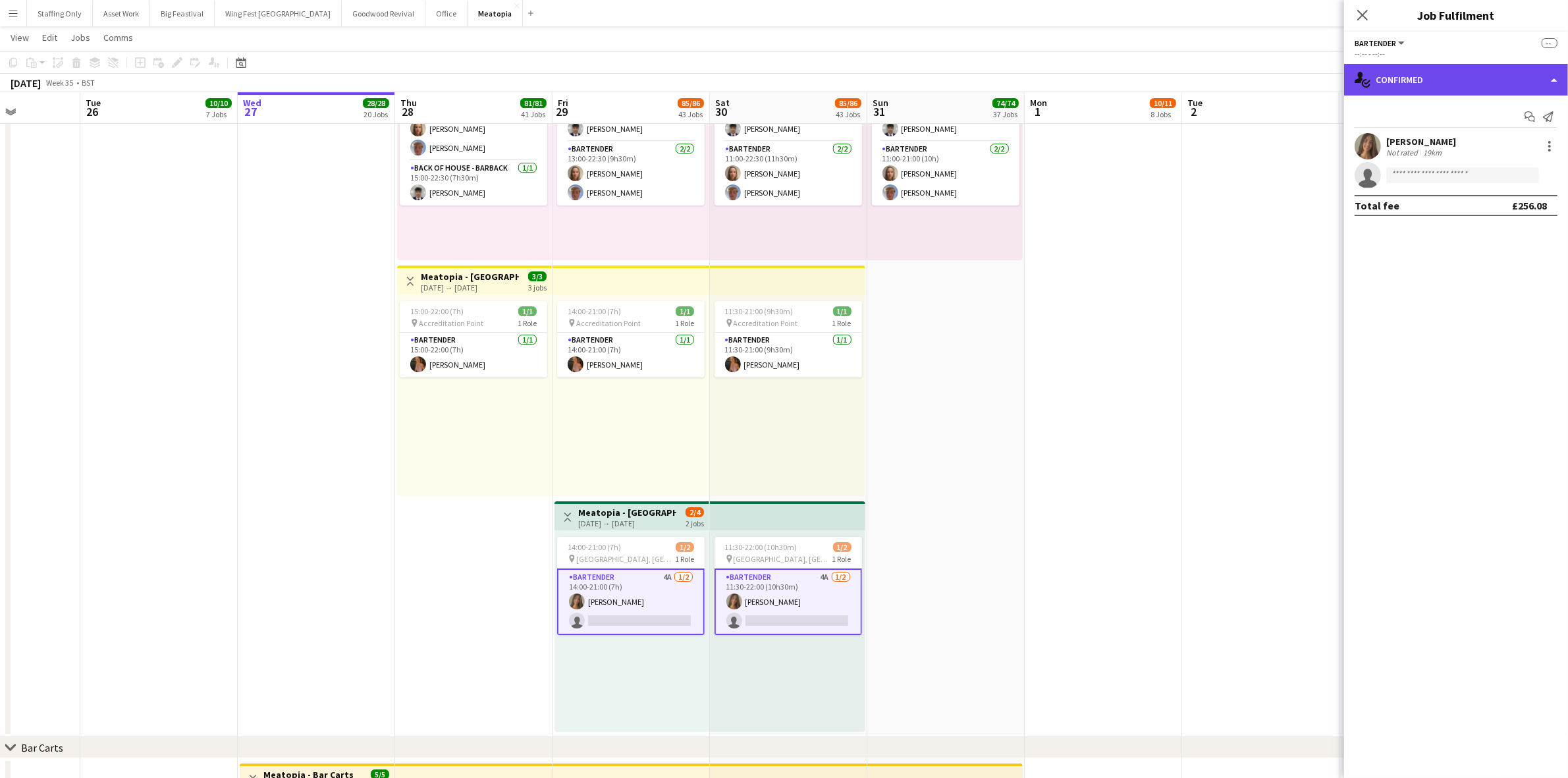
click at [1409, 68] on div "single-neutral-actions-check-2 Confirmed" at bounding box center [1456, 80] width 224 height 32
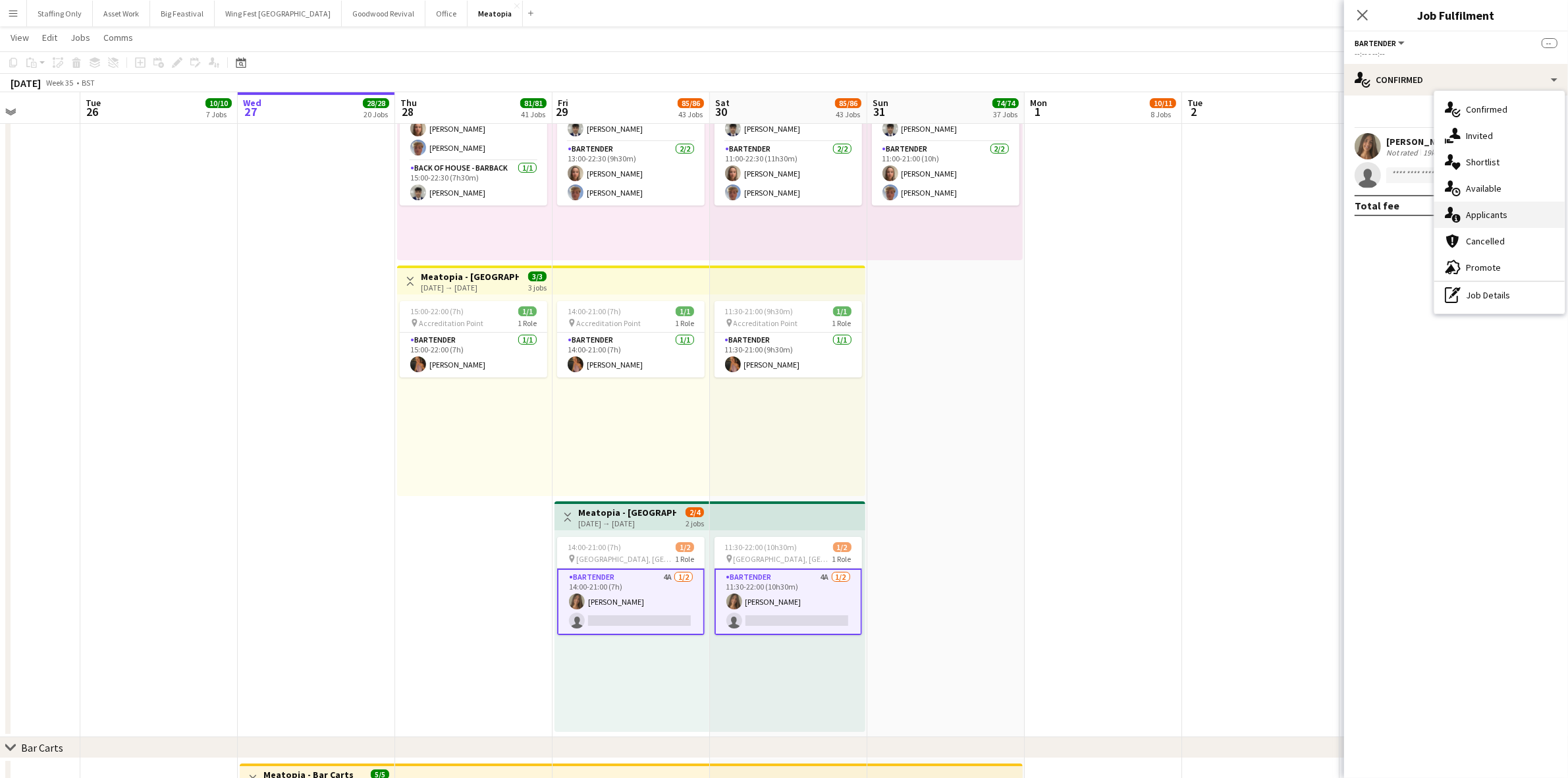
click at [1519, 225] on div "single-neutral-actions-information Applicants" at bounding box center [1499, 215] width 130 height 26
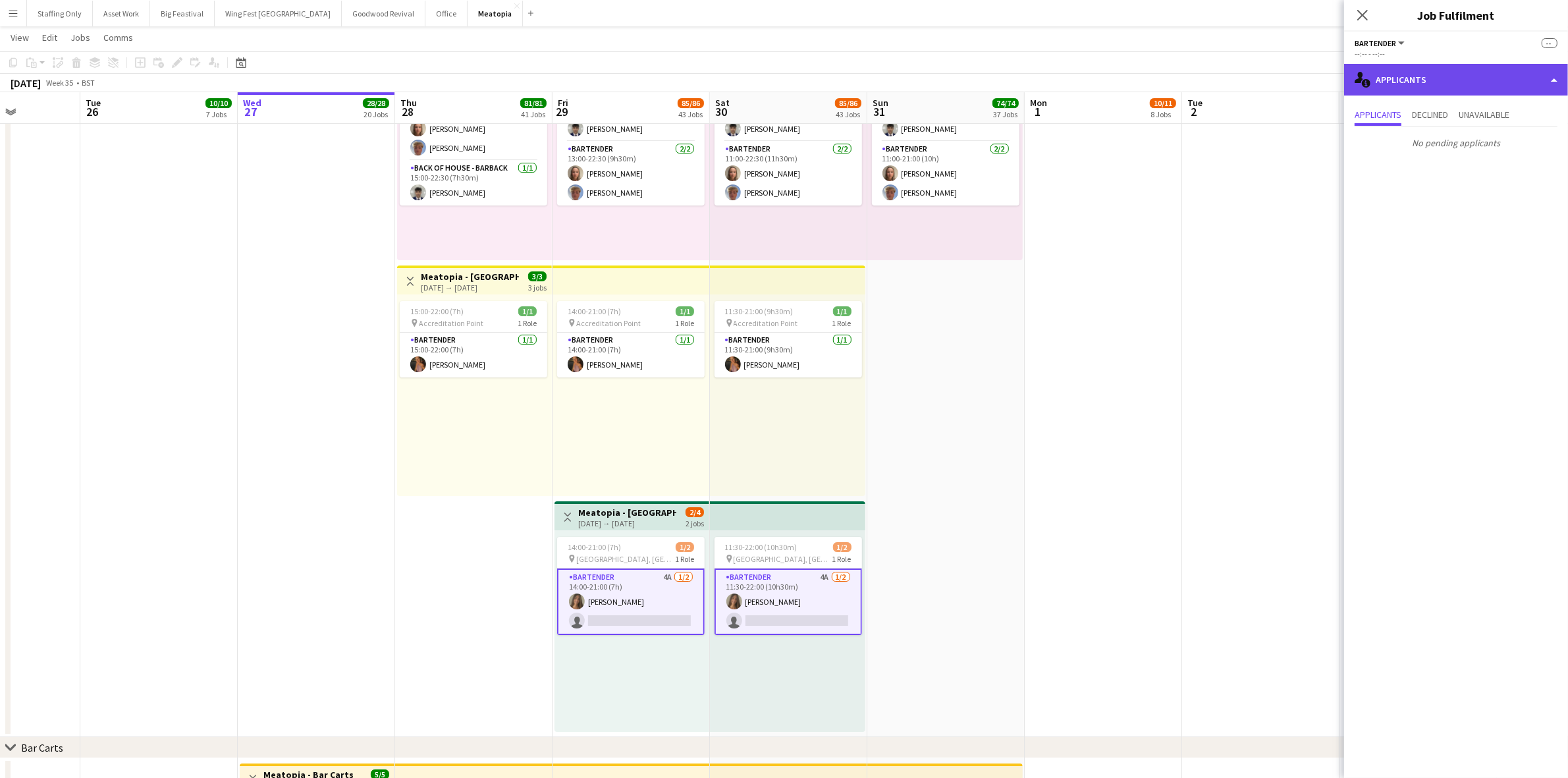
click at [1406, 79] on div "single-neutral-actions-information Applicants" at bounding box center [1456, 80] width 224 height 32
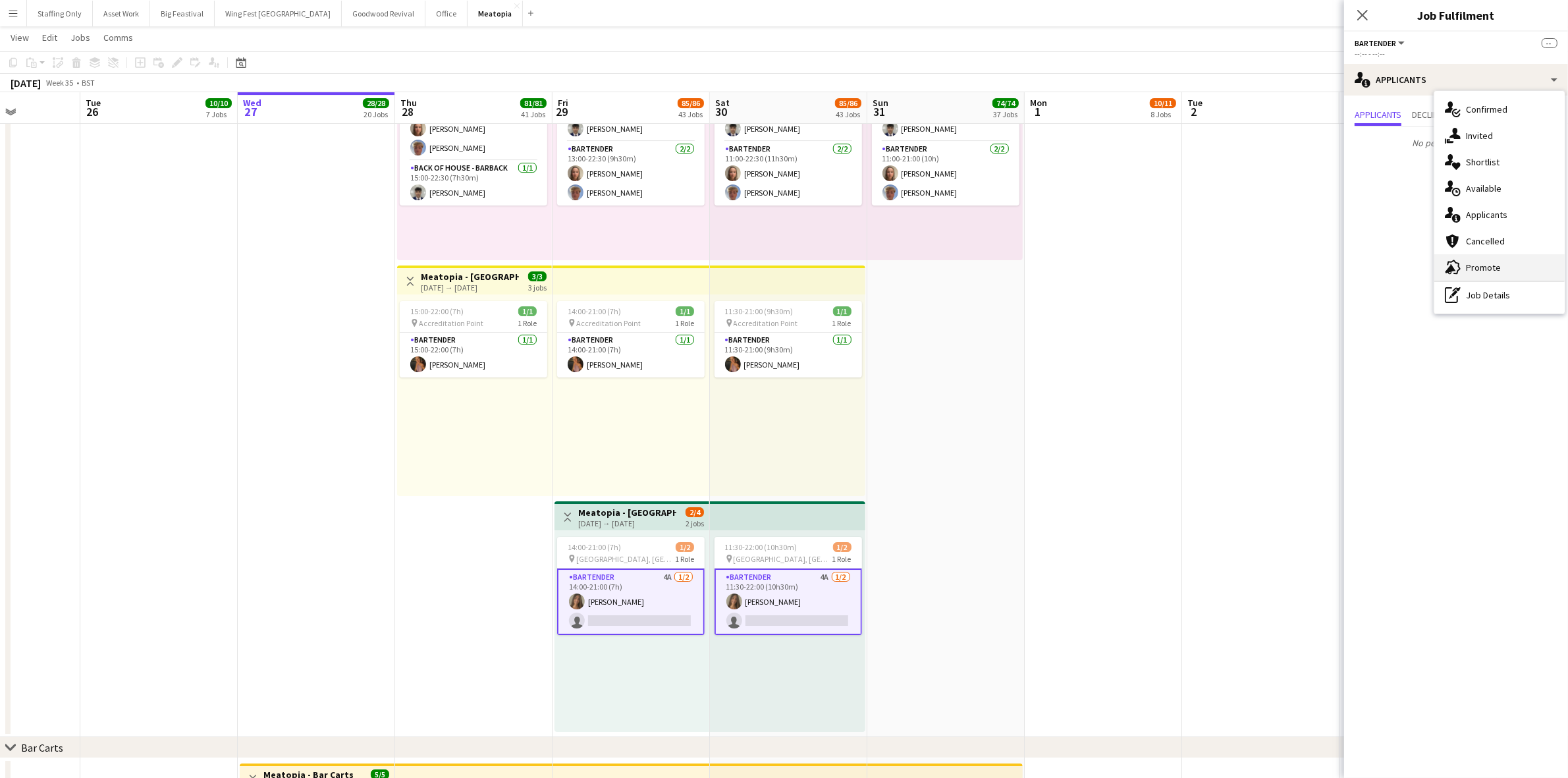
click at [1492, 263] on div "advertising-megaphone Promote" at bounding box center [1499, 267] width 130 height 26
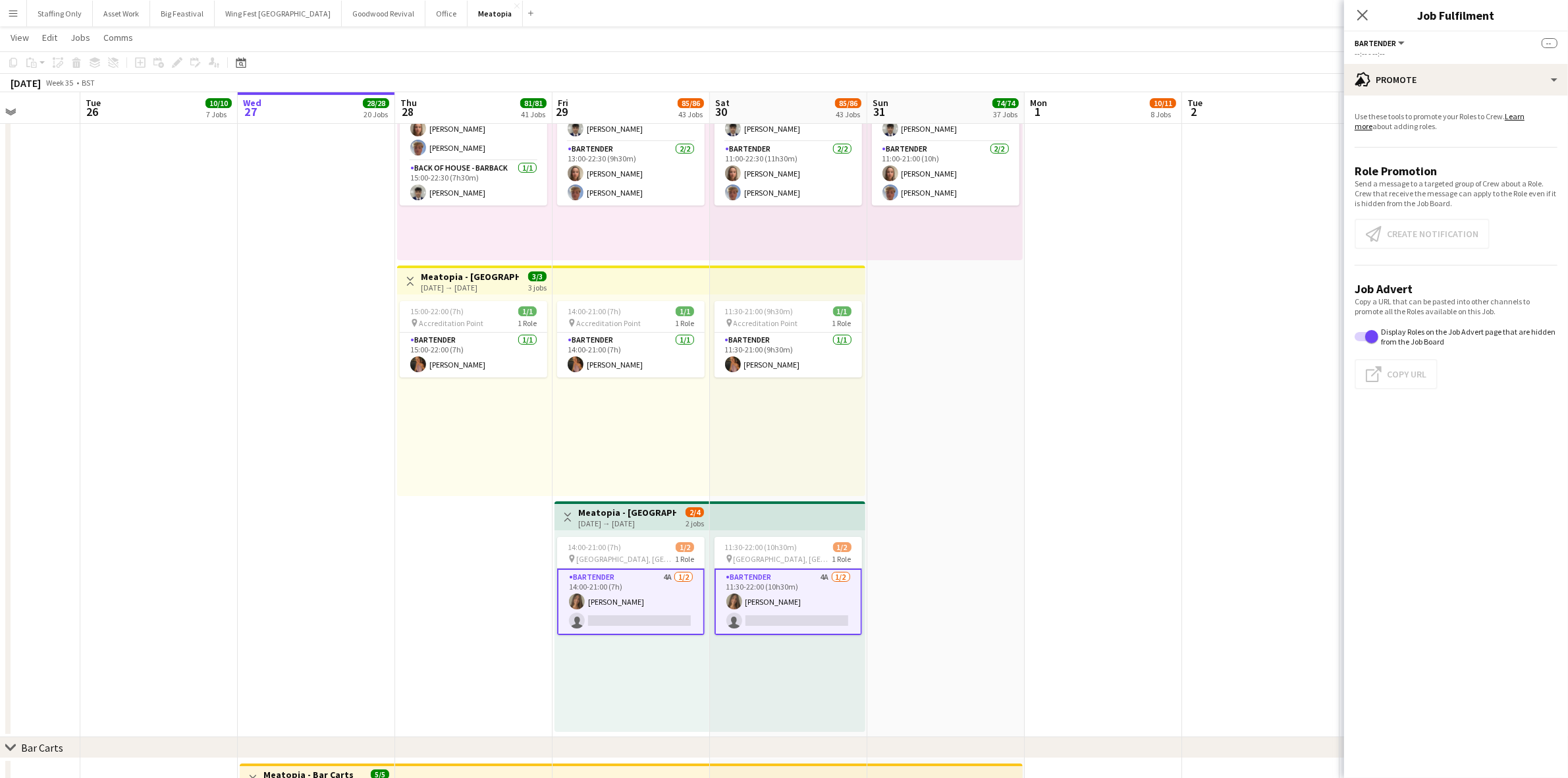
click at [630, 580] on app-card-role "Bartender 4A [DATE] 14:00-21:00 (7h) [PERSON_NAME] single-neutral-actions" at bounding box center [631, 601] width 148 height 67
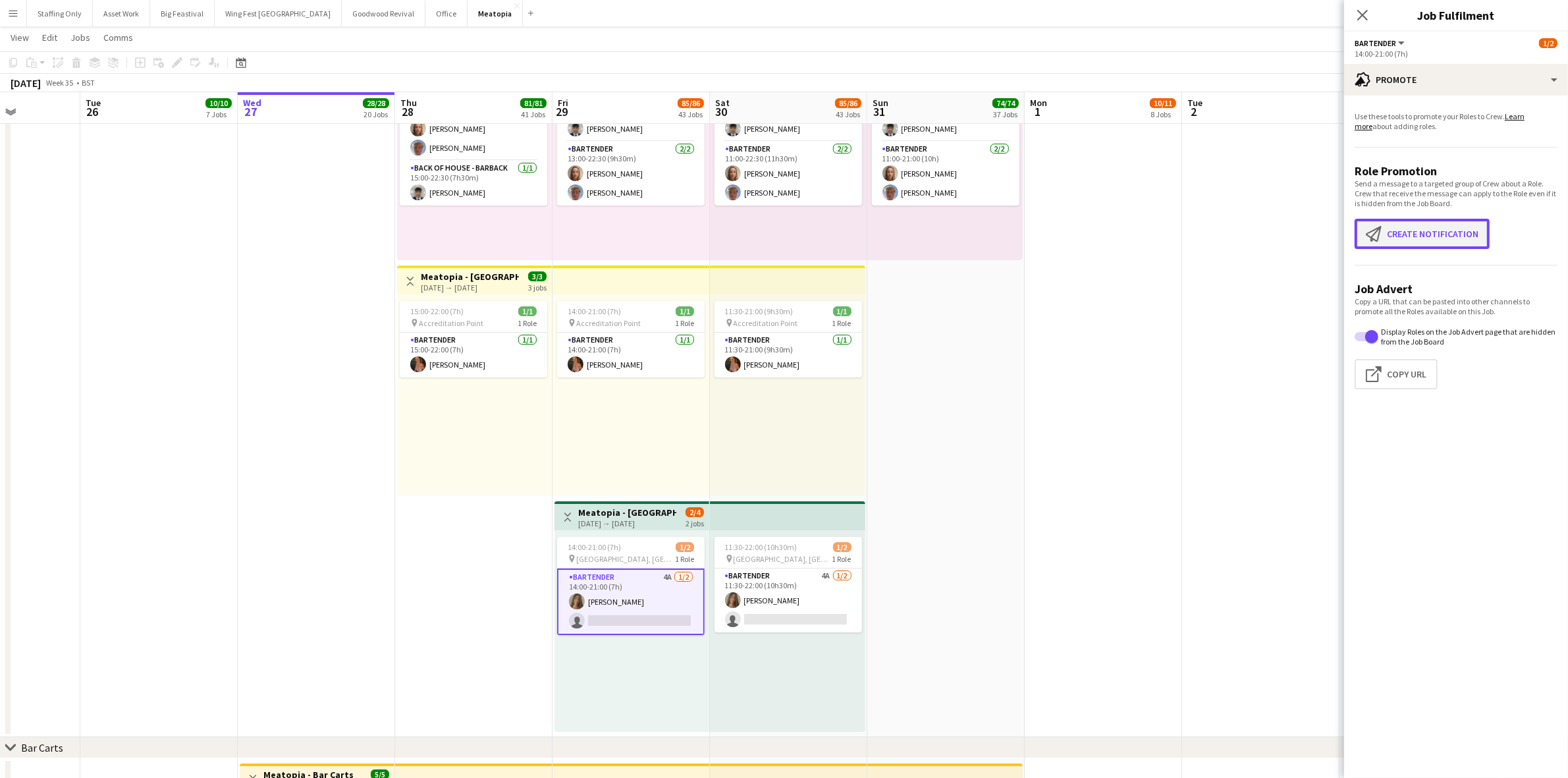
click at [1436, 239] on button "Create notification Create notification" at bounding box center [1422, 233] width 135 height 30
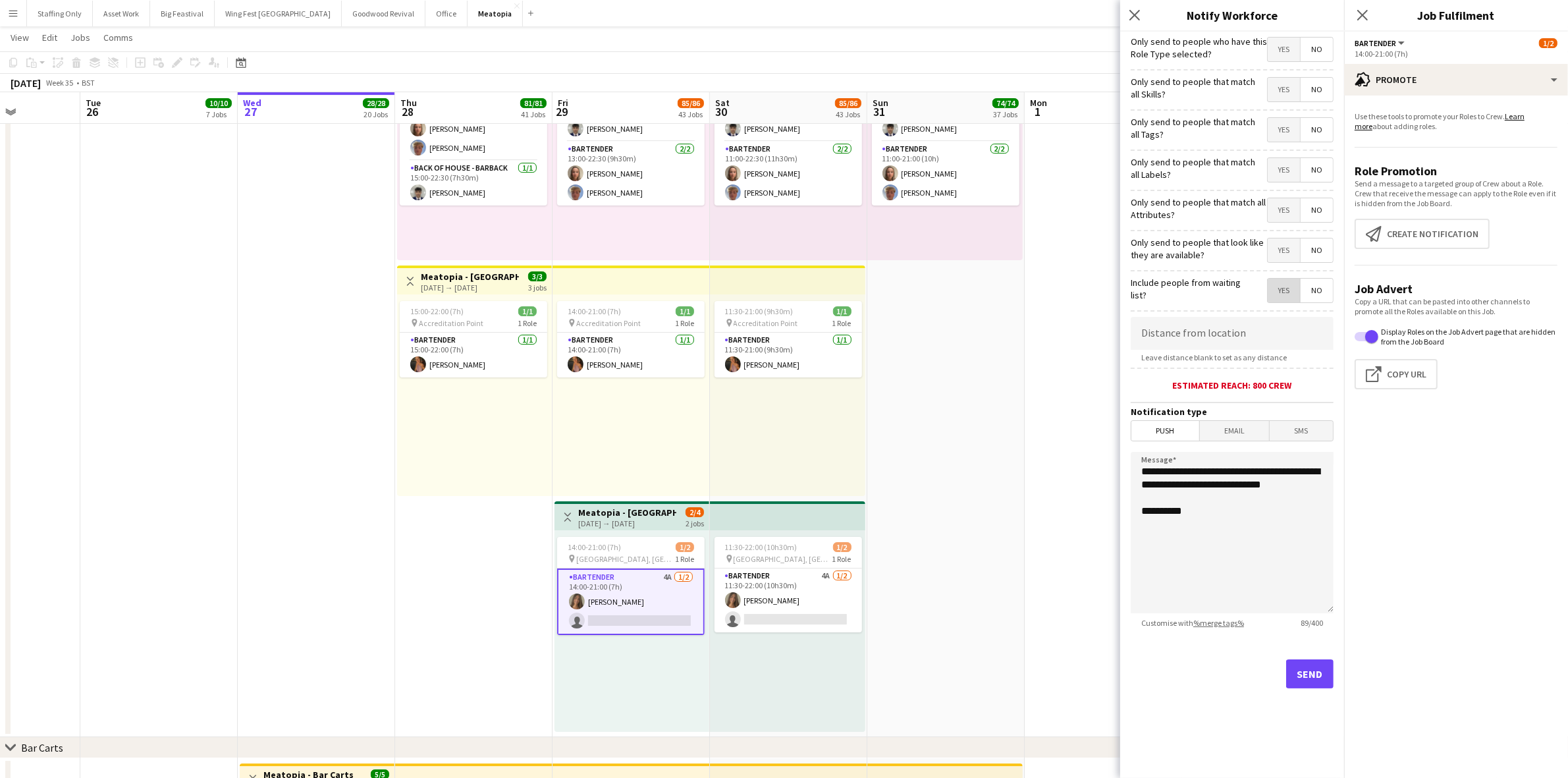
click at [1285, 287] on span "Yes" at bounding box center [1284, 290] width 32 height 24
click at [1285, 254] on span "Yes" at bounding box center [1284, 250] width 32 height 24
click at [1285, 209] on span "Yes" at bounding box center [1284, 210] width 32 height 24
click at [1281, 173] on span "Yes" at bounding box center [1284, 169] width 32 height 24
click at [1281, 119] on span "Yes" at bounding box center [1284, 130] width 32 height 24
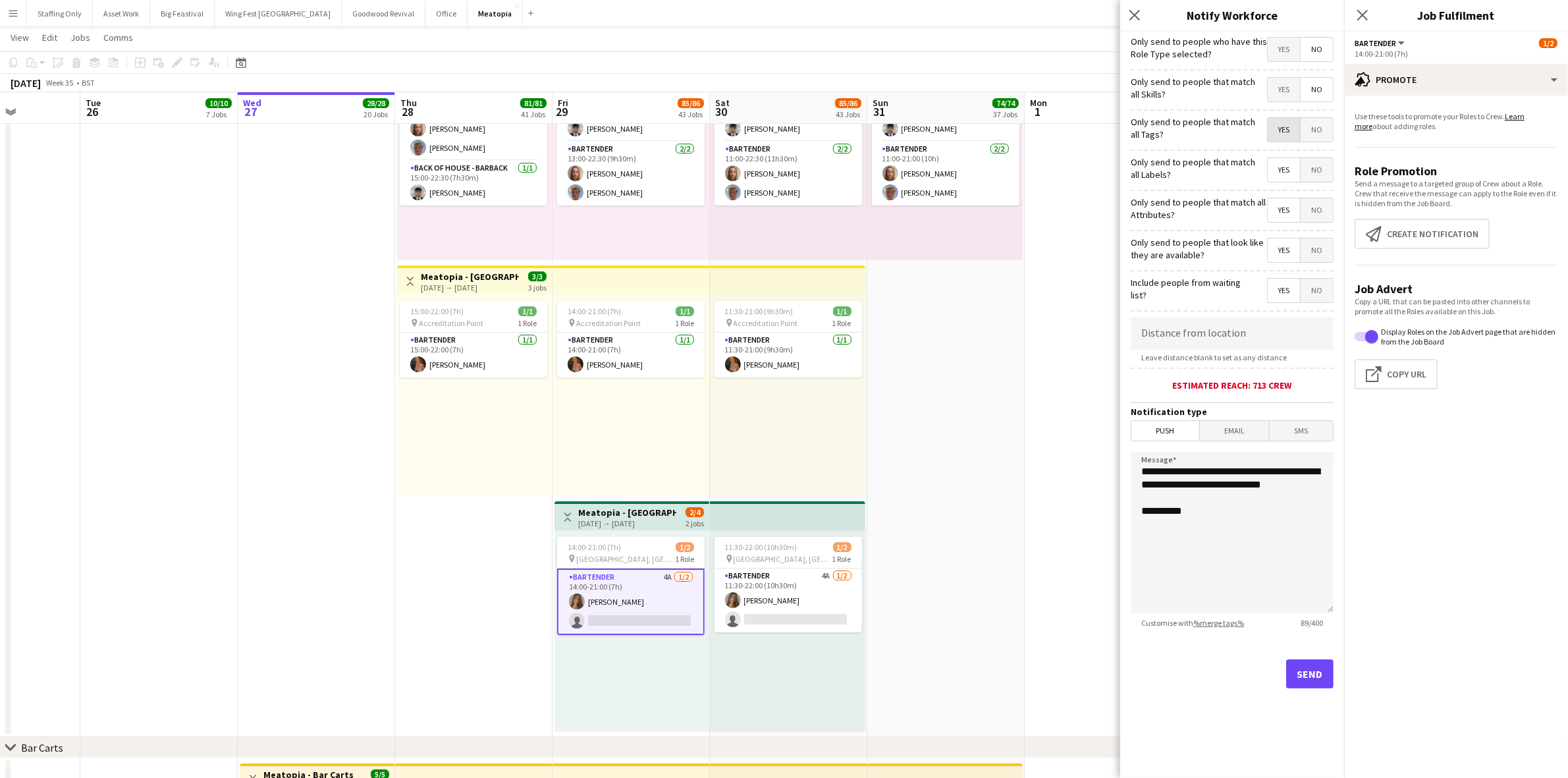
click at [1282, 89] on span "Yes" at bounding box center [1284, 89] width 32 height 24
click at [1285, 46] on span "Yes" at bounding box center [1284, 49] width 32 height 24
click at [1316, 669] on button "Send" at bounding box center [1310, 673] width 47 height 29
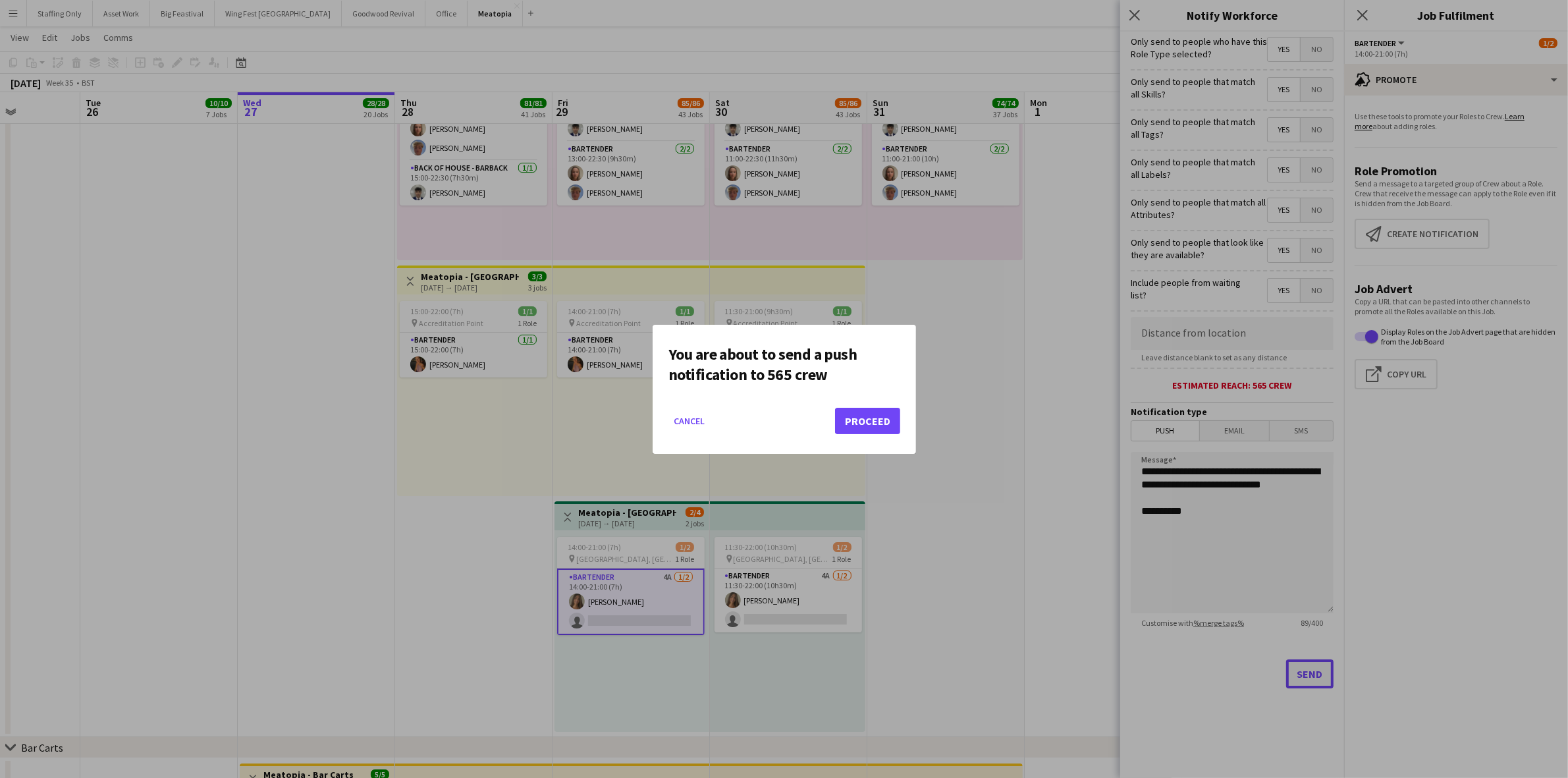
scroll to position [0, 0]
click at [864, 417] on button "Proceed" at bounding box center [867, 420] width 65 height 26
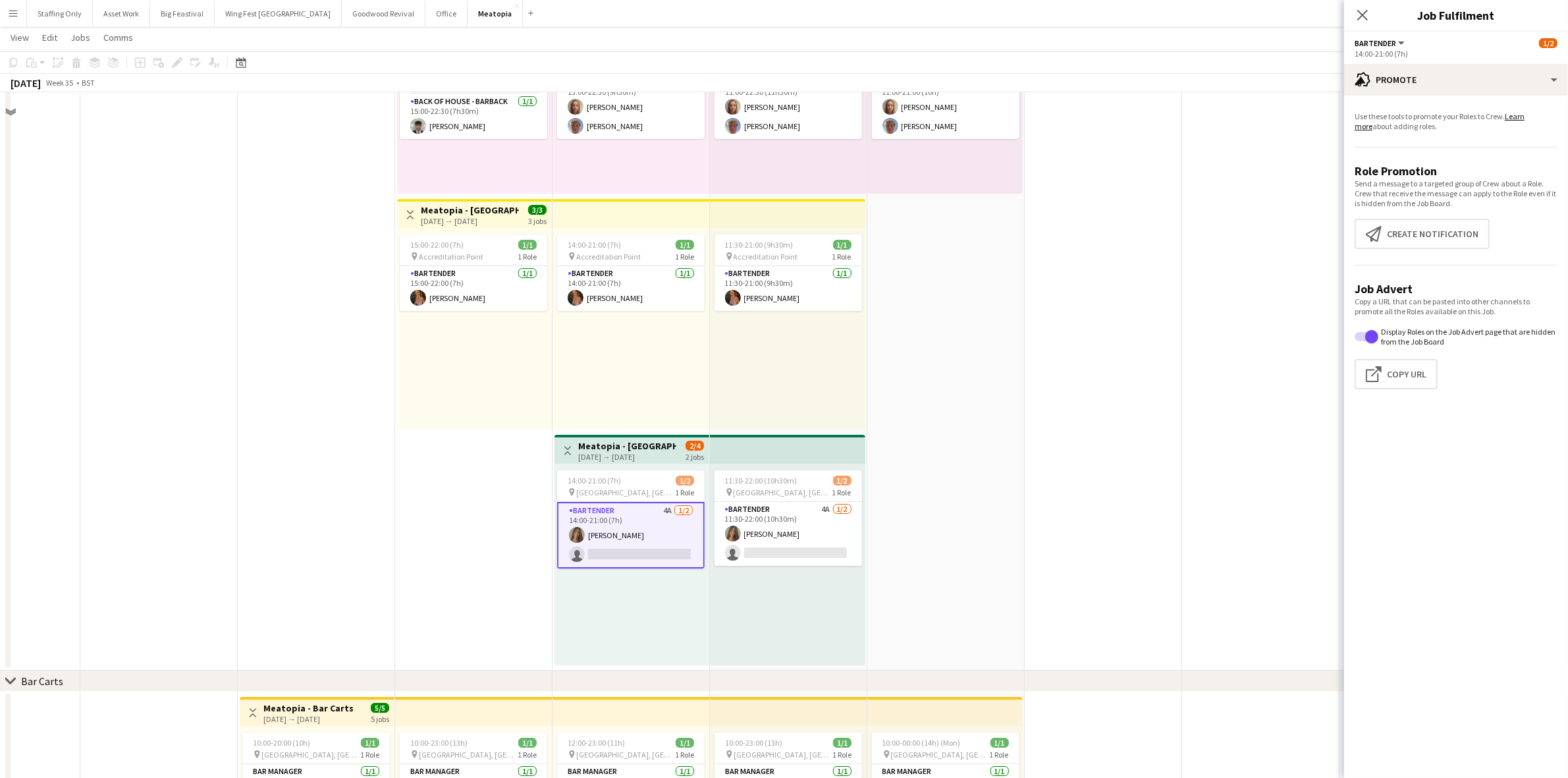
scroll to position [5597, 0]
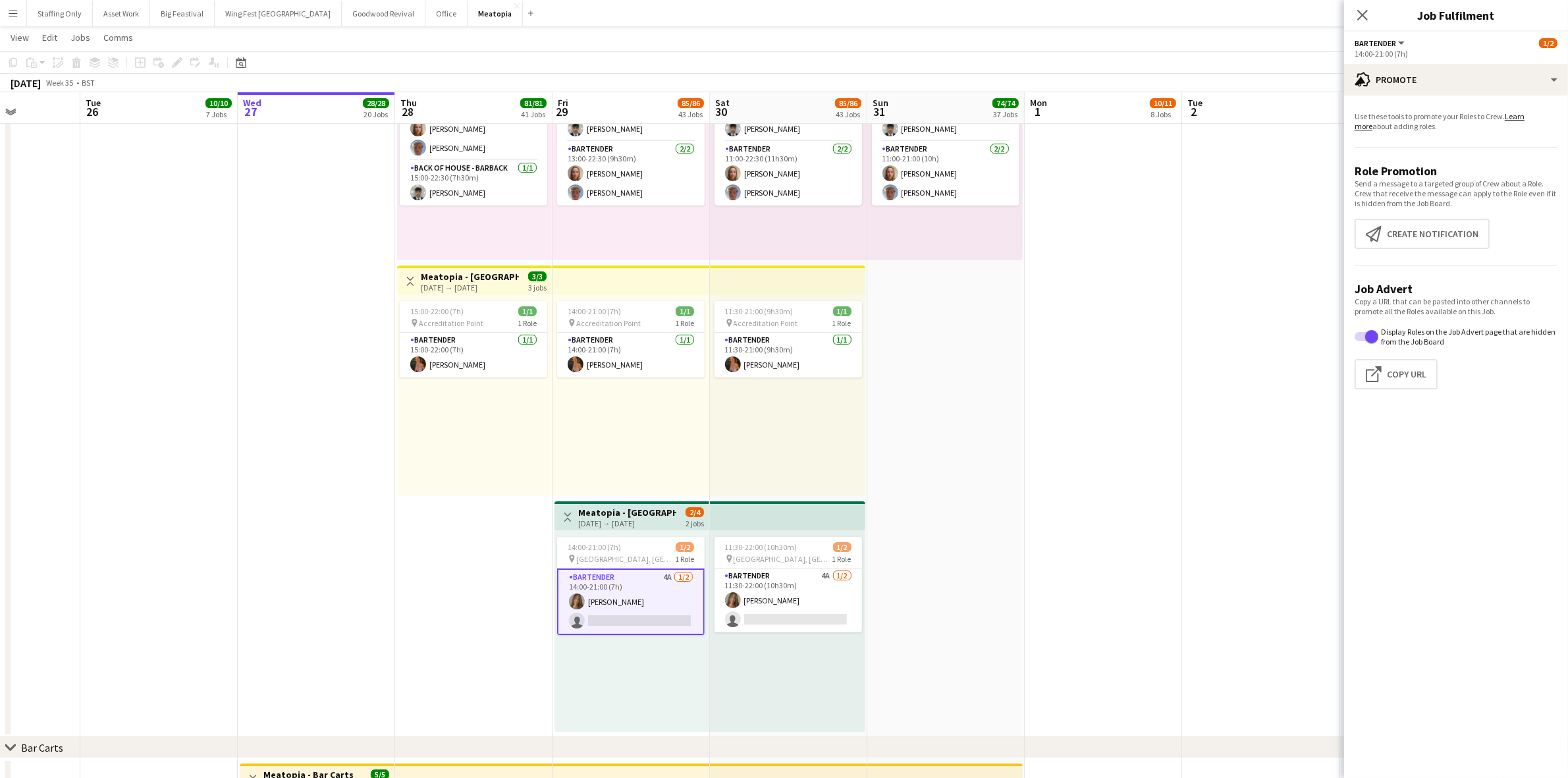
click at [1021, 496] on app-date-cell "10:00-00:00 (14h) (Mon) 1/1 pin [GEOGRAPHIC_DATA], [GEOGRAPHIC_DATA], [GEOGRAPH…" at bounding box center [945, 262] width 157 height 948
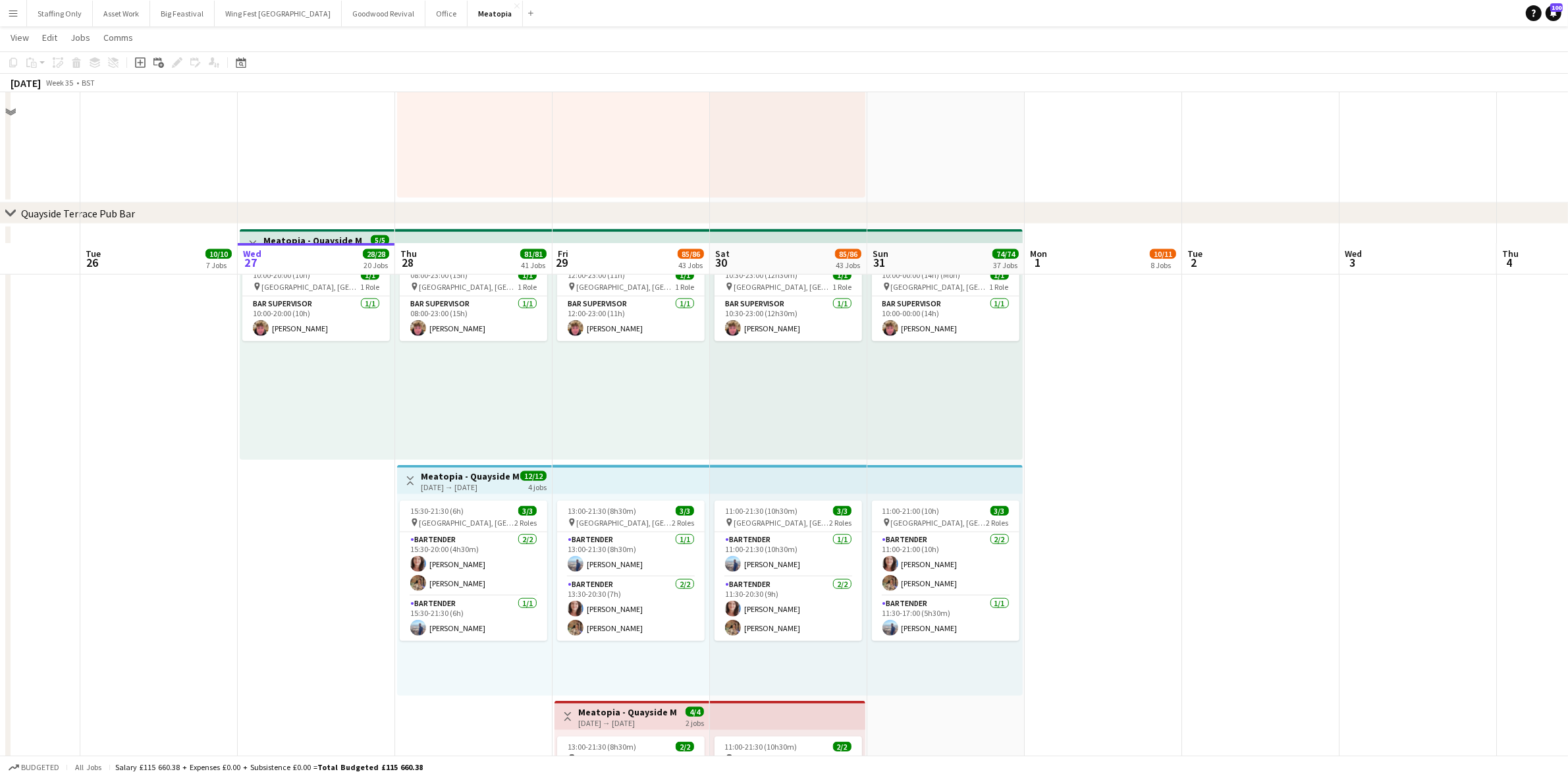
scroll to position [8246, 0]
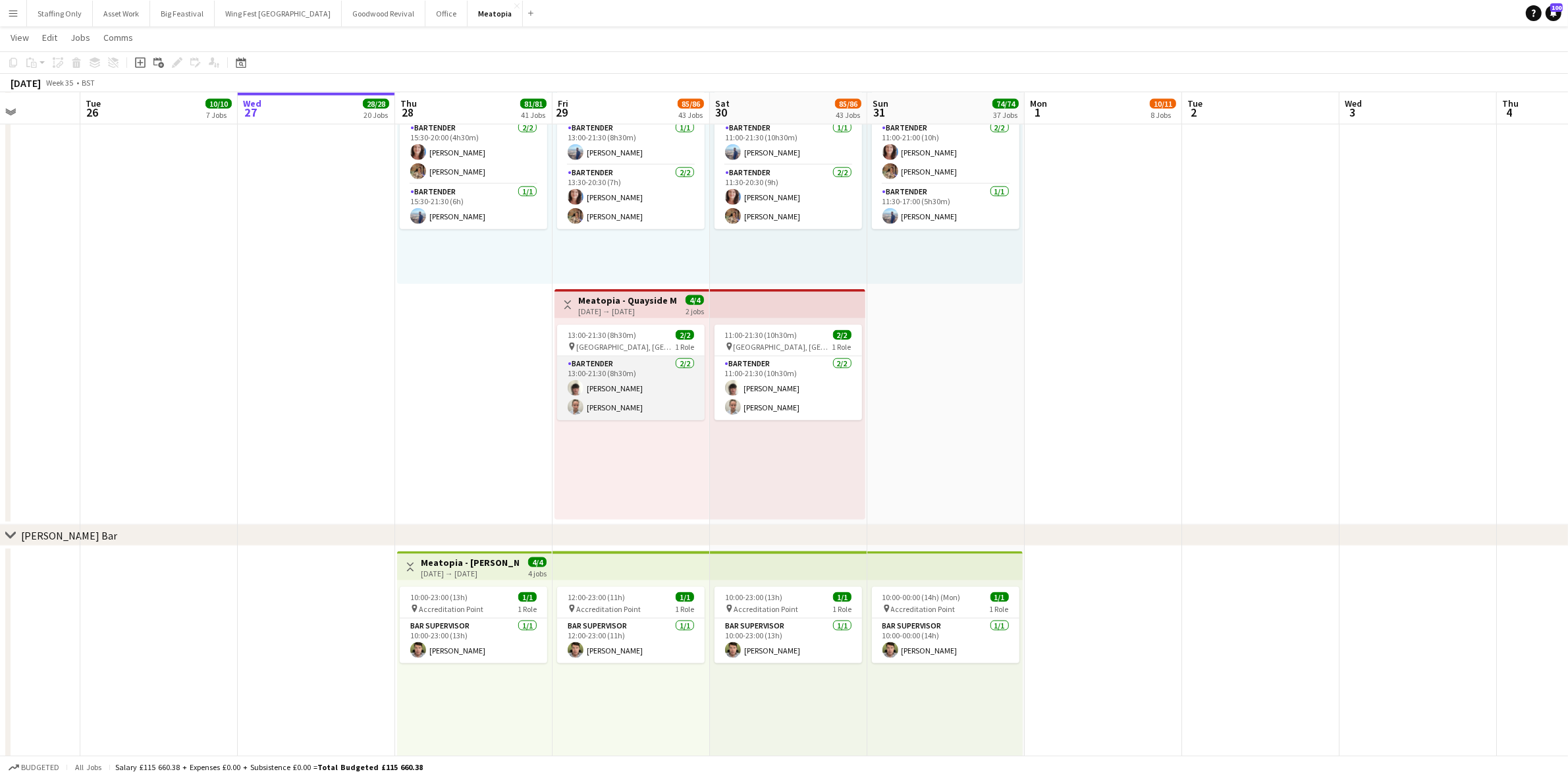
click at [619, 399] on app-card-role "Bartender [DATE] 13:00-21:30 (8h30m) [PERSON_NAME] [PERSON_NAME]" at bounding box center [631, 388] width 148 height 64
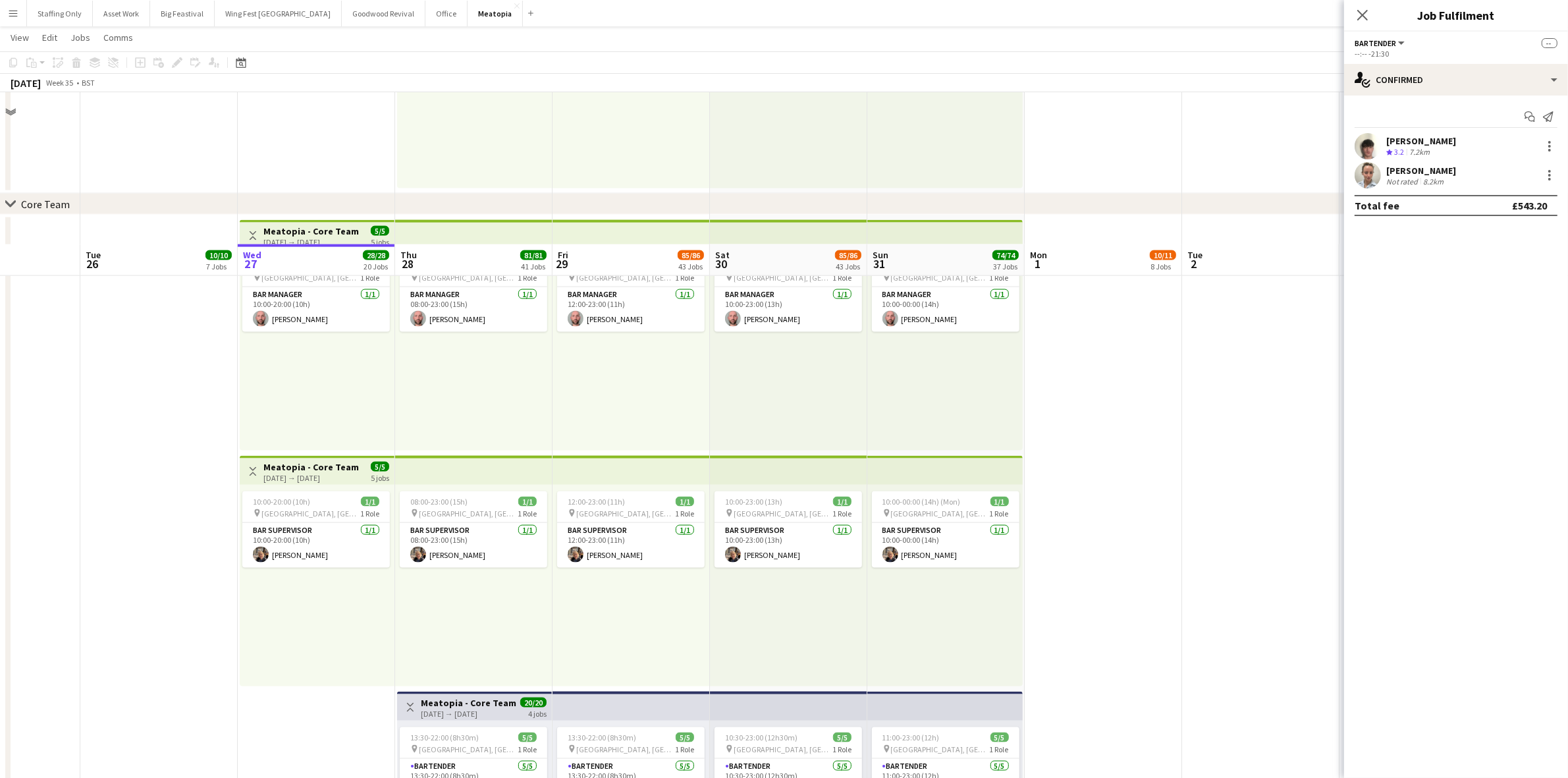
scroll to position [2401, 0]
